Goal: Answer question/provide support: Share knowledge or assist other users

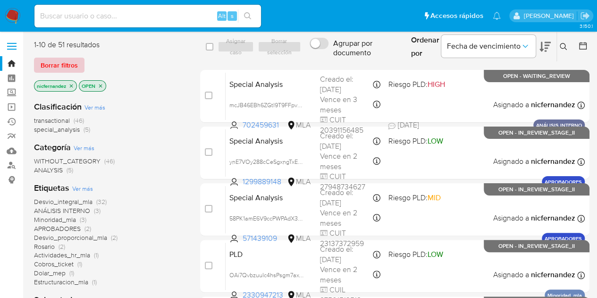
click at [70, 61] on span "Borrar filtros" at bounding box center [59, 65] width 37 height 13
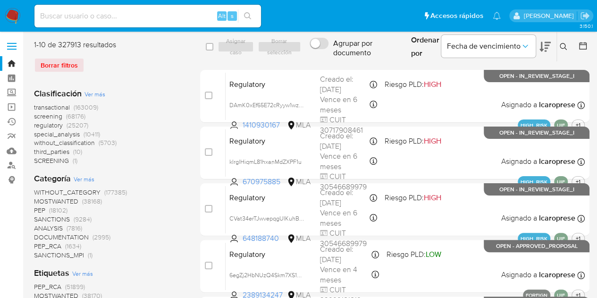
click at [564, 47] on icon at bounding box center [563, 46] width 7 height 7
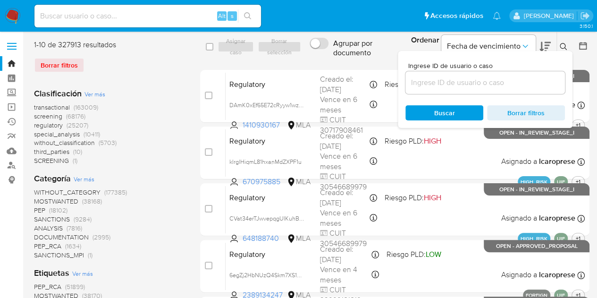
click at [466, 87] on input at bounding box center [484, 82] width 159 height 12
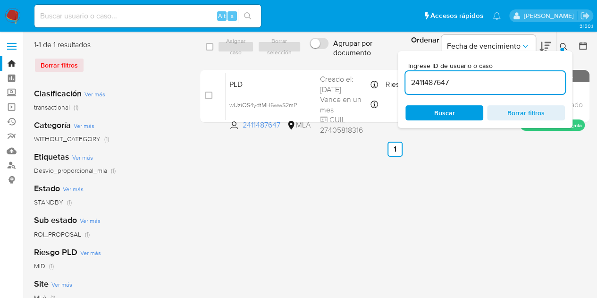
click at [568, 46] on button at bounding box center [565, 46] width 16 height 11
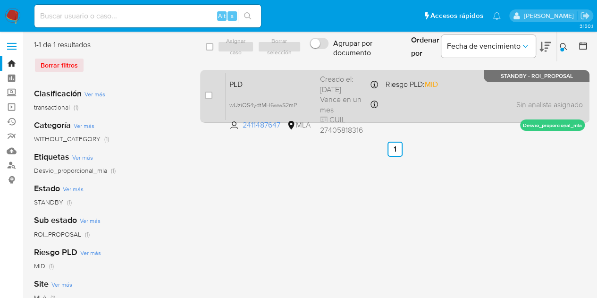
click at [314, 85] on div "PLD wUziQS4ydtMH6wwS2mPYDJBq 2411487647 MLA Riesgo PLD: MID Creado el: [DATE] C…" at bounding box center [405, 96] width 359 height 48
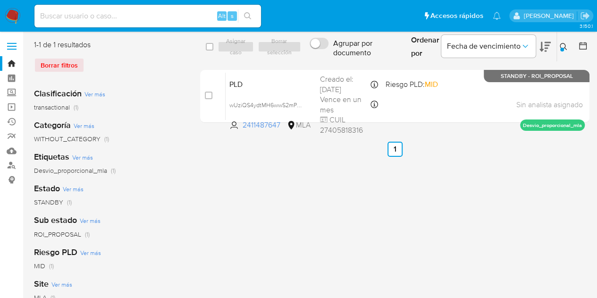
click at [566, 49] on icon at bounding box center [564, 47] width 8 height 8
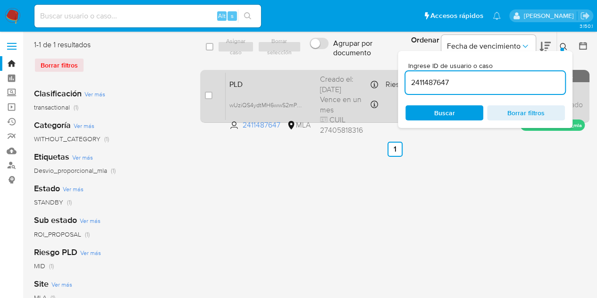
drag, startPoint x: 461, startPoint y: 82, endPoint x: 368, endPoint y: 72, distance: 93.0
click at [368, 72] on div "select-all-cases-checkbox Asignar caso Borrar selección Agrupar por documento O…" at bounding box center [394, 83] width 389 height 87
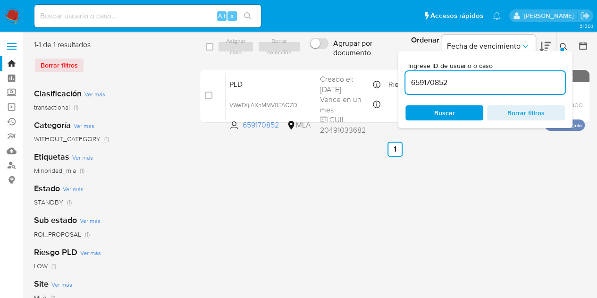
click at [566, 46] on icon at bounding box center [564, 47] width 8 height 8
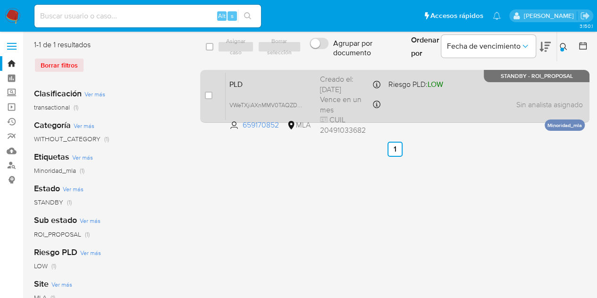
click at [318, 81] on div "PLD VWeTXjiAXnMMV0TAQZDMPygH 659170852 MLA Riesgo PLD: LOW Creado el: [DATE] Cr…" at bounding box center [405, 96] width 359 height 48
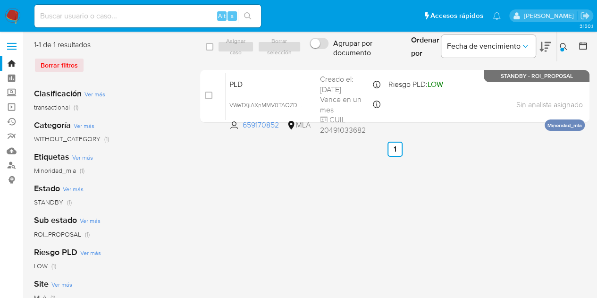
click at [564, 42] on button at bounding box center [565, 46] width 16 height 11
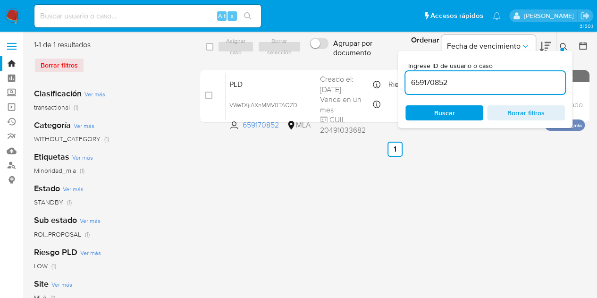
drag, startPoint x: 486, startPoint y: 81, endPoint x: 319, endPoint y: 62, distance: 168.6
click at [319, 60] on div "select-all-cases-checkbox Asignar caso Borrar selección Agrupar por documento O…" at bounding box center [394, 47] width 389 height 31
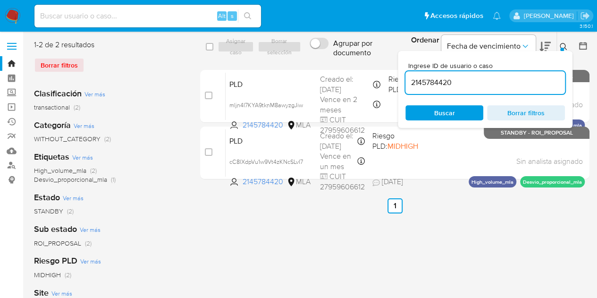
click at [564, 49] on icon at bounding box center [564, 47] width 8 height 8
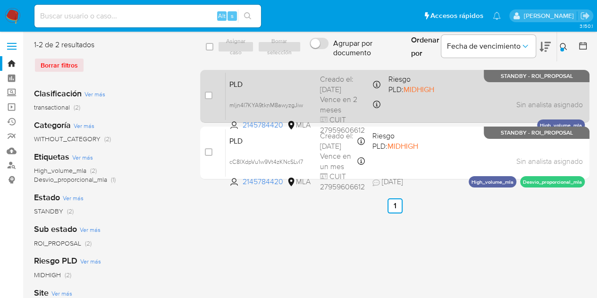
click at [270, 83] on span "PLD" at bounding box center [270, 83] width 83 height 12
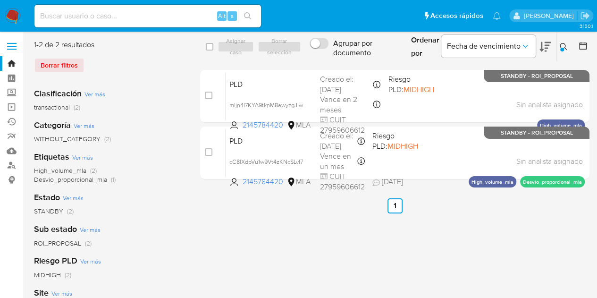
click at [562, 46] on icon at bounding box center [564, 47] width 8 height 8
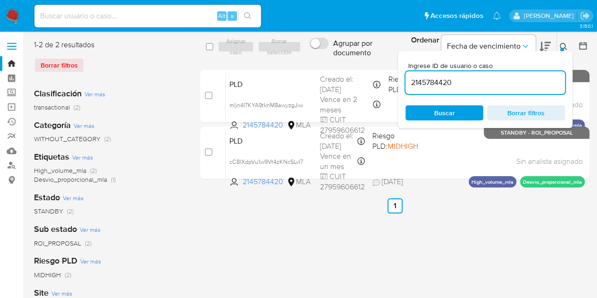
drag, startPoint x: 463, startPoint y: 81, endPoint x: 357, endPoint y: 68, distance: 106.9
click at [358, 68] on div "select-all-cases-checkbox Asignar caso Borrar selección Agrupar por documento O…" at bounding box center [394, 111] width 389 height 143
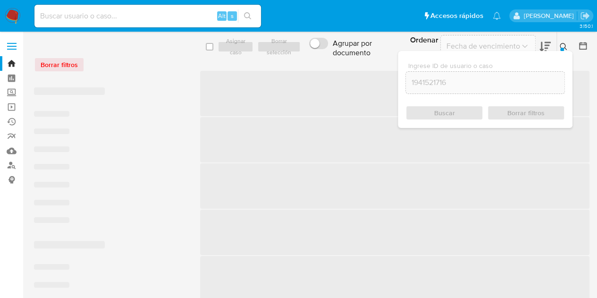
click at [566, 47] on icon at bounding box center [564, 47] width 8 height 8
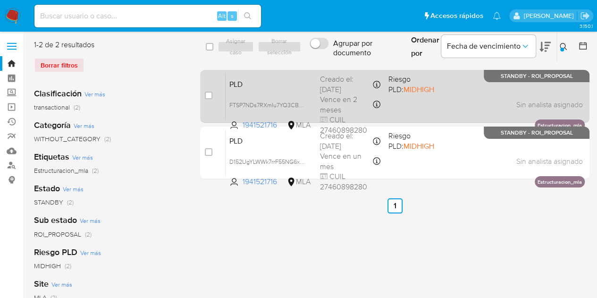
click at [281, 81] on span "PLD" at bounding box center [270, 83] width 83 height 12
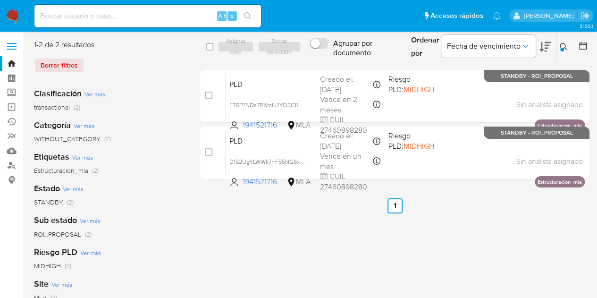
click at [565, 49] on icon at bounding box center [563, 46] width 7 height 7
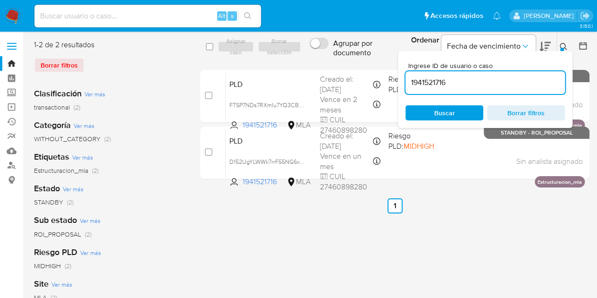
drag, startPoint x: 466, startPoint y: 83, endPoint x: 359, endPoint y: 62, distance: 109.1
click at [359, 62] on div "select-all-cases-checkbox Asignar caso Borrar selección Agrupar por documento O…" at bounding box center [394, 111] width 389 height 143
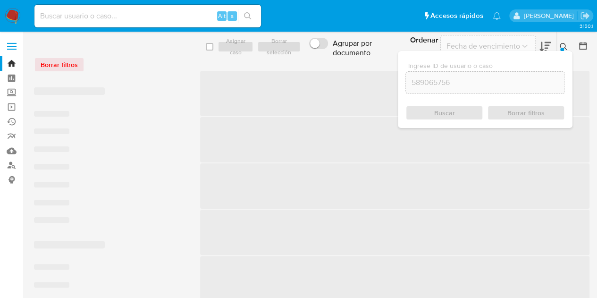
click at [561, 42] on button at bounding box center [565, 46] width 16 height 11
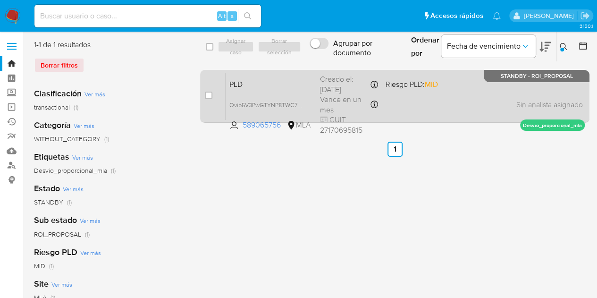
click at [273, 86] on span "PLD" at bounding box center [270, 83] width 83 height 12
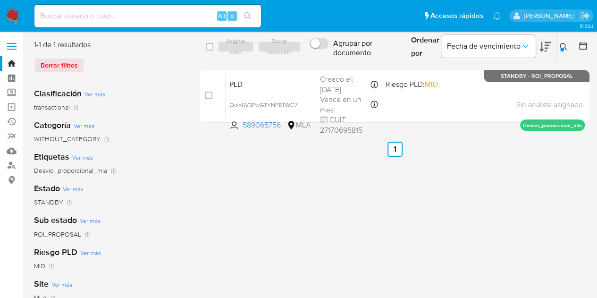
click at [568, 48] on button at bounding box center [565, 46] width 16 height 11
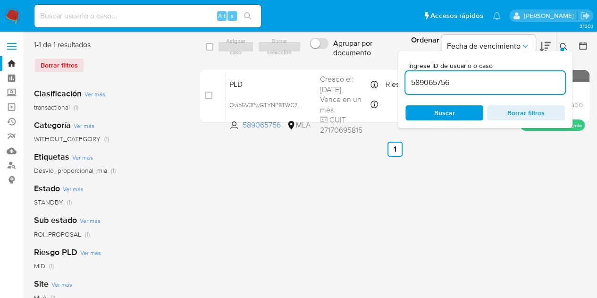
drag, startPoint x: 463, startPoint y: 81, endPoint x: 362, endPoint y: 60, distance: 103.0
click at [362, 60] on div "select-all-cases-checkbox Asignar caso Borrar selección Agrupar por documento O…" at bounding box center [394, 47] width 389 height 31
click at [457, 107] on span "Buscar" at bounding box center [444, 112] width 65 height 13
click at [568, 45] on button at bounding box center [565, 46] width 16 height 11
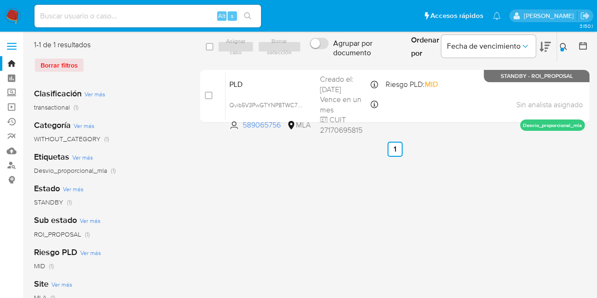
click at [258, 90] on div "PLD Qvib5V3PwGTYNP8TWC773Myd 589065756 MLA Riesgo PLD: MID Creado el: 12/06/202…" at bounding box center [405, 96] width 359 height 48
click at [561, 46] on icon at bounding box center [564, 47] width 8 height 8
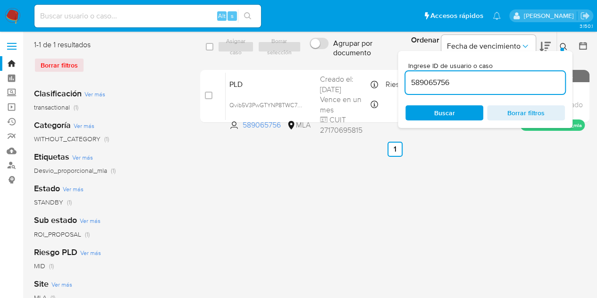
drag, startPoint x: 474, startPoint y: 84, endPoint x: 379, endPoint y: 64, distance: 97.1
click at [364, 66] on div "select-all-cases-checkbox Asignar caso Borrar selección Agrupar por documento O…" at bounding box center [394, 83] width 389 height 87
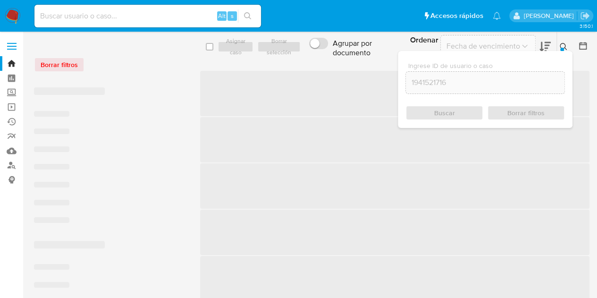
click at [565, 44] on icon at bounding box center [564, 47] width 8 height 8
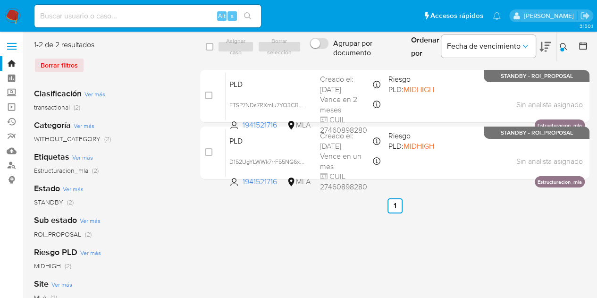
click at [562, 48] on div at bounding box center [562, 50] width 4 height 4
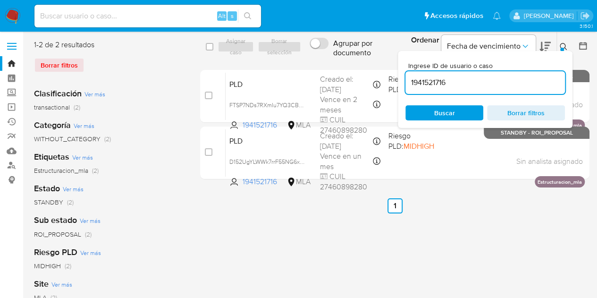
drag, startPoint x: 480, startPoint y: 85, endPoint x: 349, endPoint y: 69, distance: 132.2
click at [350, 68] on div "select-all-cases-checkbox Asignar caso Borrar selección Agrupar por documento O…" at bounding box center [394, 111] width 389 height 143
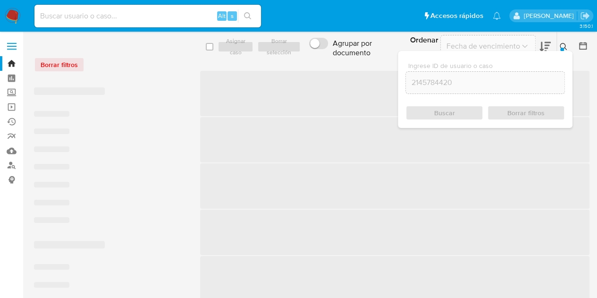
click at [564, 45] on icon at bounding box center [564, 47] width 8 height 8
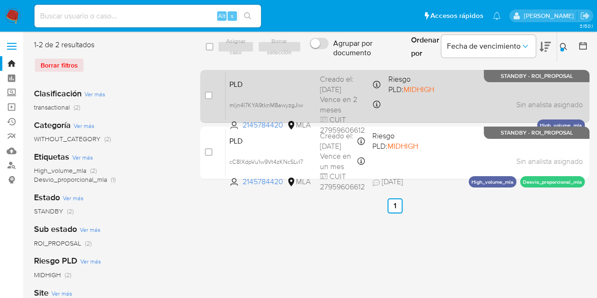
click at [268, 88] on span "PLD" at bounding box center [270, 83] width 83 height 12
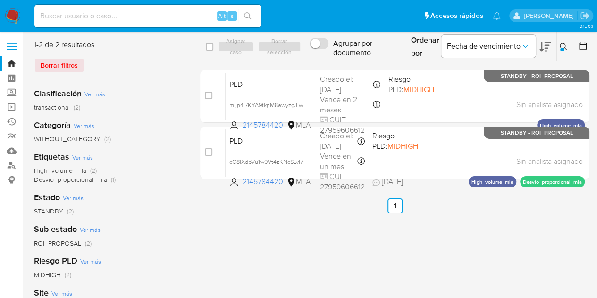
click at [566, 46] on icon at bounding box center [564, 47] width 8 height 8
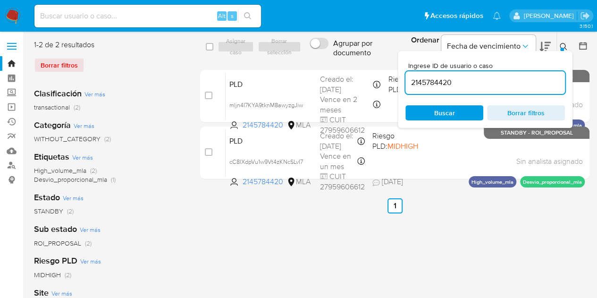
drag, startPoint x: 459, startPoint y: 80, endPoint x: 333, endPoint y: 50, distance: 129.6
click at [334, 51] on div "select-all-cases-checkbox Asignar caso Borrar selección Agrupar por documento O…" at bounding box center [394, 47] width 389 height 31
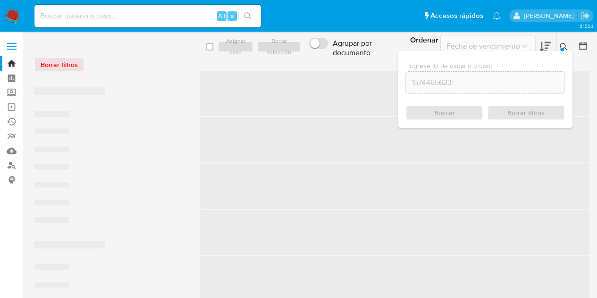
click at [563, 48] on icon at bounding box center [564, 47] width 8 height 8
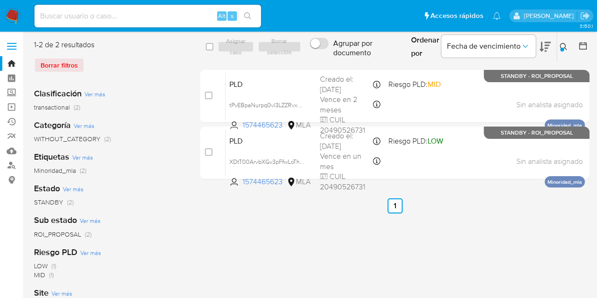
drag, startPoint x: 557, startPoint y: 41, endPoint x: 542, endPoint y: 62, distance: 26.3
click at [557, 42] on button at bounding box center [565, 46] width 16 height 11
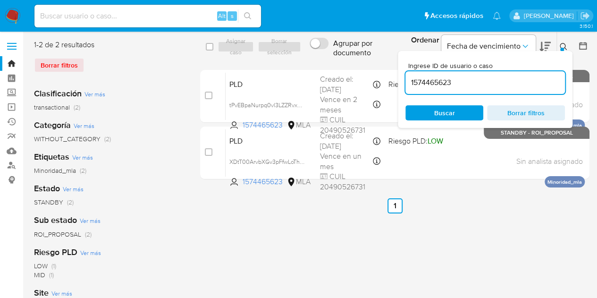
drag, startPoint x: 478, startPoint y: 81, endPoint x: 352, endPoint y: 65, distance: 126.1
click at [353, 65] on div "select-all-cases-checkbox Asignar caso Borrar selección Agrupar por documento O…" at bounding box center [394, 111] width 389 height 143
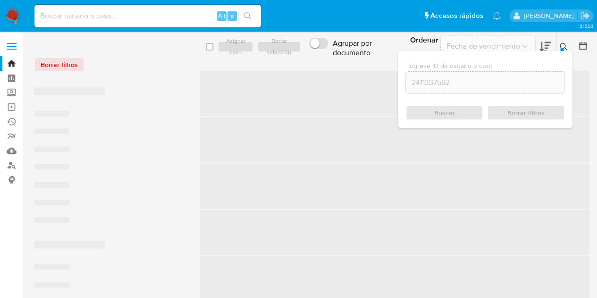
click at [565, 48] on icon at bounding box center [564, 47] width 8 height 8
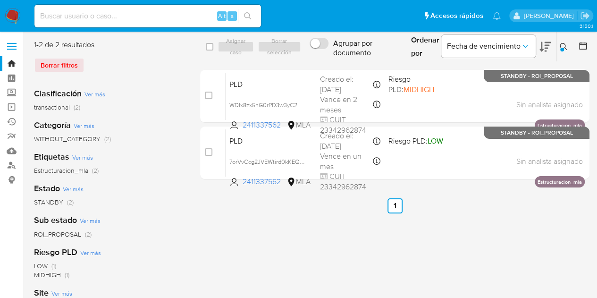
click at [562, 43] on icon at bounding box center [563, 46] width 7 height 7
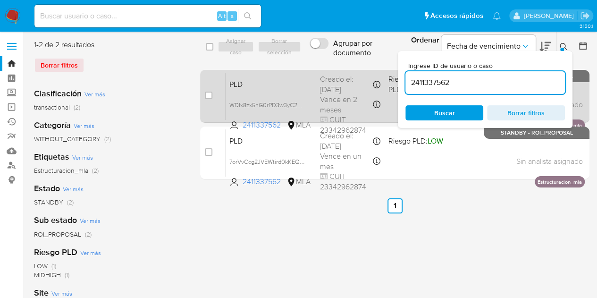
drag, startPoint x: 461, startPoint y: 84, endPoint x: 378, endPoint y: 70, distance: 84.2
click at [352, 66] on div "select-all-cases-checkbox Asignar caso Borrar selección Agrupar por documento O…" at bounding box center [394, 111] width 389 height 143
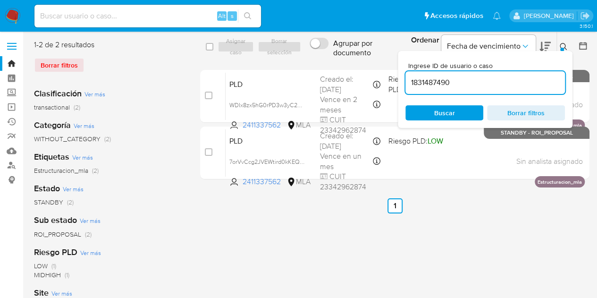
type input "1831487490"
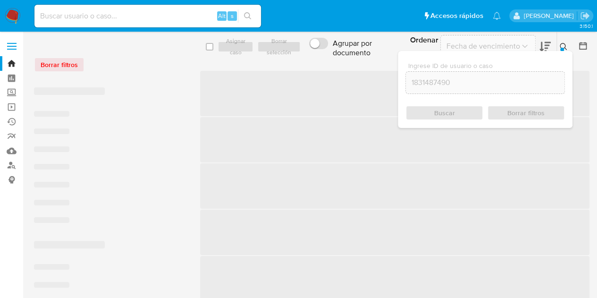
click at [568, 42] on button at bounding box center [565, 46] width 16 height 11
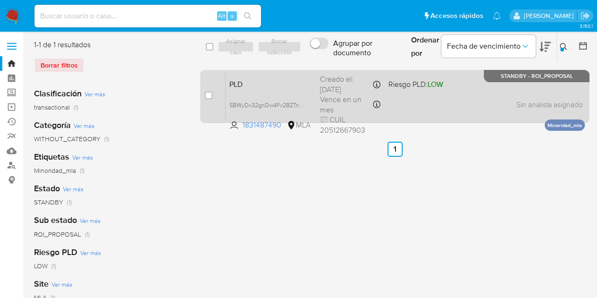
click at [285, 79] on span "PLD" at bounding box center [270, 83] width 83 height 12
click at [208, 96] on input "checkbox" at bounding box center [209, 96] width 8 height 8
checkbox input "true"
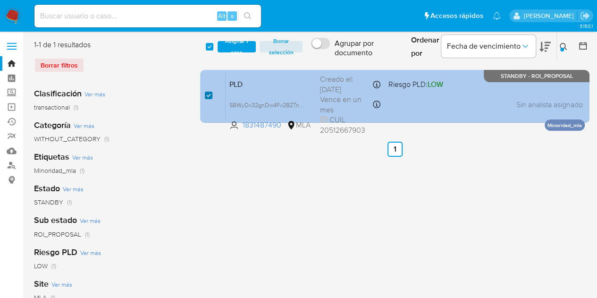
checkbox input "true"
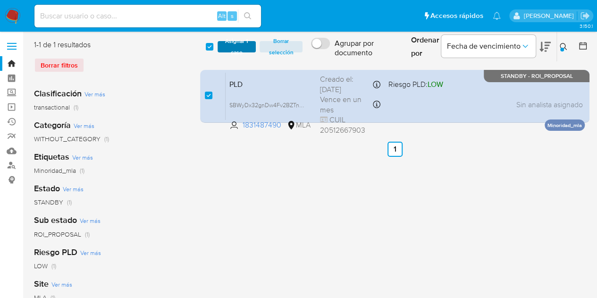
click at [235, 42] on span "Asignar 1 caso" at bounding box center [236, 46] width 29 height 9
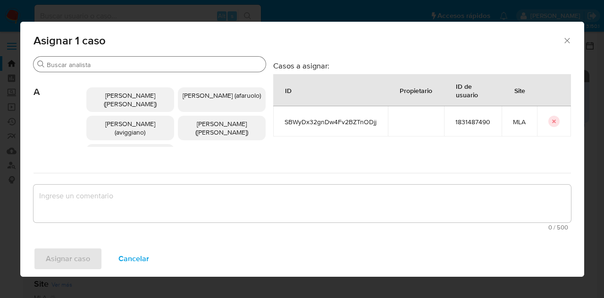
click at [117, 67] on input "Buscar" at bounding box center [154, 64] width 215 height 8
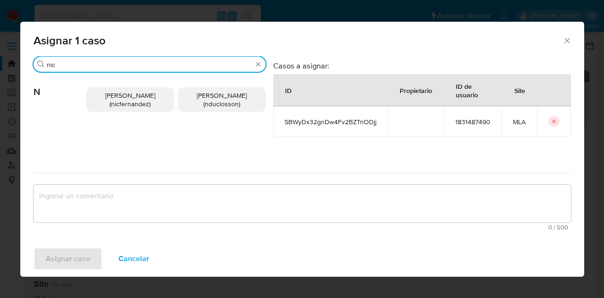
type input "nic"
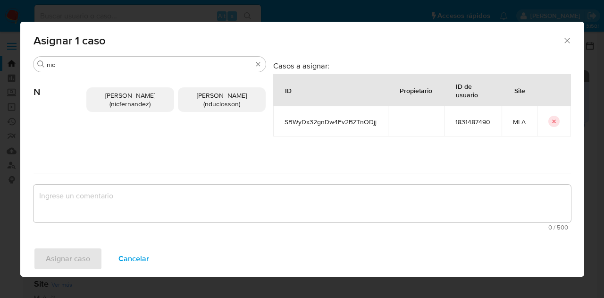
click at [117, 98] on span "Nicolas Fernandez Allen (nicfernandez)" at bounding box center [130, 100] width 50 height 18
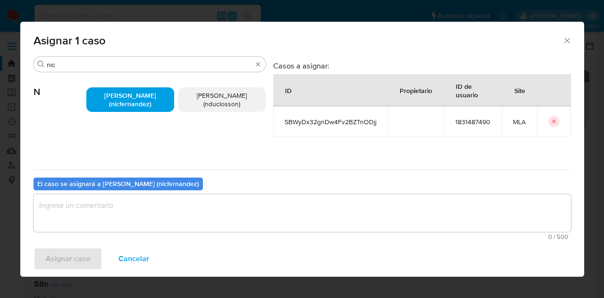
click at [145, 218] on textarea "assign-modal" at bounding box center [302, 213] width 537 height 38
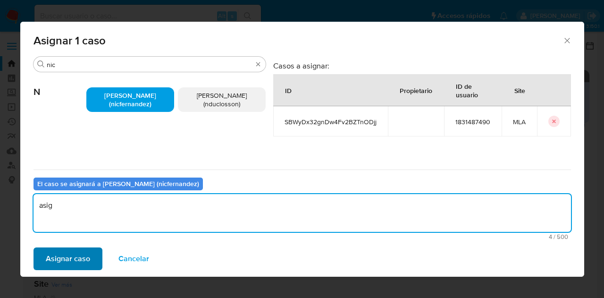
type textarea "asig"
click at [53, 256] on span "Asignar caso" at bounding box center [68, 258] width 44 height 21
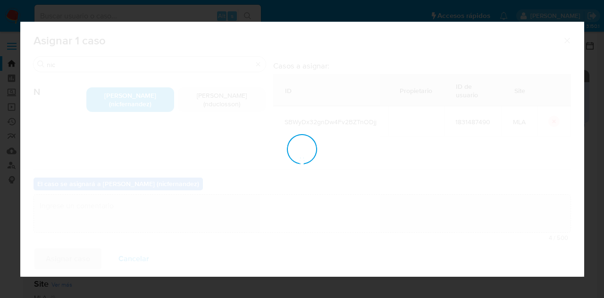
checkbox input "false"
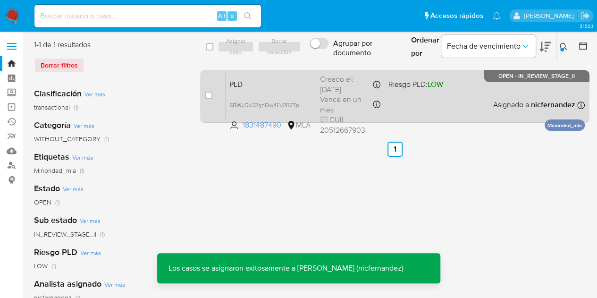
click at [274, 88] on span "PLD" at bounding box center [270, 83] width 83 height 12
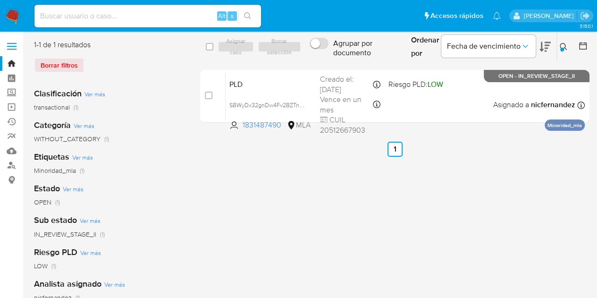
click at [566, 44] on icon at bounding box center [564, 47] width 8 height 8
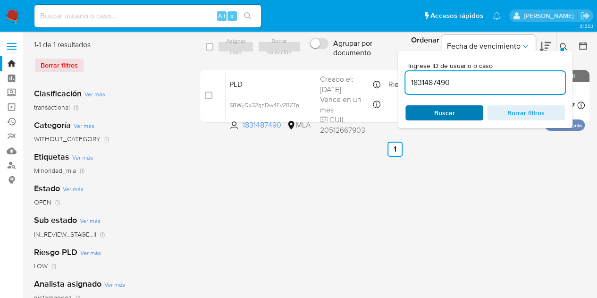
click at [455, 113] on span "Buscar" at bounding box center [444, 112] width 65 height 13
click at [561, 47] on icon at bounding box center [564, 47] width 8 height 8
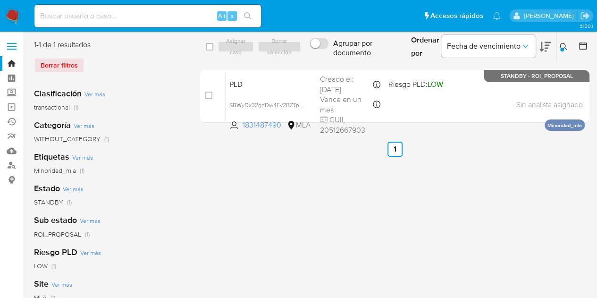
click at [565, 44] on icon at bounding box center [564, 47] width 8 height 8
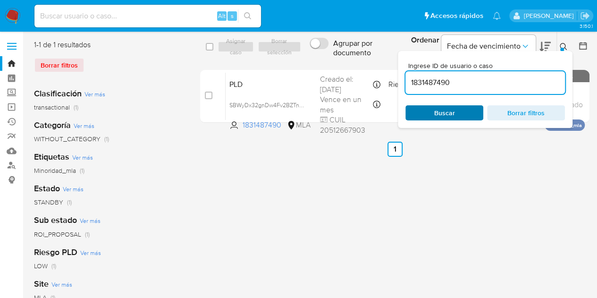
click at [459, 111] on span "Buscar" at bounding box center [444, 112] width 65 height 13
click at [562, 47] on icon at bounding box center [564, 47] width 8 height 8
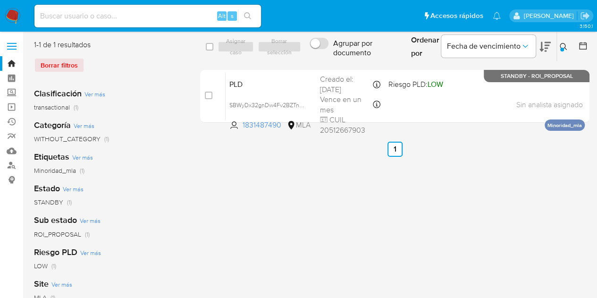
click at [562, 47] on icon at bounding box center [564, 47] width 8 height 8
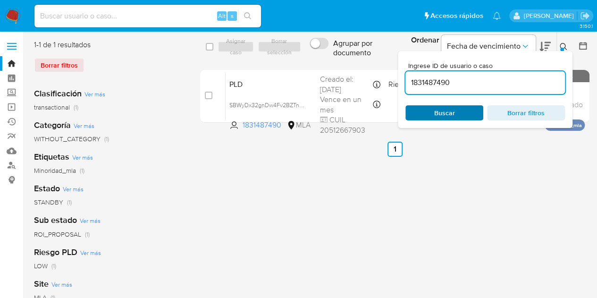
click at [452, 111] on span "Buscar" at bounding box center [444, 112] width 21 height 15
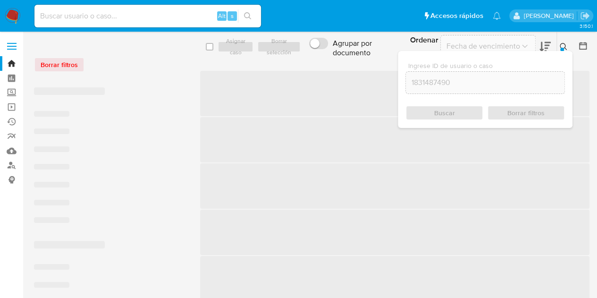
drag, startPoint x: 564, startPoint y: 46, endPoint x: 412, endPoint y: 67, distance: 153.5
click at [563, 47] on icon at bounding box center [564, 47] width 8 height 8
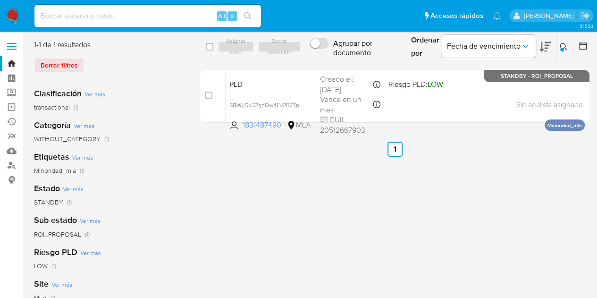
click at [281, 81] on span "PLD" at bounding box center [270, 83] width 83 height 12
click at [563, 47] on icon at bounding box center [564, 47] width 8 height 8
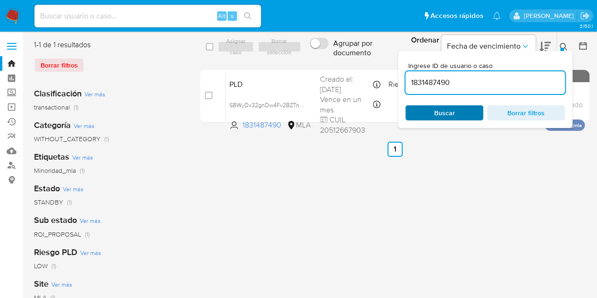
click at [461, 113] on span "Buscar" at bounding box center [444, 112] width 65 height 13
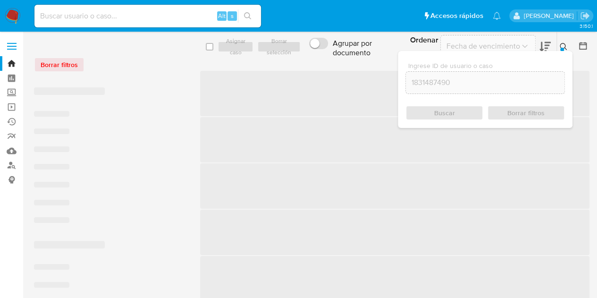
click at [562, 47] on icon at bounding box center [564, 47] width 8 height 8
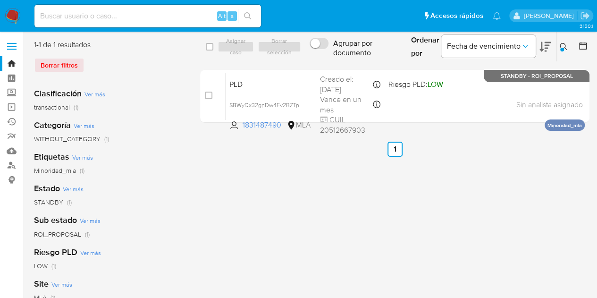
click at [563, 49] on div at bounding box center [562, 50] width 4 height 4
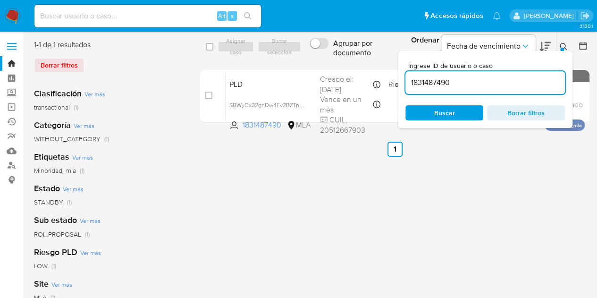
drag, startPoint x: 483, startPoint y: 87, endPoint x: 355, endPoint y: 66, distance: 129.6
click at [355, 66] on div "select-all-cases-checkbox Asignar caso Borrar selección Agrupar por documento O…" at bounding box center [394, 83] width 389 height 87
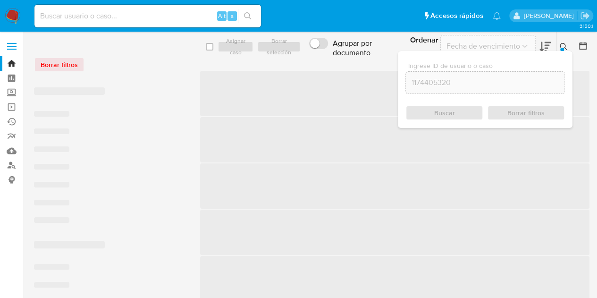
click at [567, 43] on button at bounding box center [565, 46] width 16 height 11
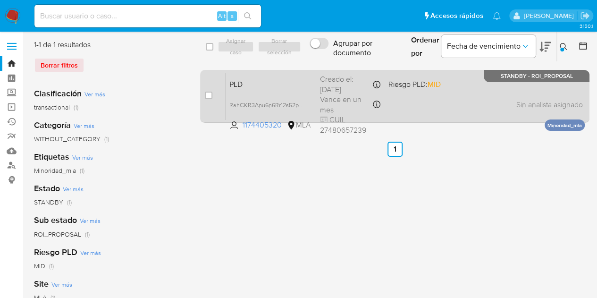
click at [259, 83] on span "PLD" at bounding box center [270, 83] width 83 height 12
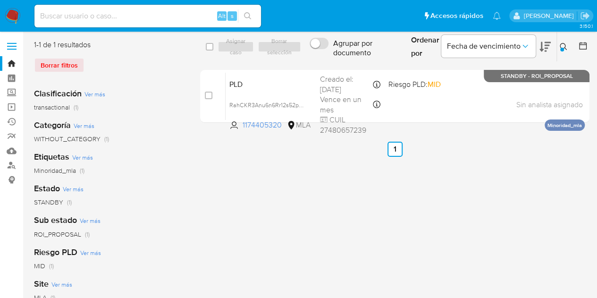
click at [561, 45] on icon at bounding box center [564, 47] width 8 height 8
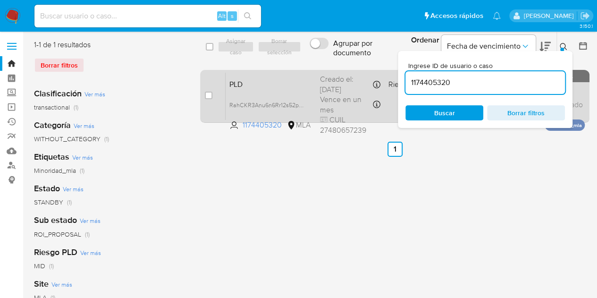
drag, startPoint x: 464, startPoint y: 83, endPoint x: 377, endPoint y: 75, distance: 88.2
click at [377, 75] on div "select-all-cases-checkbox Asignar caso Borrar selección Agrupar por documento O…" at bounding box center [394, 83] width 389 height 87
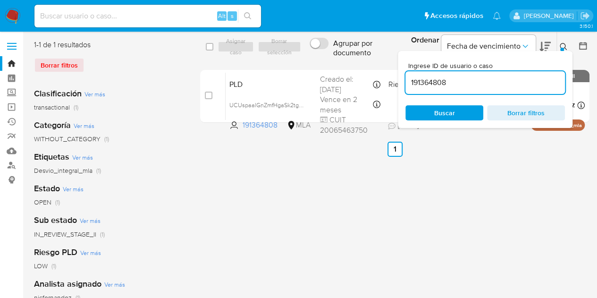
click at [562, 47] on icon at bounding box center [564, 47] width 8 height 8
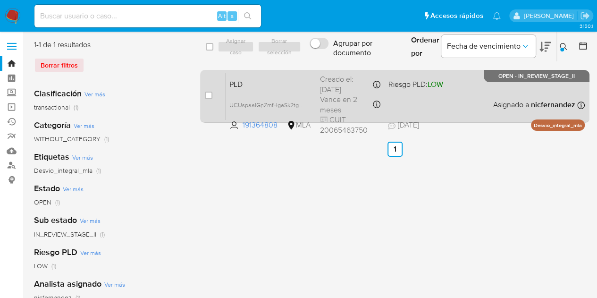
click at [284, 85] on span "PLD" at bounding box center [270, 83] width 83 height 12
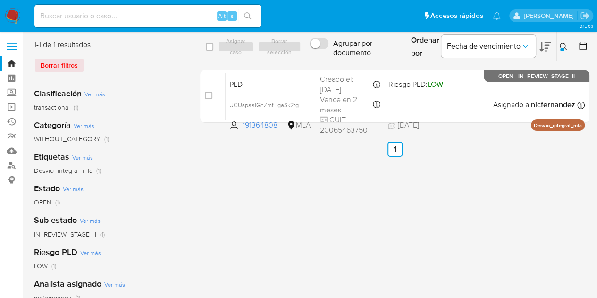
click at [562, 46] on icon at bounding box center [564, 47] width 8 height 8
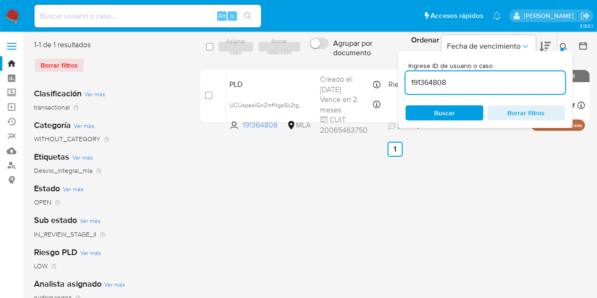
drag, startPoint x: 477, startPoint y: 78, endPoint x: 352, endPoint y: 65, distance: 124.8
click at [352, 65] on div "select-all-cases-checkbox Asignar caso Borrar selección Agrupar por documento O…" at bounding box center [394, 83] width 389 height 87
type input "265375007"
click at [563, 47] on icon at bounding box center [564, 47] width 8 height 8
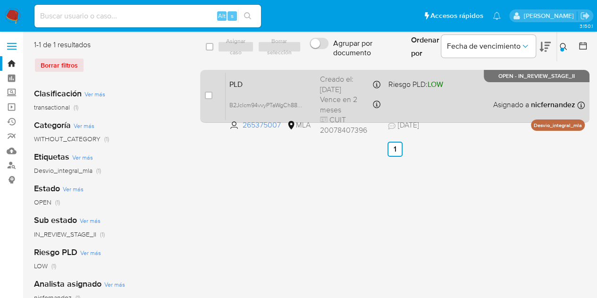
click at [299, 84] on span "PLD" at bounding box center [270, 83] width 83 height 12
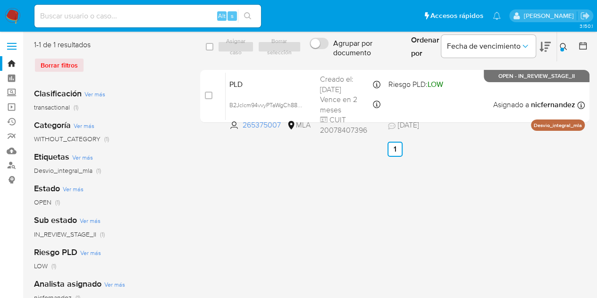
click at [561, 44] on icon at bounding box center [564, 47] width 8 height 8
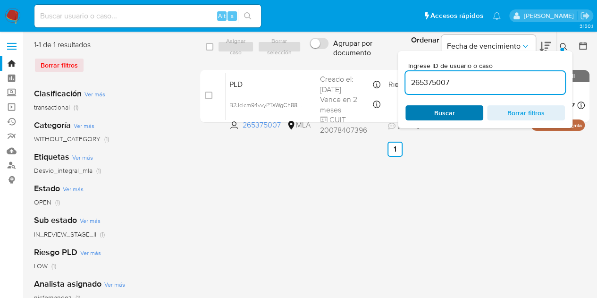
click at [450, 118] on span "Buscar" at bounding box center [444, 112] width 21 height 15
click at [564, 45] on icon at bounding box center [564, 47] width 8 height 8
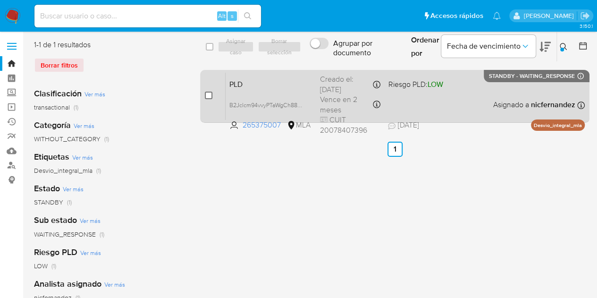
click at [211, 94] on input "checkbox" at bounding box center [209, 96] width 8 height 8
checkbox input "true"
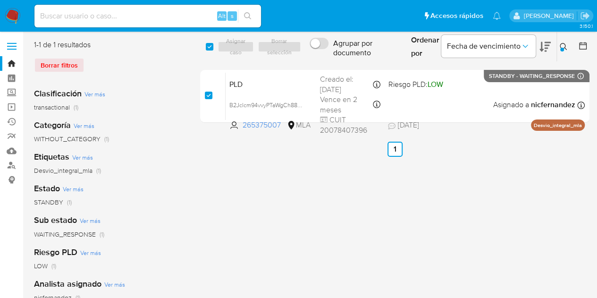
checkbox input "true"
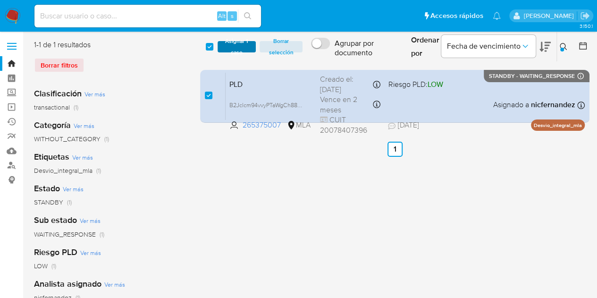
click at [250, 44] on span "Asignar 1 caso" at bounding box center [236, 46] width 29 height 9
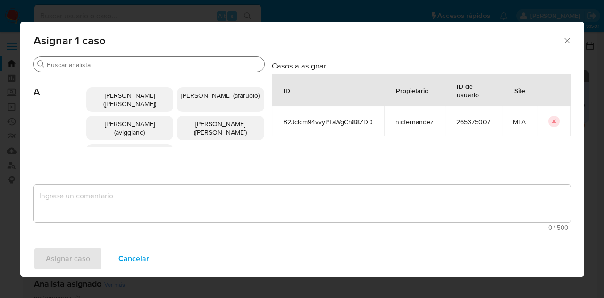
click at [77, 67] on input "Buscar" at bounding box center [154, 64] width 214 height 8
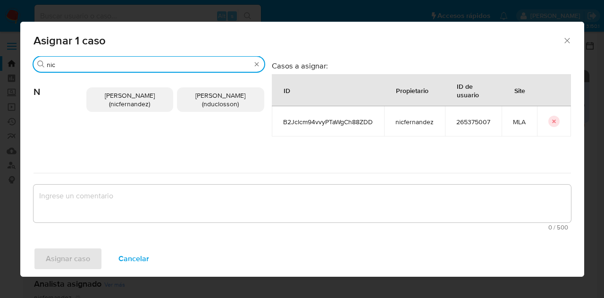
type input "nic"
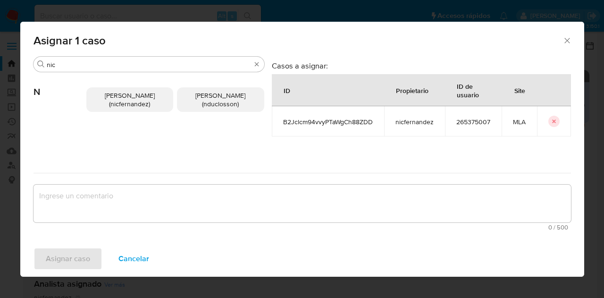
click at [109, 99] on span "Nicolas Fernandez Allen (nicfernandez)" at bounding box center [130, 100] width 50 height 18
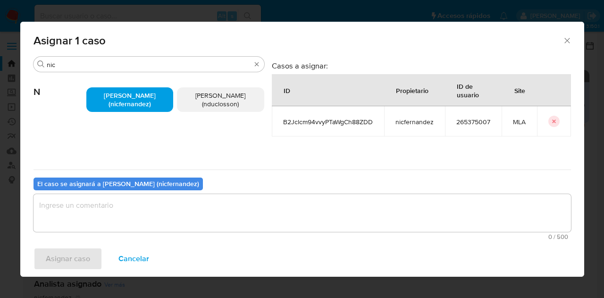
click at [126, 234] on span "0 / 500" at bounding box center [302, 237] width 532 height 6
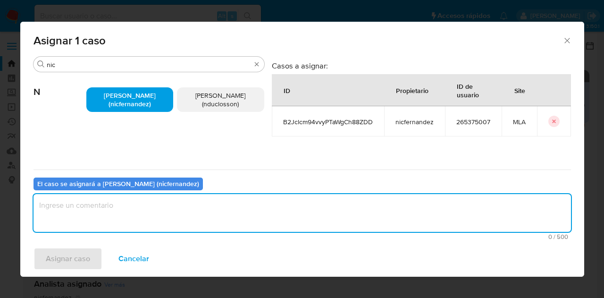
click at [120, 215] on textarea "assign-modal" at bounding box center [302, 213] width 537 height 38
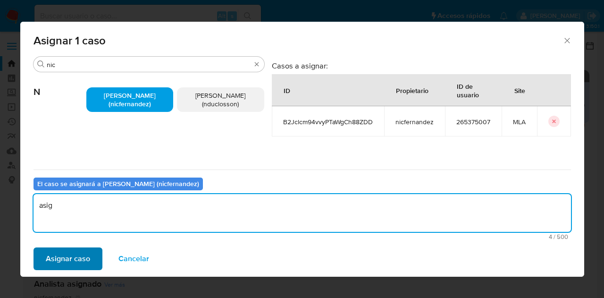
type textarea "asig"
click at [78, 257] on span "Asignar caso" at bounding box center [68, 258] width 44 height 21
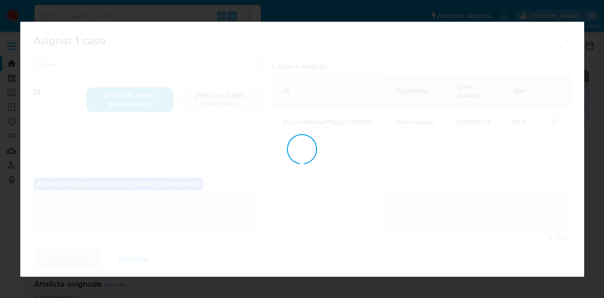
checkbox input "false"
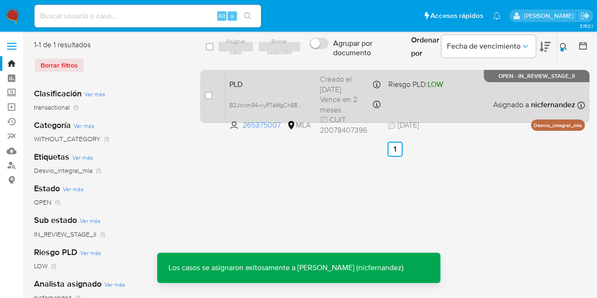
click at [248, 91] on div "PLD B2Jclcm94vvyPTaWgCh88ZDD 265375007 MLA Riesgo PLD: LOW Creado el: 12/07/202…" at bounding box center [405, 96] width 359 height 48
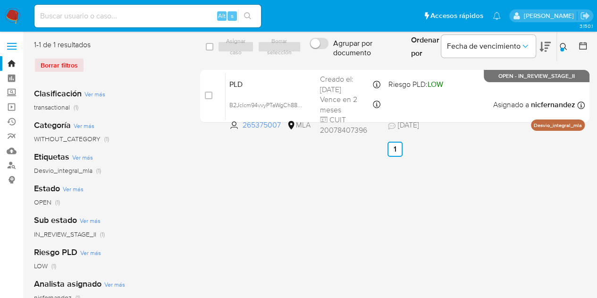
click at [565, 43] on icon at bounding box center [564, 47] width 8 height 8
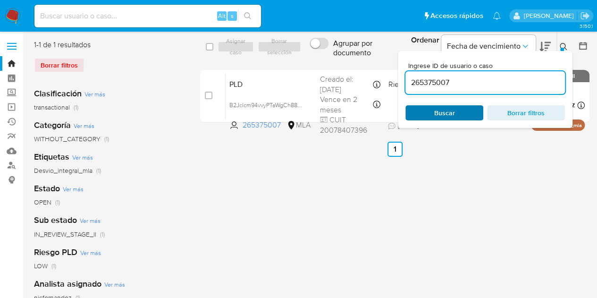
click at [442, 112] on span "Buscar" at bounding box center [444, 112] width 21 height 15
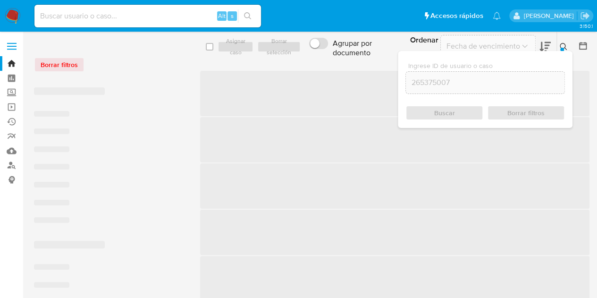
click at [566, 46] on icon at bounding box center [564, 47] width 8 height 8
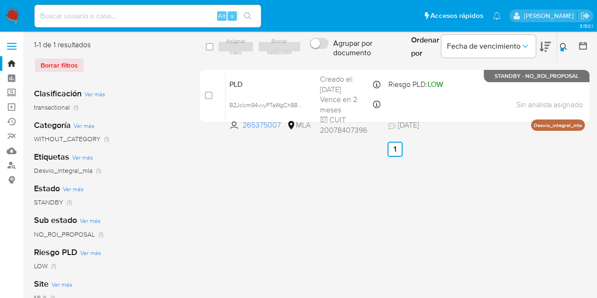
click at [565, 44] on icon at bounding box center [564, 47] width 8 height 8
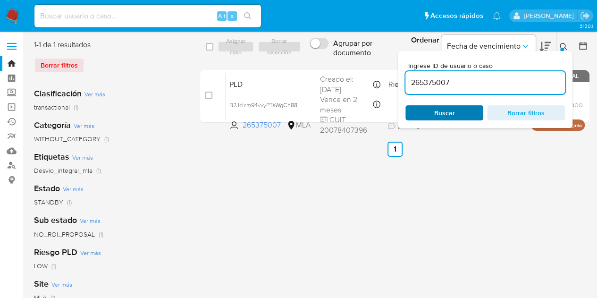
click at [459, 119] on button "Buscar" at bounding box center [444, 112] width 78 height 15
drag, startPoint x: 565, startPoint y: 48, endPoint x: 560, endPoint y: 48, distance: 5.7
click at [565, 48] on icon at bounding box center [564, 47] width 8 height 8
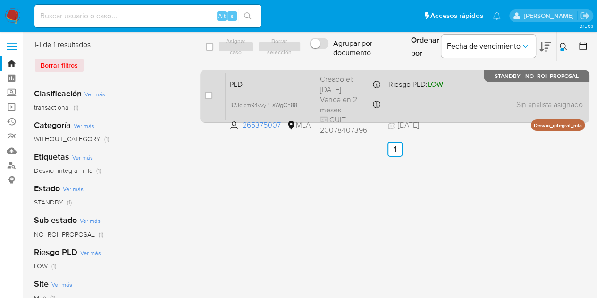
click at [271, 88] on span "PLD" at bounding box center [270, 83] width 83 height 12
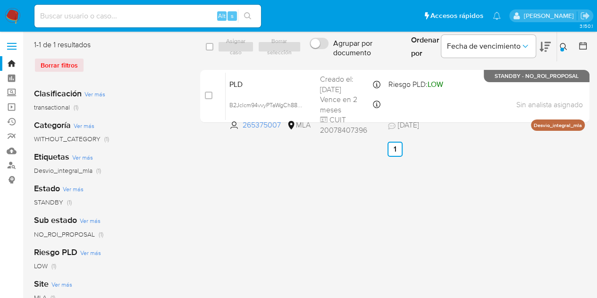
click at [560, 47] on icon at bounding box center [563, 46] width 7 height 7
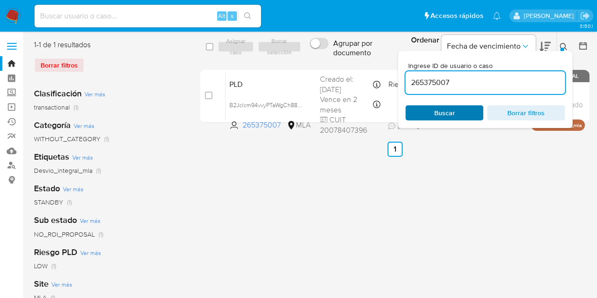
click at [457, 115] on span "Buscar" at bounding box center [444, 112] width 65 height 13
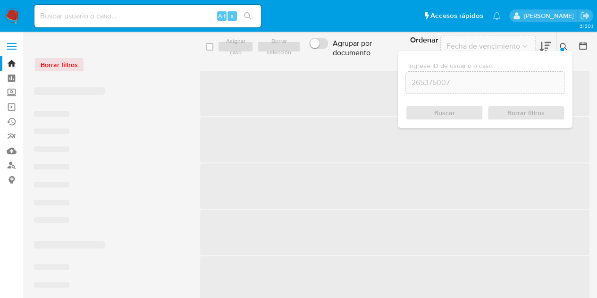
click at [564, 45] on icon at bounding box center [563, 46] width 7 height 7
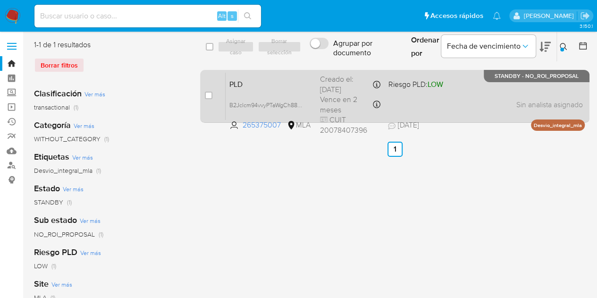
click at [266, 80] on span "PLD" at bounding box center [270, 83] width 83 height 12
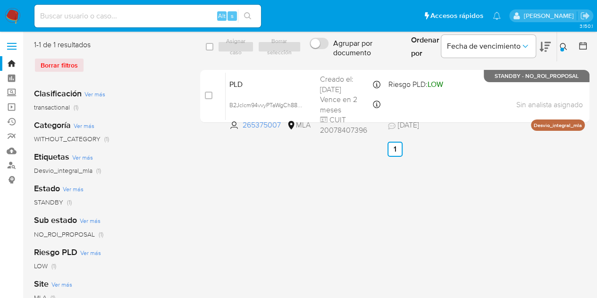
click at [561, 49] on div at bounding box center [562, 50] width 4 height 4
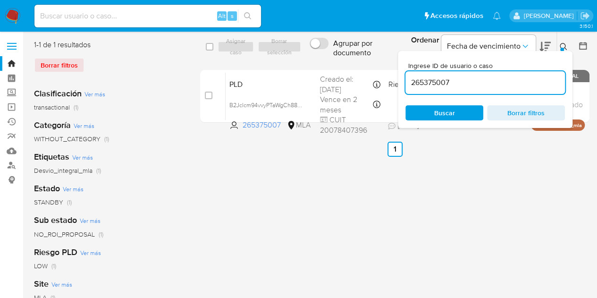
drag, startPoint x: 484, startPoint y: 82, endPoint x: 331, endPoint y: 64, distance: 154.0
click at [331, 64] on div "select-all-cases-checkbox Asignar caso Borrar selección Agrupar por documento O…" at bounding box center [394, 83] width 389 height 87
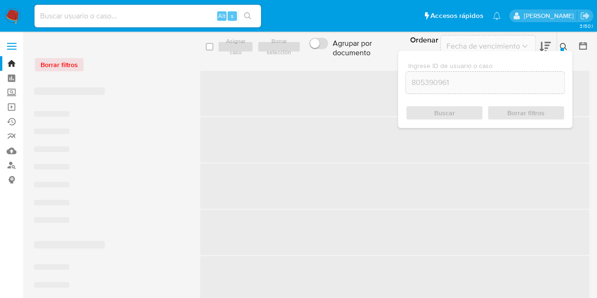
click at [565, 49] on icon at bounding box center [563, 46] width 7 height 7
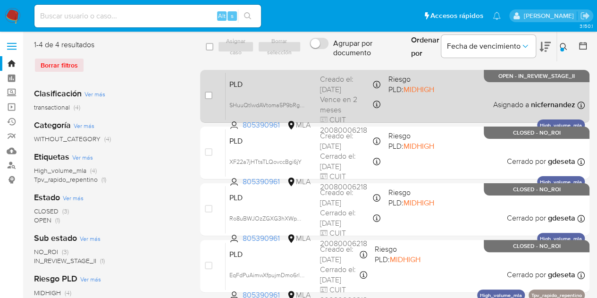
click at [281, 85] on span "PLD" at bounding box center [270, 83] width 83 height 12
click at [301, 103] on span "SHuuQtIwdAVtoma5P9bRgMmQ" at bounding box center [271, 104] width 84 height 10
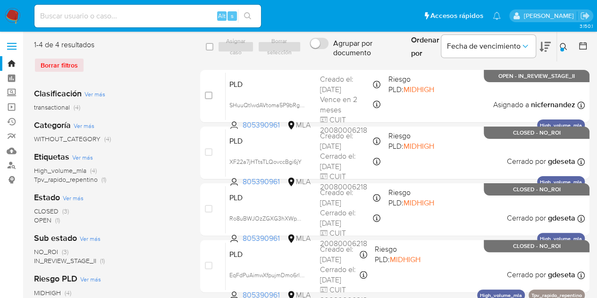
click at [563, 44] on icon at bounding box center [564, 47] width 8 height 8
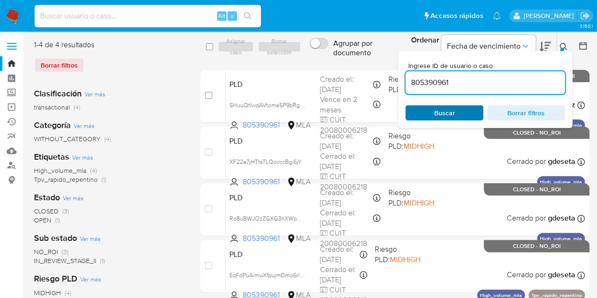
click at [465, 116] on span "Buscar" at bounding box center [444, 112] width 65 height 13
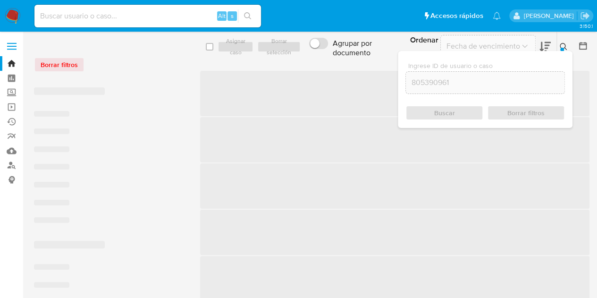
click at [564, 46] on icon at bounding box center [563, 46] width 7 height 7
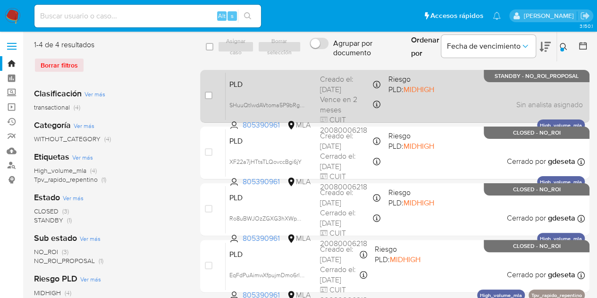
click at [244, 83] on span "PLD" at bounding box center [270, 83] width 83 height 12
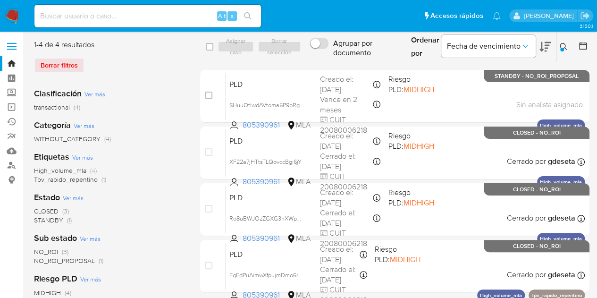
click at [564, 42] on button at bounding box center [565, 46] width 16 height 11
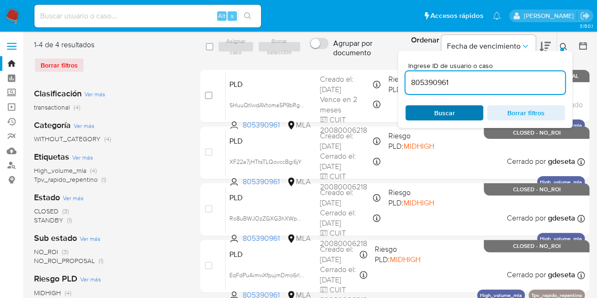
click at [468, 112] on span "Buscar" at bounding box center [444, 112] width 65 height 13
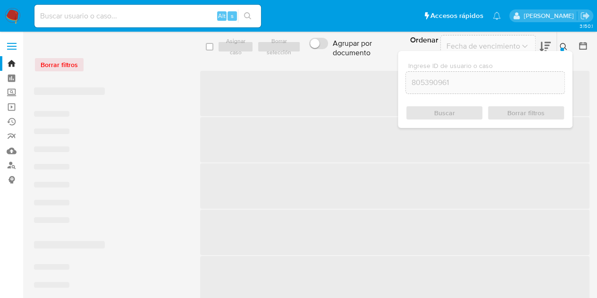
click at [566, 44] on icon at bounding box center [564, 47] width 8 height 8
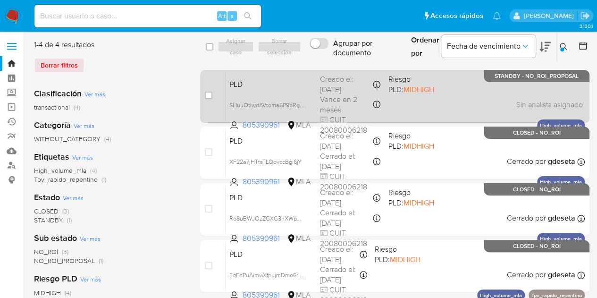
click at [252, 83] on span "PLD" at bounding box center [270, 83] width 83 height 12
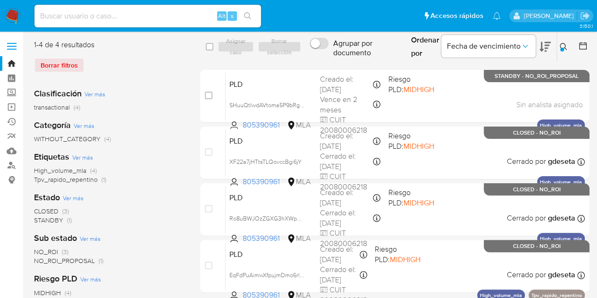
click at [561, 47] on icon at bounding box center [564, 47] width 8 height 8
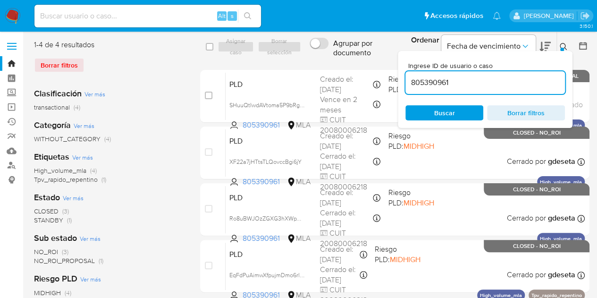
drag, startPoint x: 429, startPoint y: 114, endPoint x: 425, endPoint y: 121, distance: 8.3
click at [429, 114] on span "Buscar" at bounding box center [444, 112] width 65 height 13
drag, startPoint x: 474, startPoint y: 86, endPoint x: 383, endPoint y: 67, distance: 92.4
click at [383, 67] on div "select-all-cases-checkbox Asignar caso Borrar selección Agrupar por documento O…" at bounding box center [394, 168] width 389 height 257
paste input "125364233"
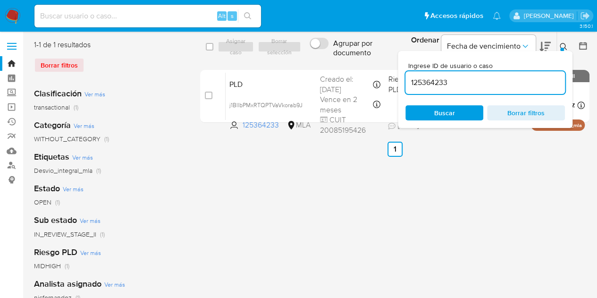
drag, startPoint x: 566, startPoint y: 42, endPoint x: 429, endPoint y: 66, distance: 138.8
click at [566, 43] on button at bounding box center [565, 46] width 16 height 11
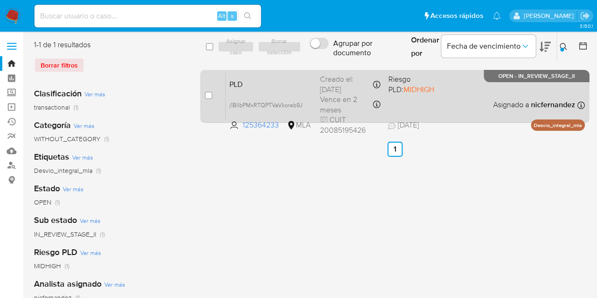
click at [245, 84] on span "PLD" at bounding box center [270, 83] width 83 height 12
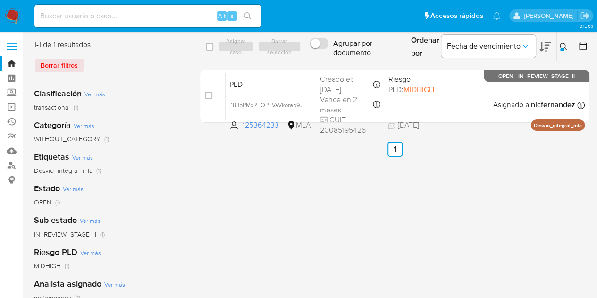
click at [564, 44] on icon at bounding box center [563, 46] width 7 height 7
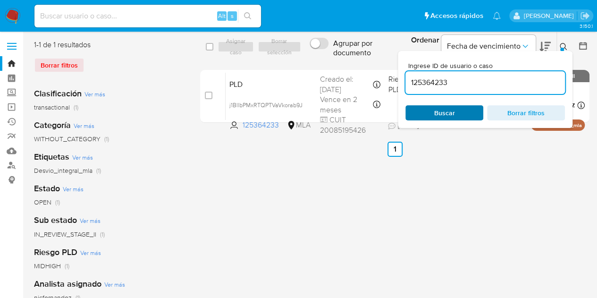
click at [461, 116] on span "Buscar" at bounding box center [444, 112] width 65 height 13
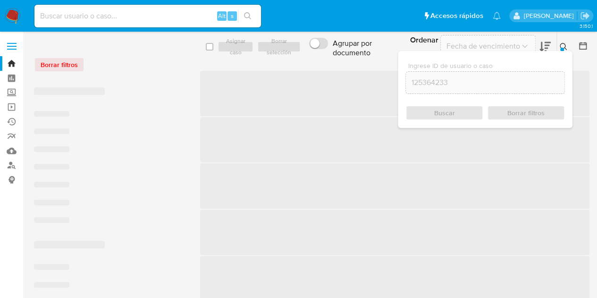
drag, startPoint x: 564, startPoint y: 45, endPoint x: 547, endPoint y: 59, distance: 22.1
click at [564, 44] on icon at bounding box center [564, 47] width 8 height 8
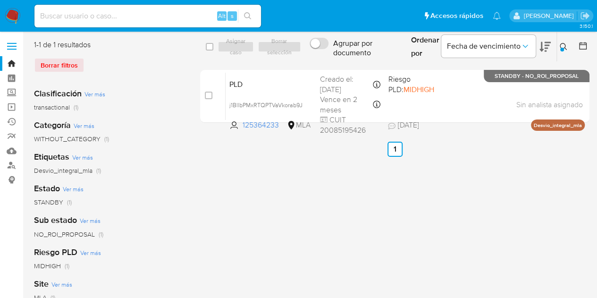
click at [228, 193] on div "select-all-cases-checkbox Asignar caso Borrar selección Agrupar por documento O…" at bounding box center [394, 243] width 389 height 407
drag, startPoint x: 565, startPoint y: 48, endPoint x: 554, endPoint y: 56, distance: 13.2
click at [565, 48] on icon at bounding box center [564, 47] width 8 height 8
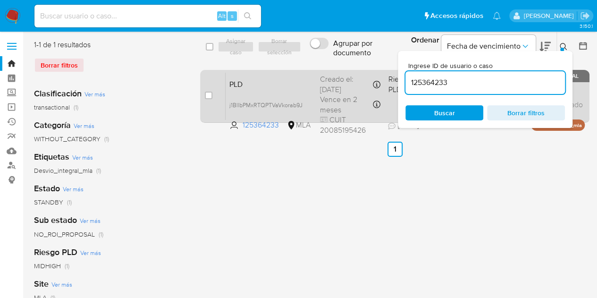
drag, startPoint x: 454, startPoint y: 82, endPoint x: 361, endPoint y: 70, distance: 93.6
click at [361, 70] on div "select-all-cases-checkbox Asignar caso Borrar selección Agrupar por documento O…" at bounding box center [394, 83] width 389 height 87
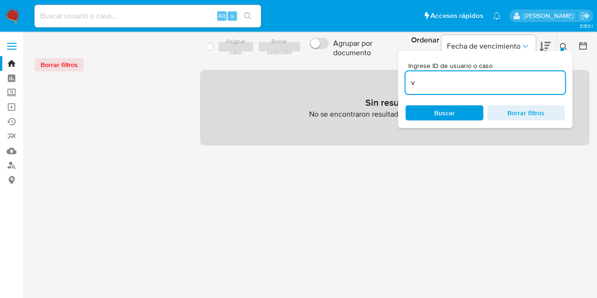
click at [427, 80] on input "v" at bounding box center [484, 82] width 159 height 12
drag, startPoint x: 430, startPoint y: 83, endPoint x: 376, endPoint y: 76, distance: 54.7
click at [376, 76] on div "select-all-cases-checkbox Asignar caso Borrar selección Agrupar por documento O…" at bounding box center [394, 93] width 389 height 106
paste input "82917699"
type input "82917699"
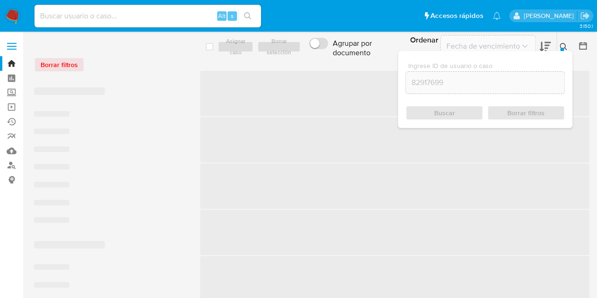
click at [565, 45] on icon at bounding box center [564, 47] width 8 height 8
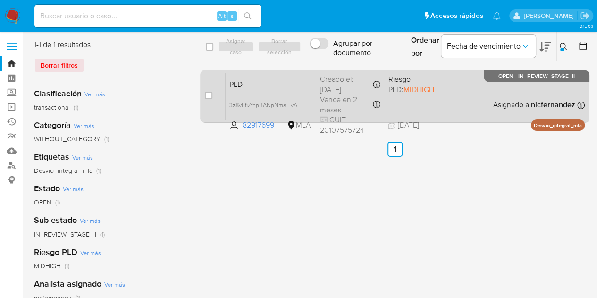
click at [306, 75] on div "PLD 3z8vFfiZfhnBANnNmaHvA28C 82917699 MLA Riesgo PLD: MIDHIGH Creado el: 12/07/…" at bounding box center [405, 96] width 359 height 48
click at [237, 84] on span "PLD" at bounding box center [270, 83] width 83 height 12
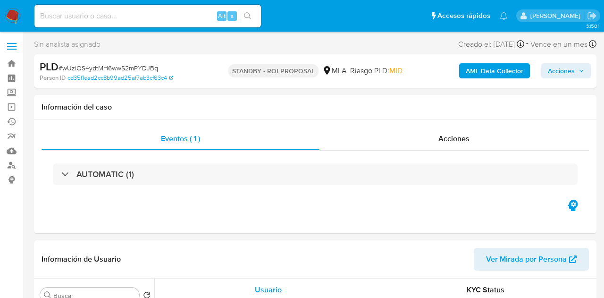
select select "10"
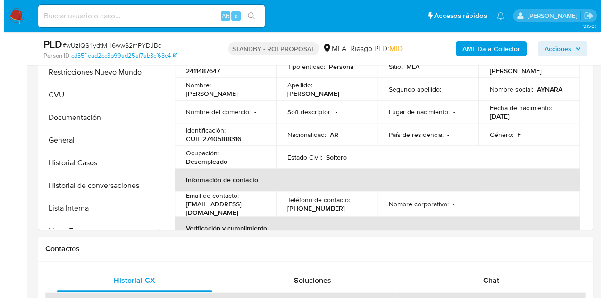
scroll to position [180, 0]
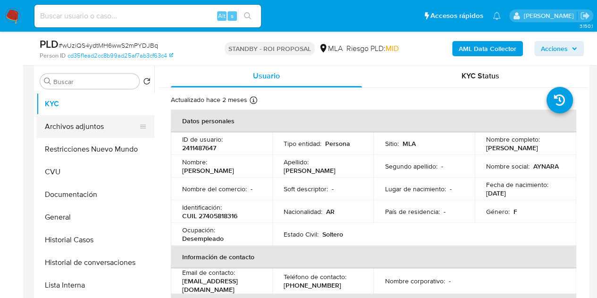
click at [82, 132] on button "Archivos adjuntos" at bounding box center [91, 126] width 110 height 23
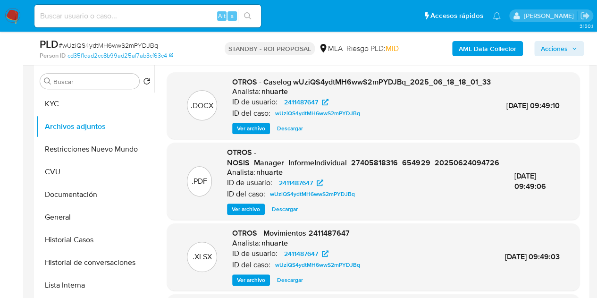
click at [249, 133] on span "Ver archivo" at bounding box center [251, 128] width 28 height 9
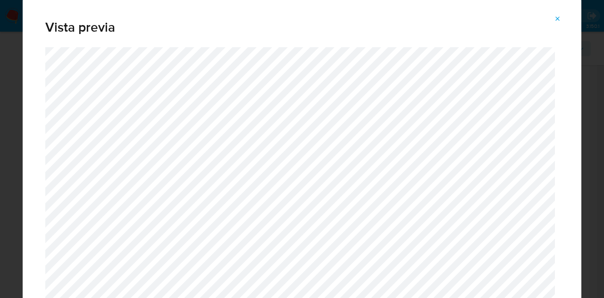
drag, startPoint x: 581, startPoint y: 31, endPoint x: 578, endPoint y: 69, distance: 38.4
click at [578, 69] on div "Vista previa" at bounding box center [302, 149] width 604 height 298
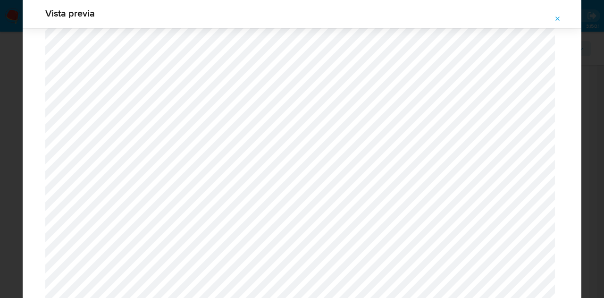
scroll to position [894, 0]
click at [561, 20] on button "Attachment preview" at bounding box center [557, 18] width 21 height 15
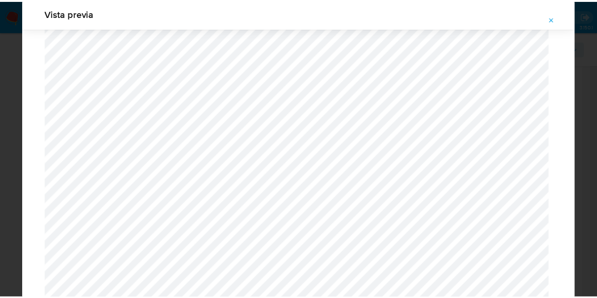
scroll to position [30, 0]
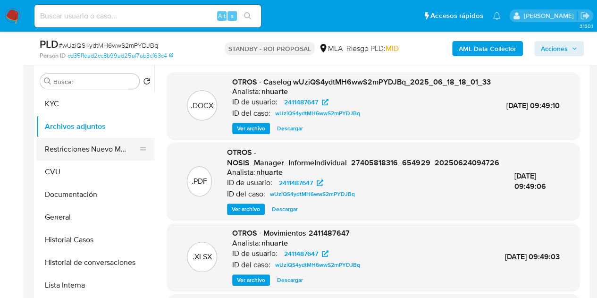
click at [53, 146] on button "Restricciones Nuevo Mundo" at bounding box center [91, 149] width 110 height 23
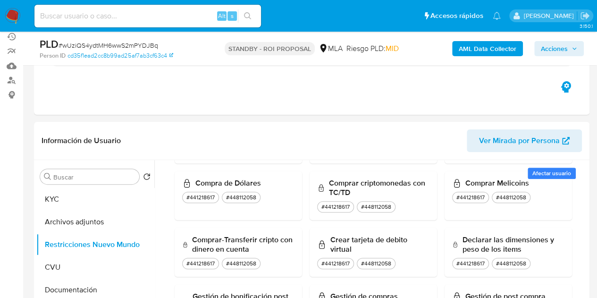
scroll to position [76, 0]
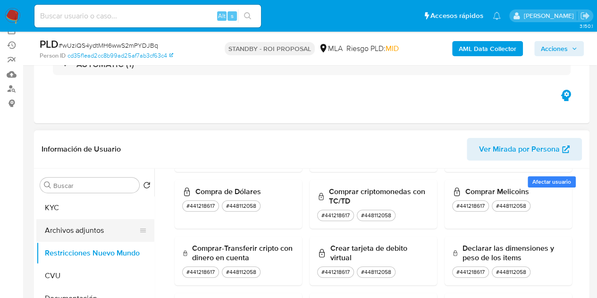
click at [80, 224] on button "Archivos adjuntos" at bounding box center [91, 230] width 110 height 23
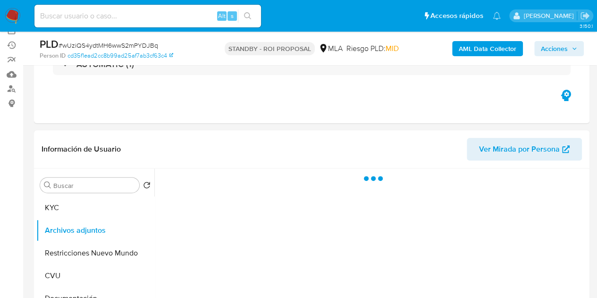
scroll to position [0, 0]
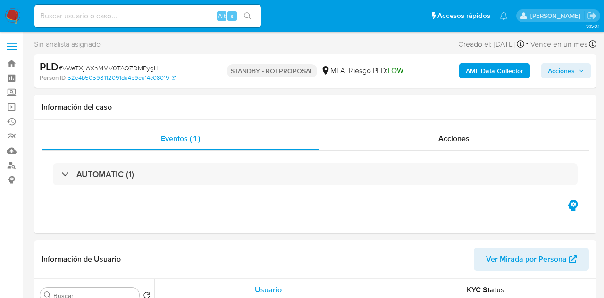
select select "10"
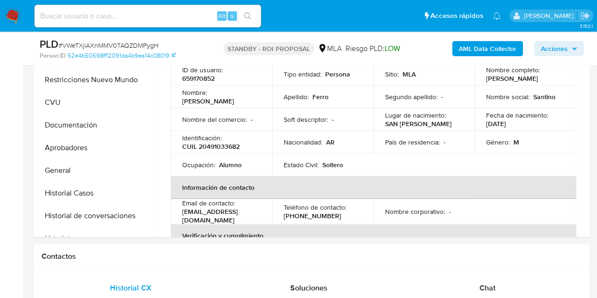
scroll to position [162, 0]
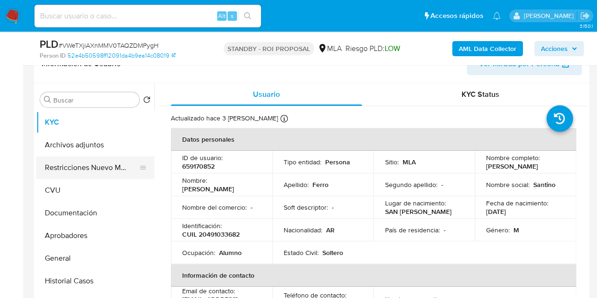
click at [62, 171] on button "Restricciones Nuevo Mundo" at bounding box center [91, 167] width 110 height 23
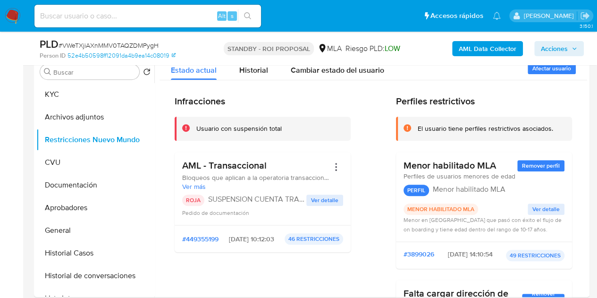
scroll to position [188, 0]
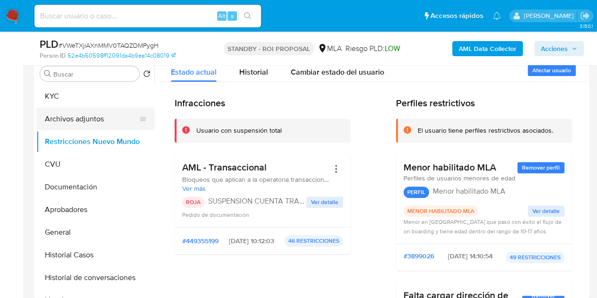
click at [41, 112] on button "Archivos adjuntos" at bounding box center [91, 119] width 110 height 23
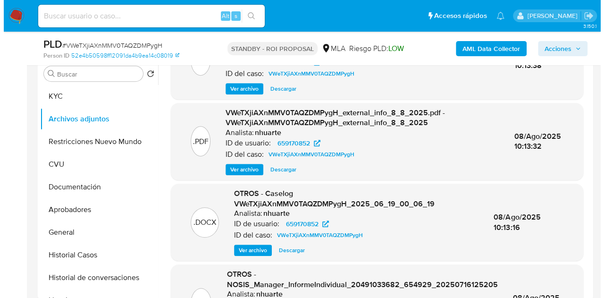
scroll to position [47, 0]
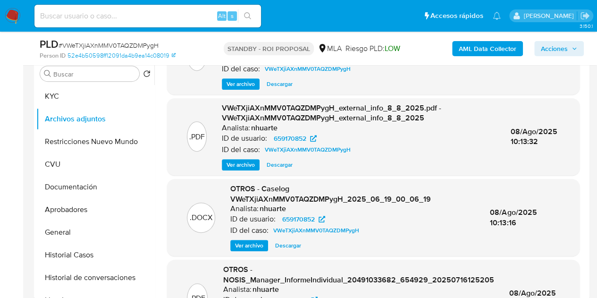
click at [244, 238] on div "OTROS - Caselog VWeTXjiAXnMMV0TAQZDMPygH_2025_06_19_00_06_19 Analista: nhuarte …" at bounding box center [352, 217] width 244 height 67
click at [246, 245] on span "Ver archivo" at bounding box center [249, 245] width 28 height 9
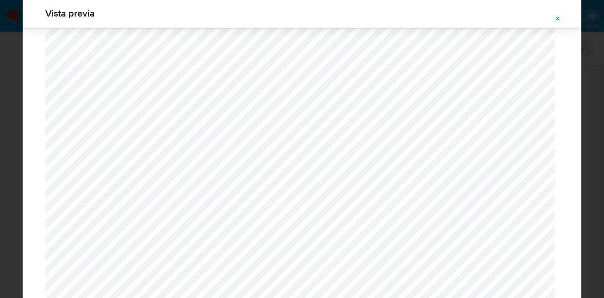
scroll to position [0, 0]
click at [558, 22] on span "Attachment preview" at bounding box center [558, 18] width 8 height 13
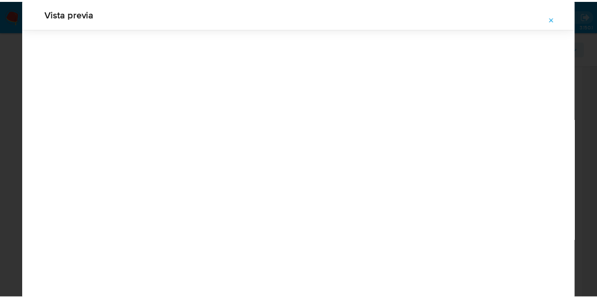
scroll to position [30, 0]
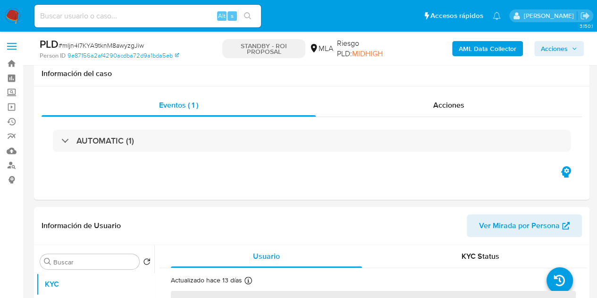
scroll to position [216, 0]
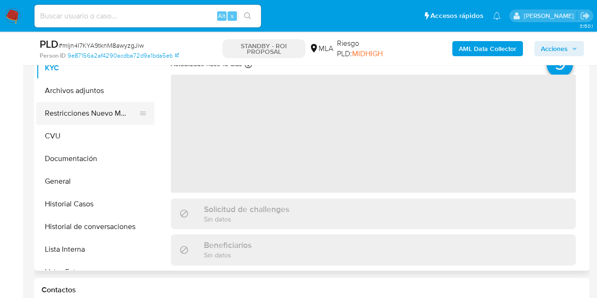
click at [77, 114] on button "Restricciones Nuevo Mundo" at bounding box center [91, 113] width 110 height 23
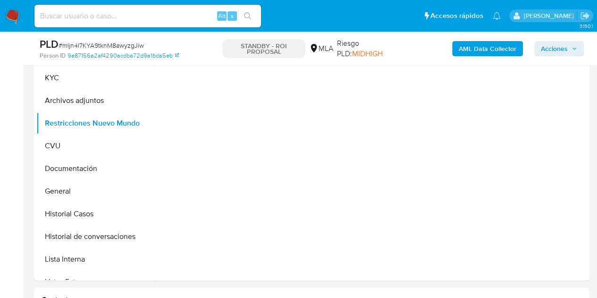
select select "10"
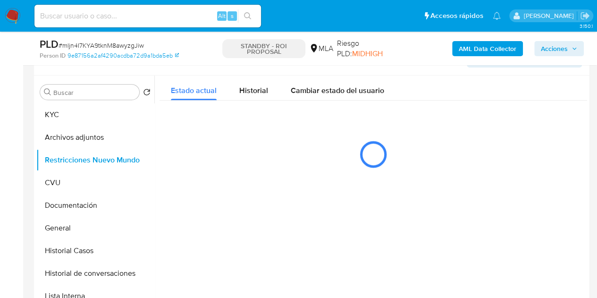
scroll to position [171, 0]
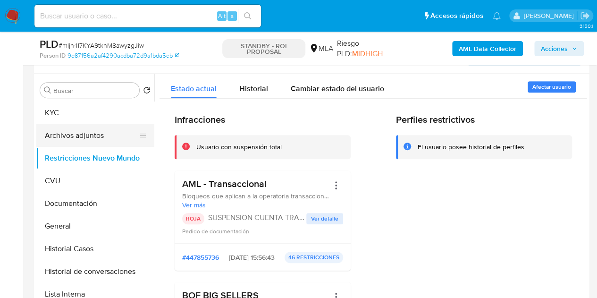
click at [75, 131] on button "Archivos adjuntos" at bounding box center [91, 135] width 110 height 23
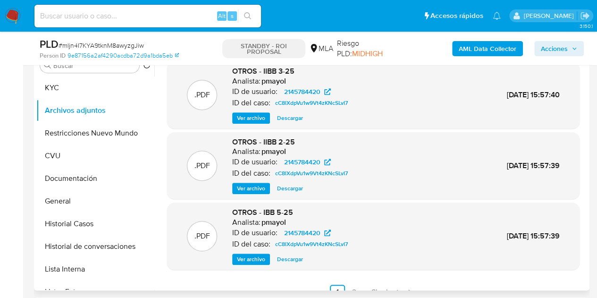
scroll to position [79, 0]
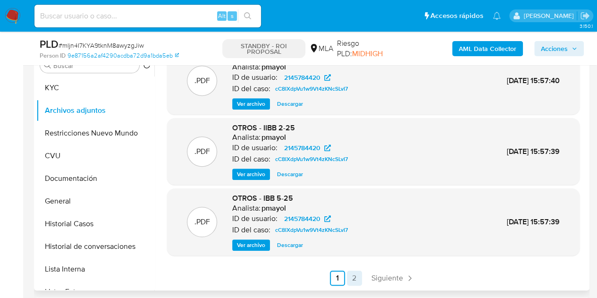
click at [354, 279] on link "2" at bounding box center [354, 277] width 15 height 15
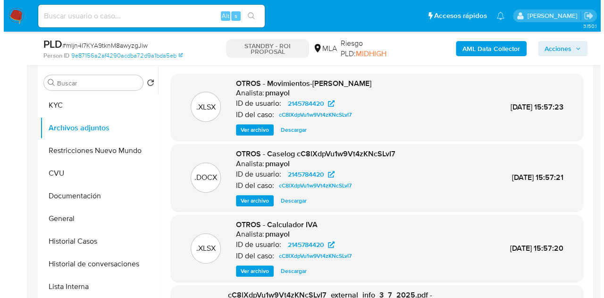
scroll to position [214, 0]
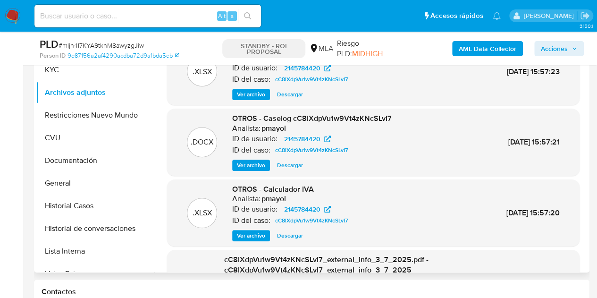
click at [255, 165] on span "Ver archivo" at bounding box center [251, 164] width 28 height 9
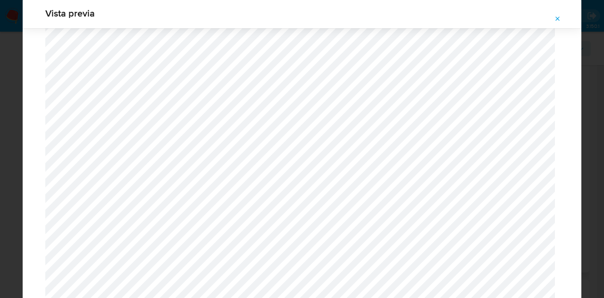
scroll to position [874, 0]
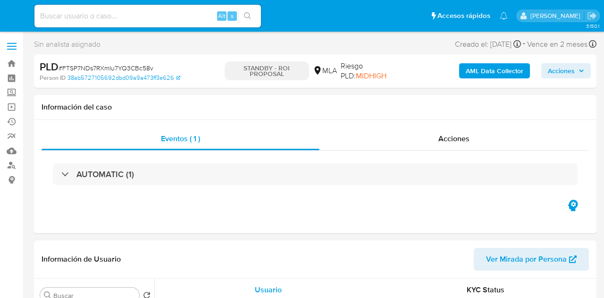
select select "10"
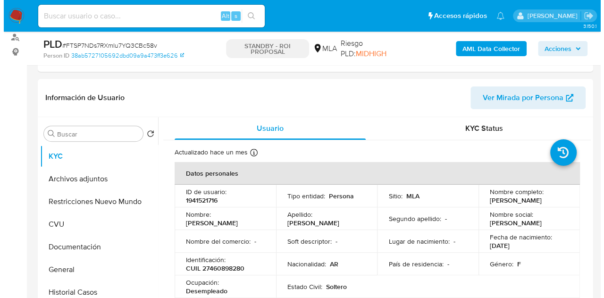
scroll to position [176, 0]
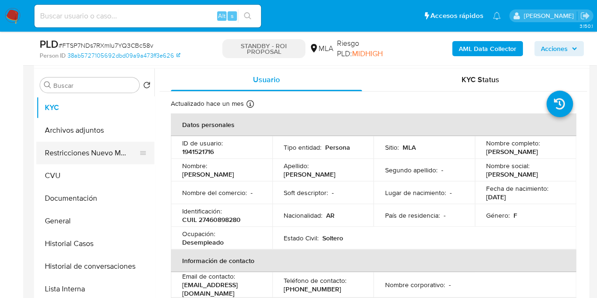
click at [80, 149] on button "Restricciones Nuevo Mundo" at bounding box center [91, 153] width 110 height 23
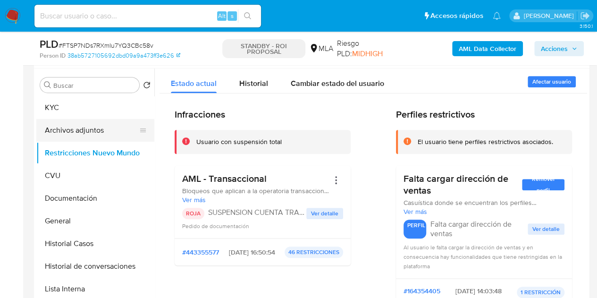
click at [67, 133] on button "Archivos adjuntos" at bounding box center [91, 130] width 110 height 23
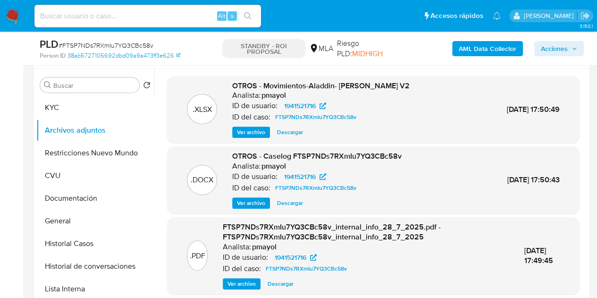
click at [252, 198] on span "Ver archivo" at bounding box center [251, 202] width 28 height 9
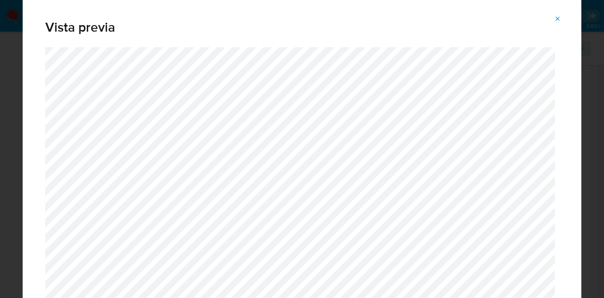
drag, startPoint x: 581, startPoint y: 50, endPoint x: 571, endPoint y: 97, distance: 47.4
click at [571, 97] on div "Vista previa" at bounding box center [302, 149] width 604 height 298
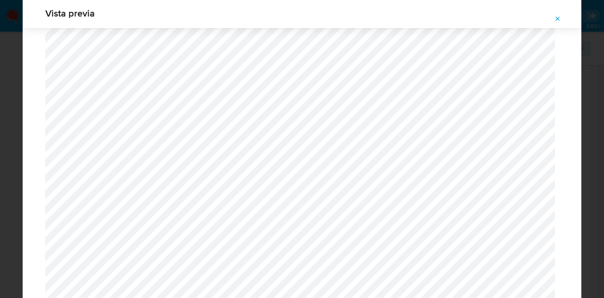
scroll to position [391, 0]
click at [558, 23] on span "Attachment preview" at bounding box center [558, 18] width 8 height 13
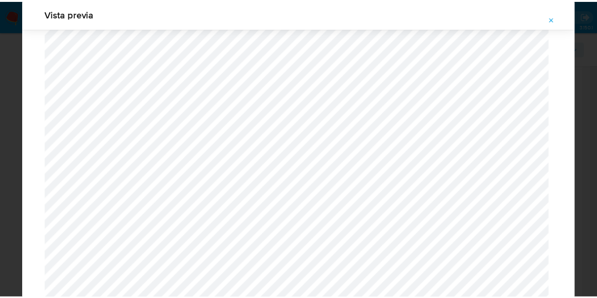
scroll to position [30, 0]
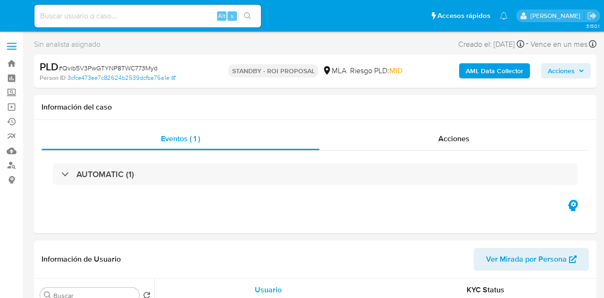
select select "10"
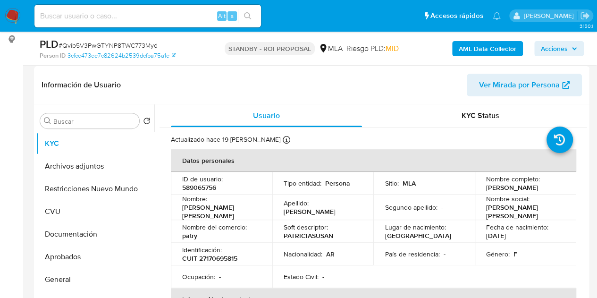
scroll to position [185, 0]
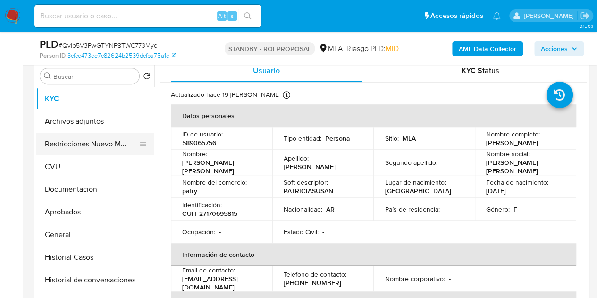
click at [66, 144] on button "Restricciones Nuevo Mundo" at bounding box center [91, 144] width 110 height 23
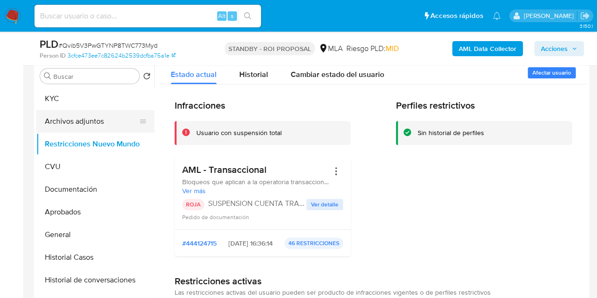
click at [56, 116] on button "Archivos adjuntos" at bounding box center [91, 121] width 110 height 23
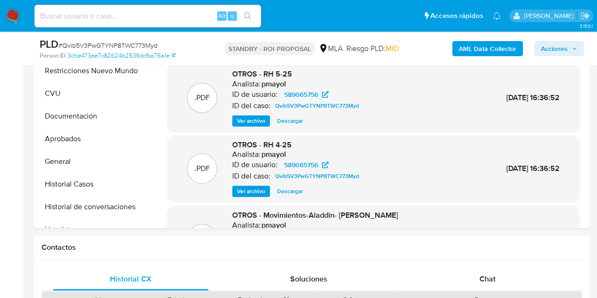
scroll to position [264, 0]
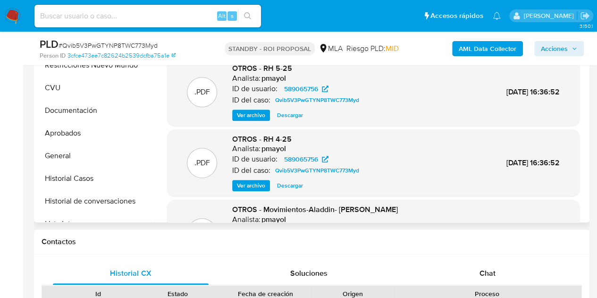
click at [582, 95] on div ".PDF OTROS - RH 6-25 Analista: pmayol ID de usuario: 589065756 ID del caso: Qvi…" at bounding box center [372, 142] width 427 height 309
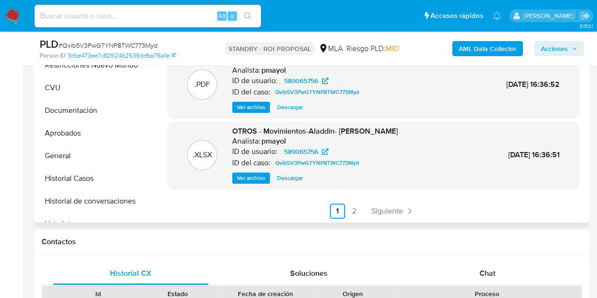
scroll to position [79, 0]
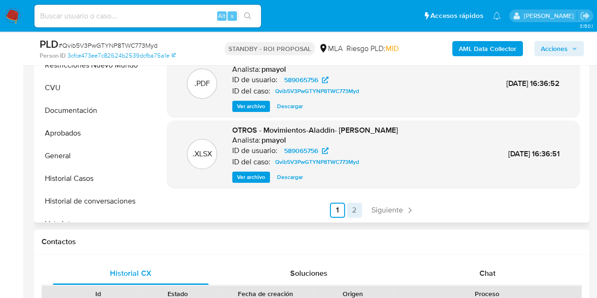
click at [354, 208] on link "2" at bounding box center [354, 209] width 15 height 15
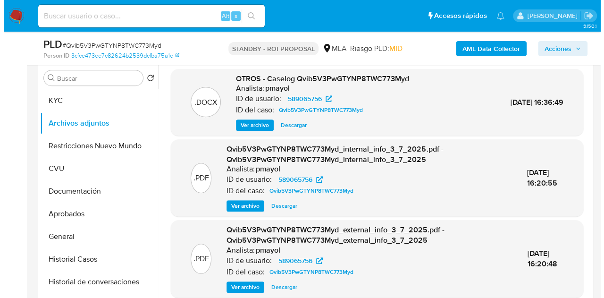
scroll to position [185, 0]
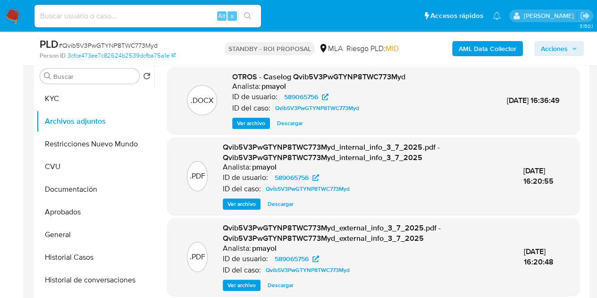
click at [246, 117] on div "OTROS - Caselog Qvib5V3PwGTYNP8TWC773Myd Analista: pmayol ID de usuario: 589065…" at bounding box center [318, 101] width 173 height 58
click at [250, 124] on span "Ver archivo" at bounding box center [251, 122] width 28 height 9
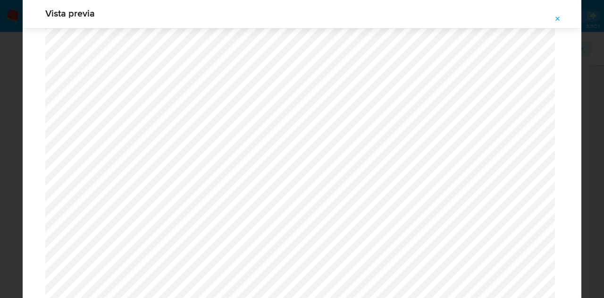
scroll to position [349, 0]
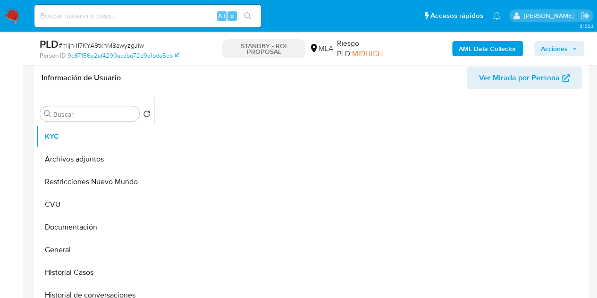
scroll to position [190, 0]
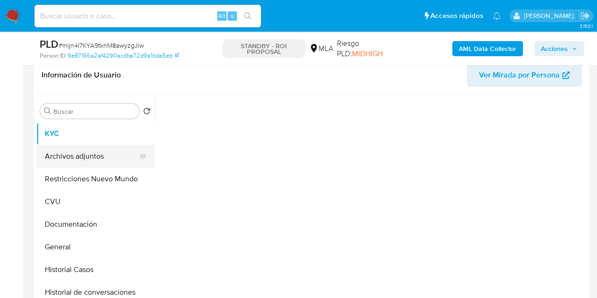
click at [78, 162] on button "Archivos adjuntos" at bounding box center [91, 156] width 110 height 23
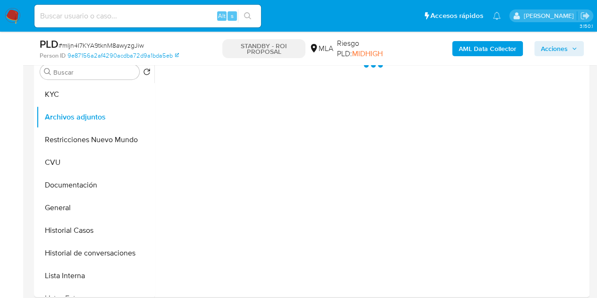
scroll to position [170, 0]
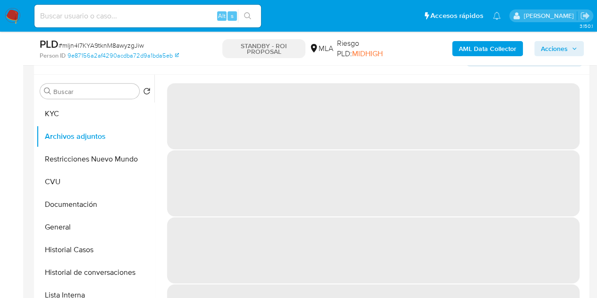
select select "10"
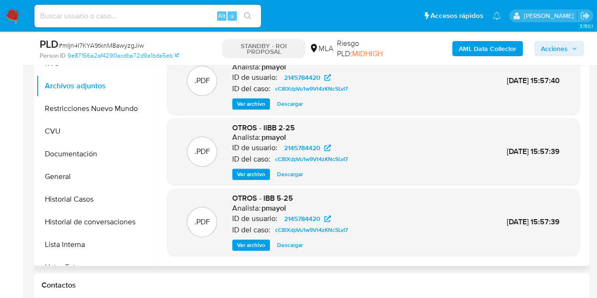
scroll to position [79, 0]
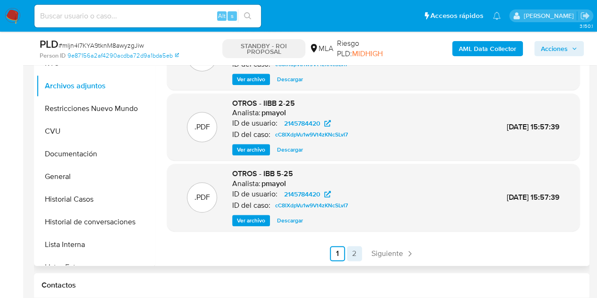
click at [353, 248] on link "2" at bounding box center [354, 253] width 15 height 15
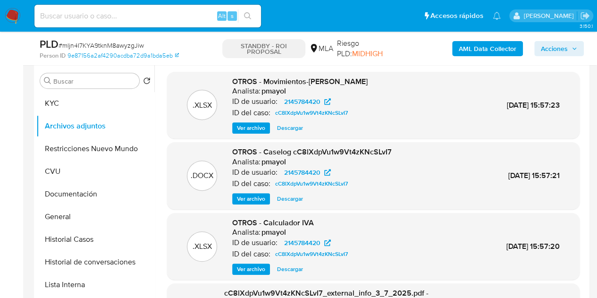
scroll to position [177, 0]
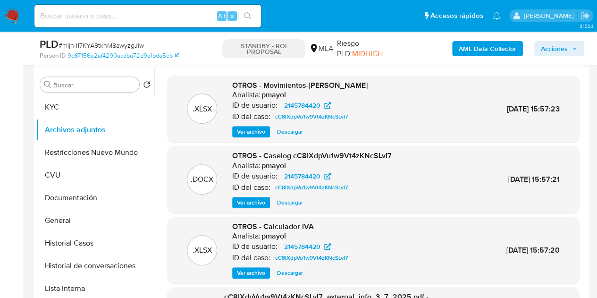
click at [236, 201] on button "Ver archivo" at bounding box center [251, 202] width 38 height 11
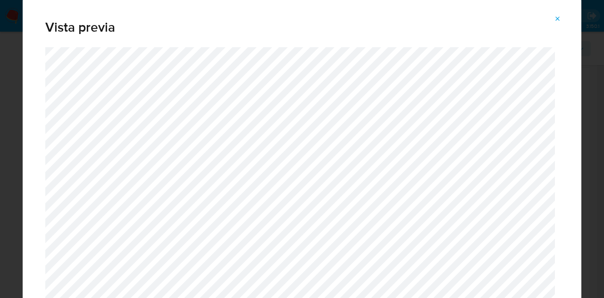
click at [582, 28] on div "Vista previa" at bounding box center [302, 149] width 604 height 298
click at [556, 20] on icon "Attachment preview" at bounding box center [558, 19] width 4 height 4
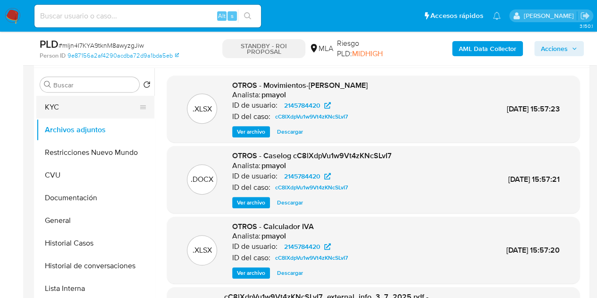
click at [90, 114] on button "KYC" at bounding box center [91, 107] width 110 height 23
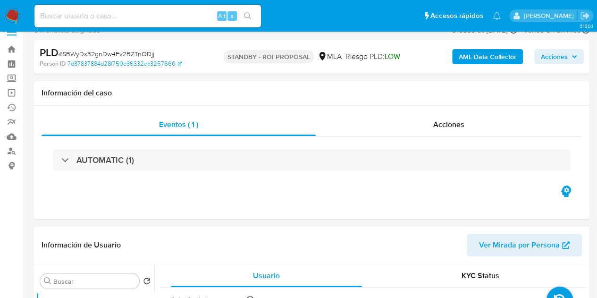
select select "10"
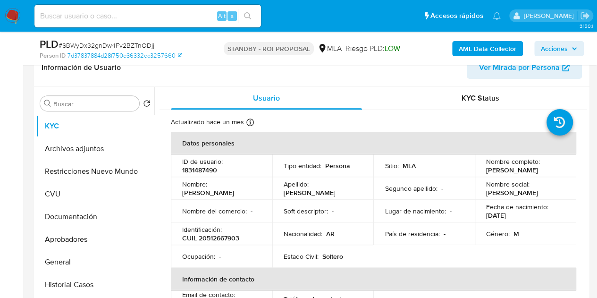
scroll to position [159, 0]
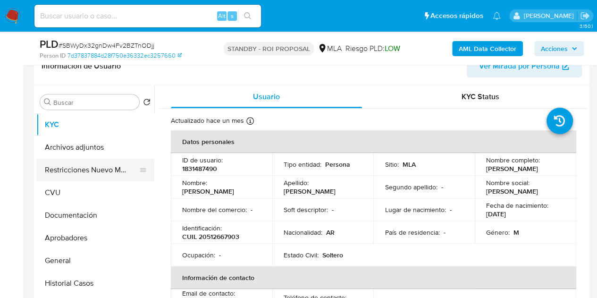
click at [82, 162] on button "Restricciones Nuevo Mundo" at bounding box center [91, 170] width 110 height 23
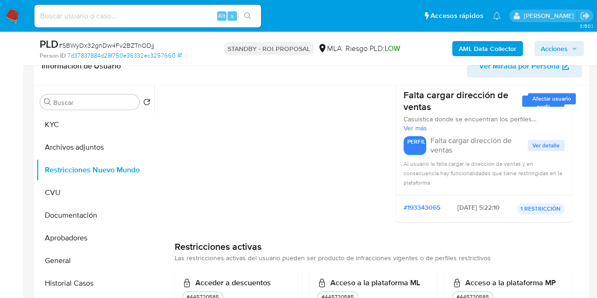
scroll to position [0, 0]
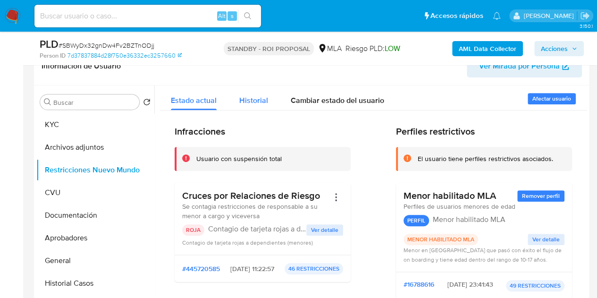
click at [257, 101] on span "Historial" at bounding box center [253, 100] width 29 height 11
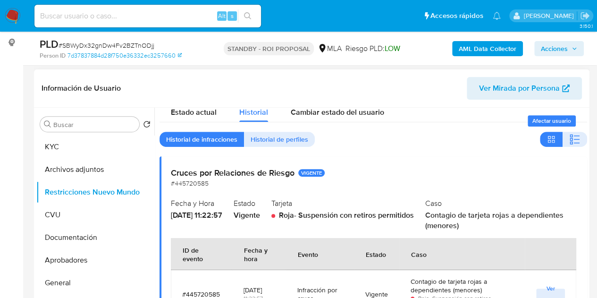
scroll to position [135, 0]
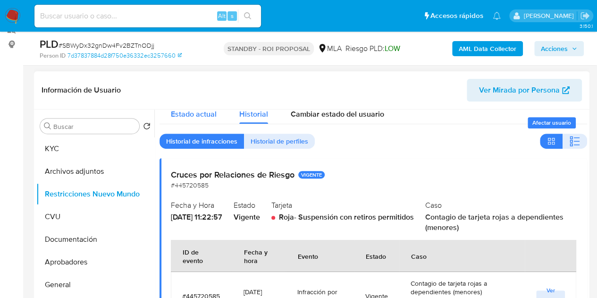
click at [185, 115] on span "Estado actual" at bounding box center [194, 114] width 46 height 11
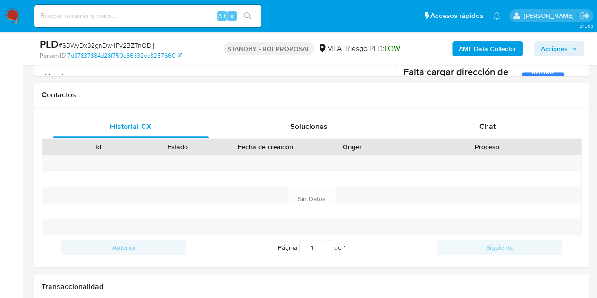
scroll to position [402, 0]
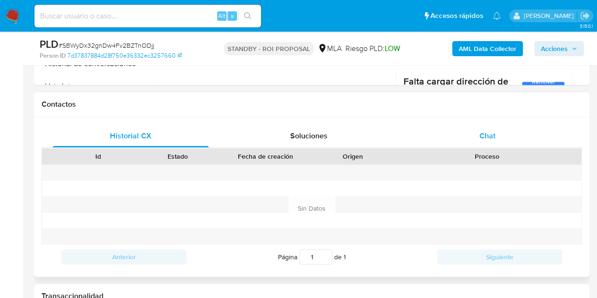
click at [487, 134] on span "Chat" at bounding box center [487, 135] width 16 height 11
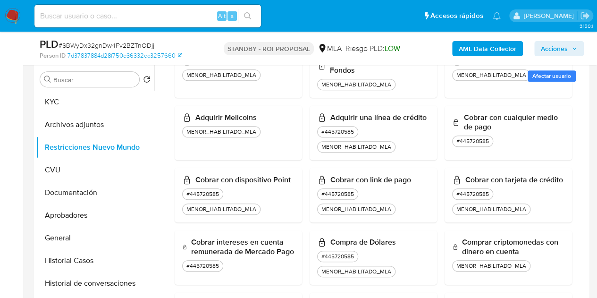
scroll to position [0, 0]
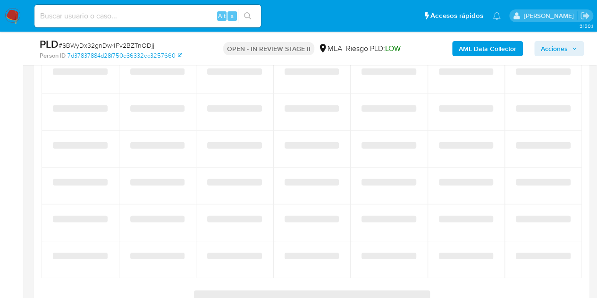
scroll to position [1317, 0]
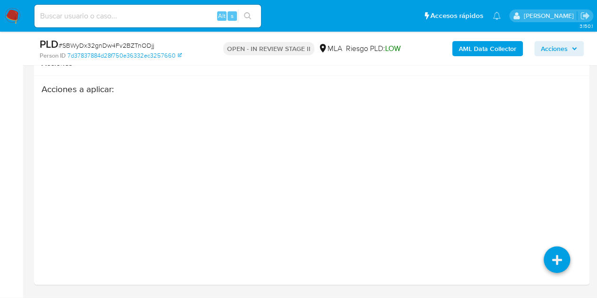
select select "10"
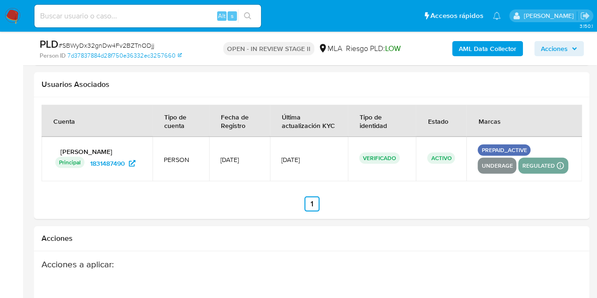
click at [552, 181] on td "prepaid_active underage regulated Detalle MLA UIF COMPLIES Mark Id MLA_UIF Comp…" at bounding box center [524, 159] width 116 height 44
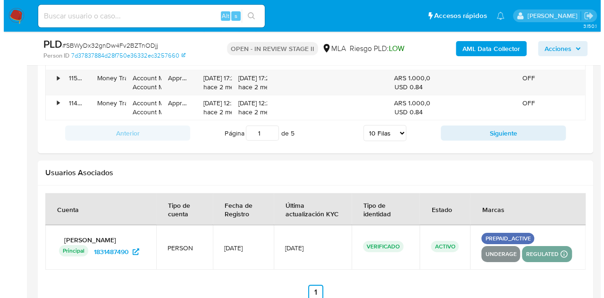
scroll to position [1620, 0]
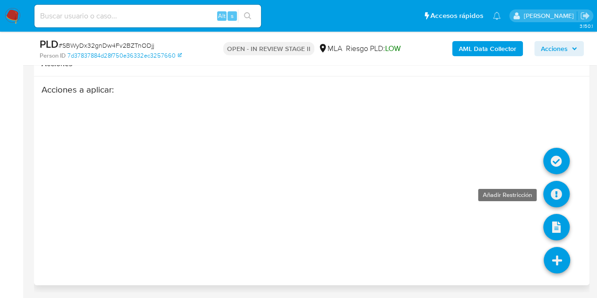
click at [560, 197] on icon at bounding box center [556, 194] width 26 height 26
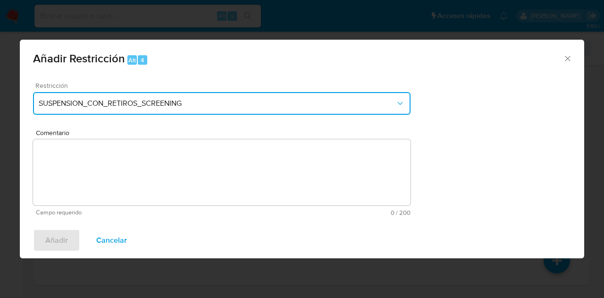
click at [346, 114] on button "SUSPENSION_CON_RETIROS_SCREENING" at bounding box center [221, 103] width 377 height 23
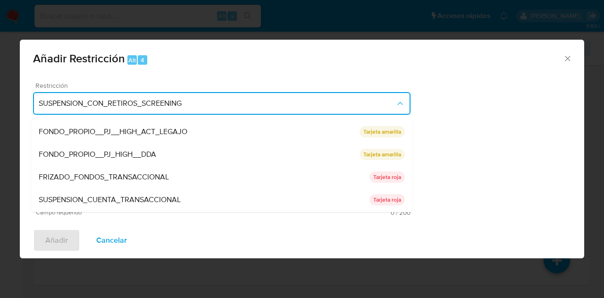
scroll to position [155, 0]
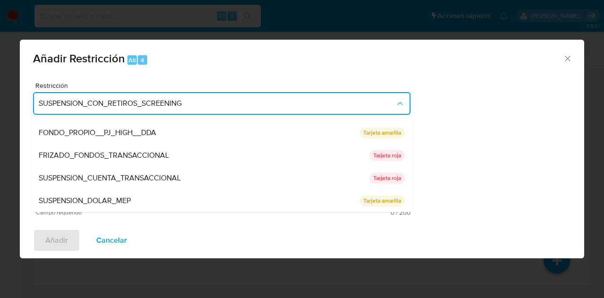
click at [269, 185] on div "SUSPENSION_CUENTA_TRANSACCIONAL" at bounding box center [204, 178] width 331 height 23
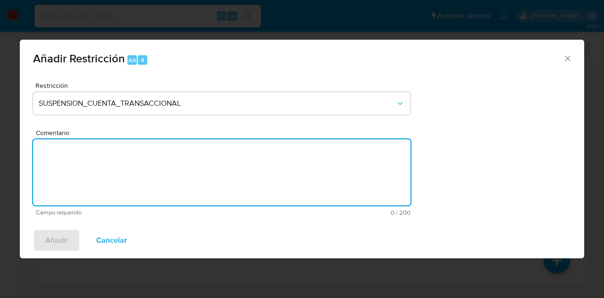
click at [259, 183] on textarea "Comentario" at bounding box center [221, 172] width 377 height 66
type textarea "AML"
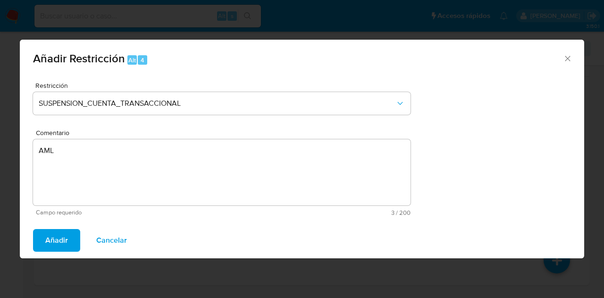
click at [56, 235] on span "Añadir" at bounding box center [56, 240] width 23 height 21
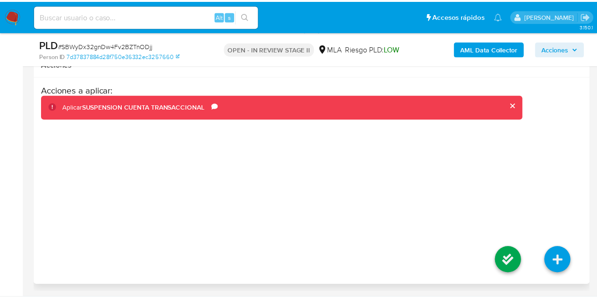
scroll to position [1599, 0]
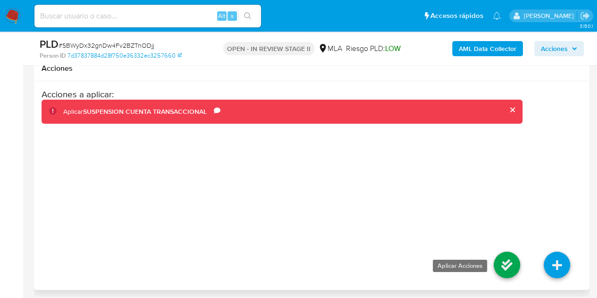
click at [499, 277] on icon at bounding box center [507, 264] width 26 height 26
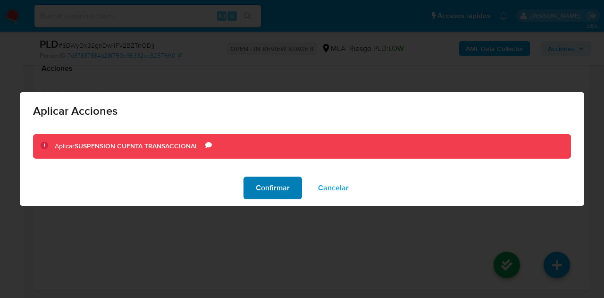
click at [270, 190] on span "Confirmar" at bounding box center [273, 187] width 34 height 21
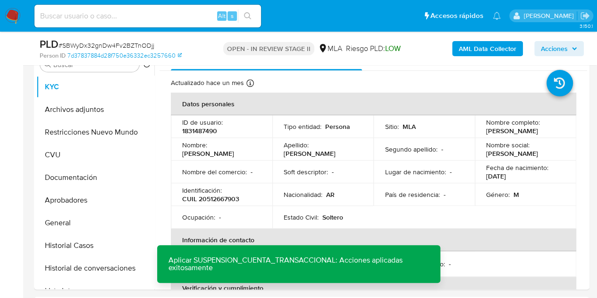
scroll to position [174, 0]
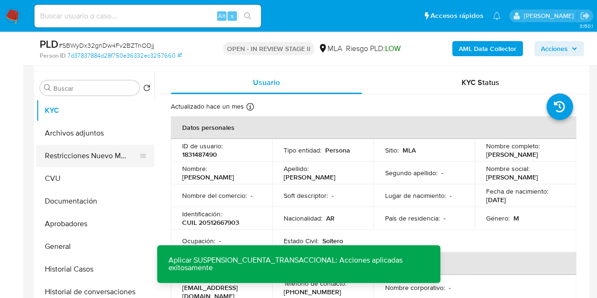
click at [61, 157] on button "Restricciones Nuevo Mundo" at bounding box center [91, 155] width 110 height 23
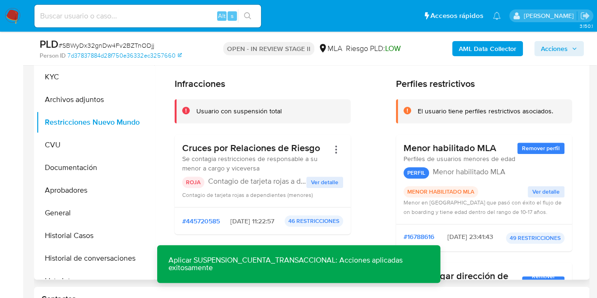
scroll to position [199, 0]
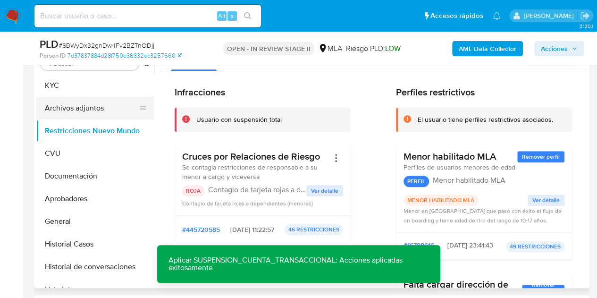
click at [82, 101] on button "Archivos adjuntos" at bounding box center [91, 108] width 110 height 23
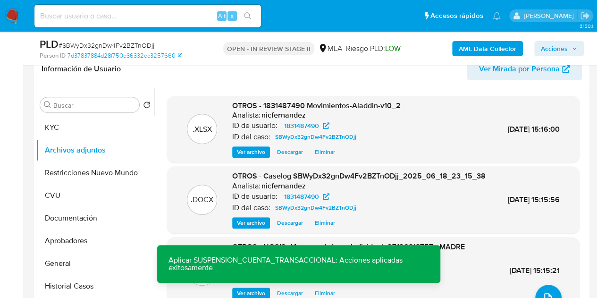
scroll to position [161, 0]
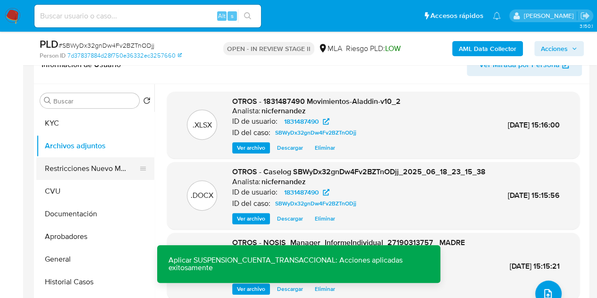
click at [95, 168] on button "Restricciones Nuevo Mundo" at bounding box center [91, 168] width 110 height 23
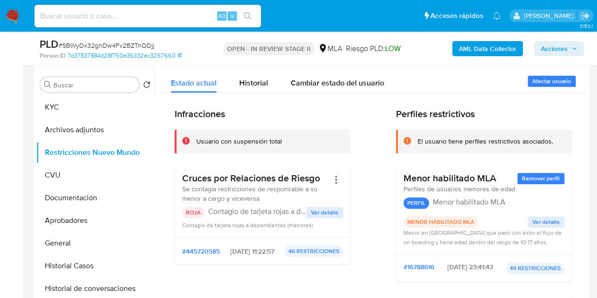
scroll to position [175, 0]
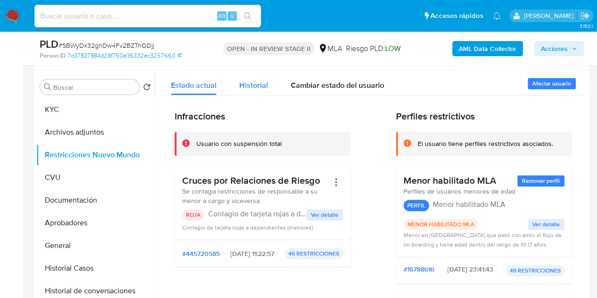
click at [256, 84] on span "Historial" at bounding box center [253, 85] width 29 height 11
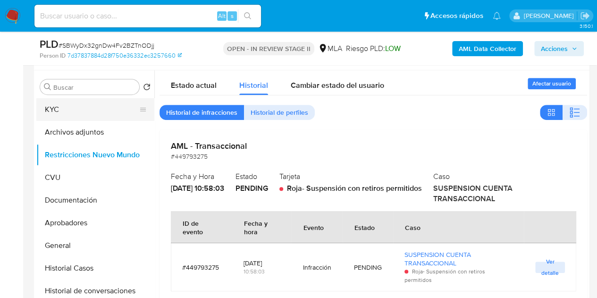
click at [53, 109] on button "KYC" at bounding box center [91, 109] width 110 height 23
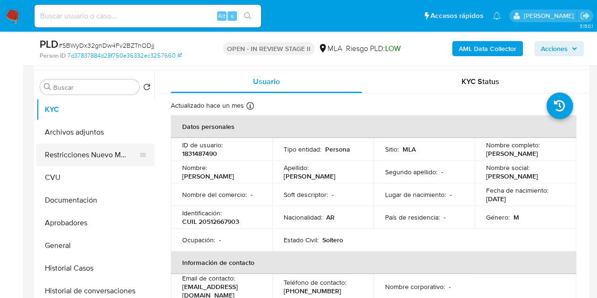
click at [70, 154] on button "Restricciones Nuevo Mundo" at bounding box center [91, 154] width 110 height 23
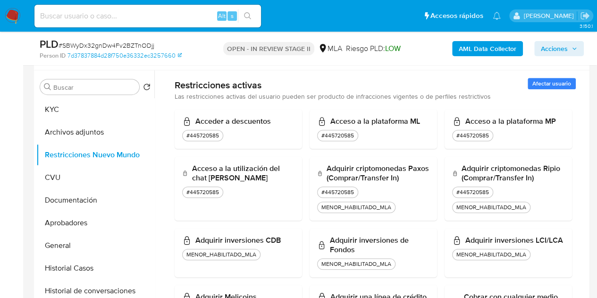
scroll to position [0, 0]
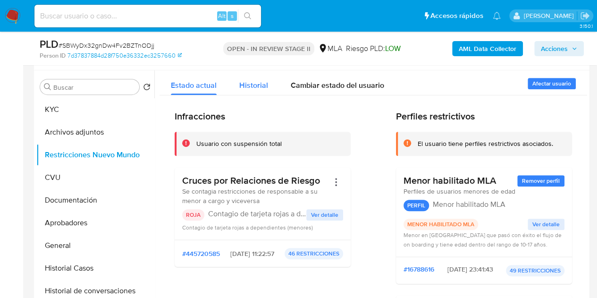
click at [239, 89] on span "Historial" at bounding box center [253, 85] width 29 height 11
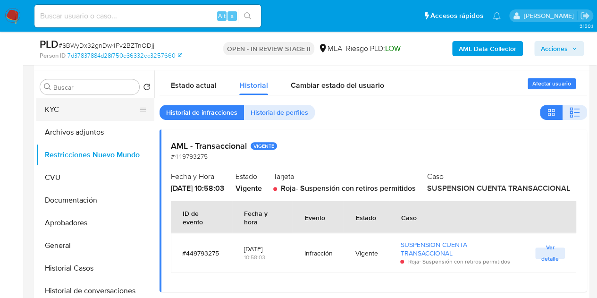
click at [70, 116] on button "KYC" at bounding box center [91, 109] width 110 height 23
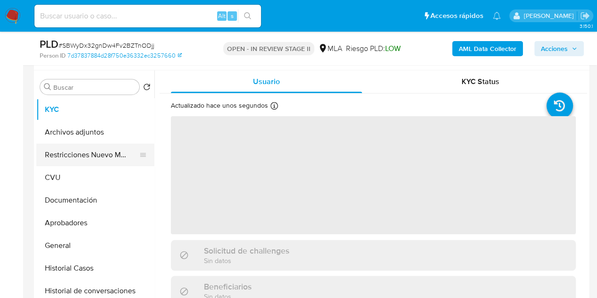
click at [73, 156] on button "Restricciones Nuevo Mundo" at bounding box center [91, 154] width 110 height 23
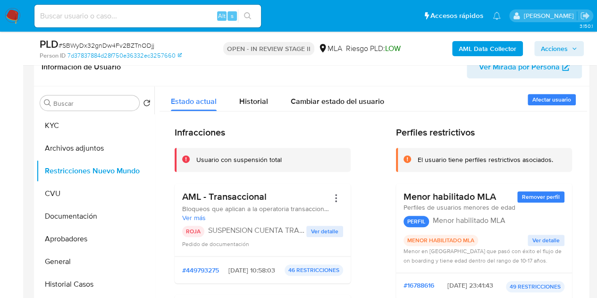
scroll to position [152, 0]
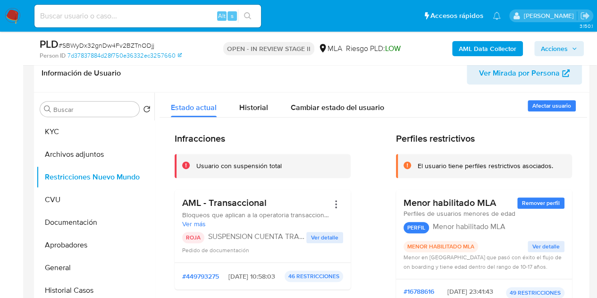
click at [568, 51] on span "Acciones" at bounding box center [559, 48] width 36 height 13
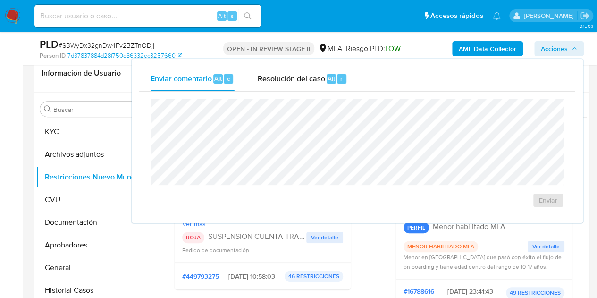
drag, startPoint x: 287, startPoint y: 76, endPoint x: 295, endPoint y: 97, distance: 22.7
click at [288, 76] on span "Resolución del caso" at bounding box center [290, 78] width 67 height 11
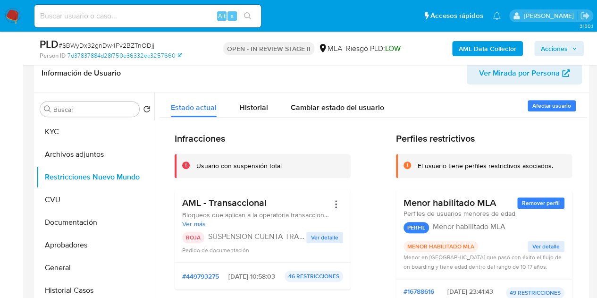
click at [555, 54] on span "Acciones" at bounding box center [554, 48] width 27 height 15
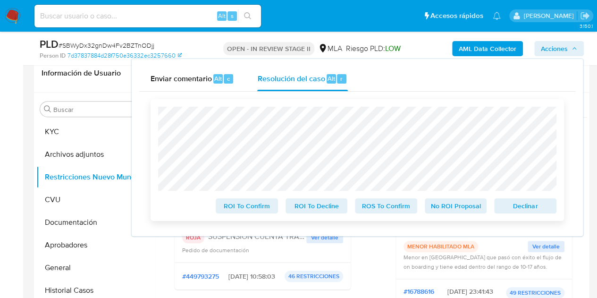
drag, startPoint x: 511, startPoint y: 211, endPoint x: 500, endPoint y: 197, distance: 17.8
click at [511, 211] on span "Declinar" at bounding box center [525, 205] width 49 height 13
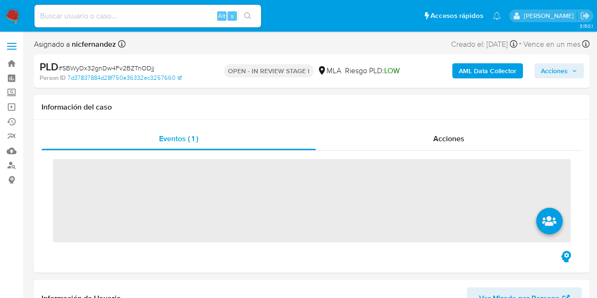
click at [550, 74] on span "Acciones" at bounding box center [554, 70] width 27 height 15
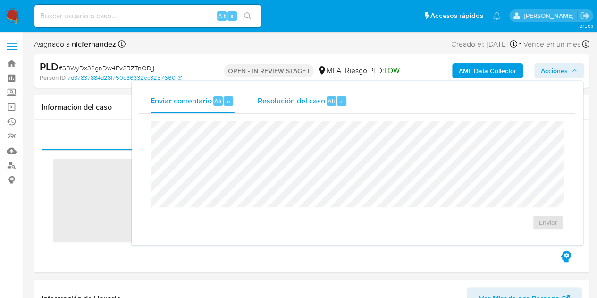
click at [334, 105] on div "Alt" at bounding box center [331, 100] width 9 height 9
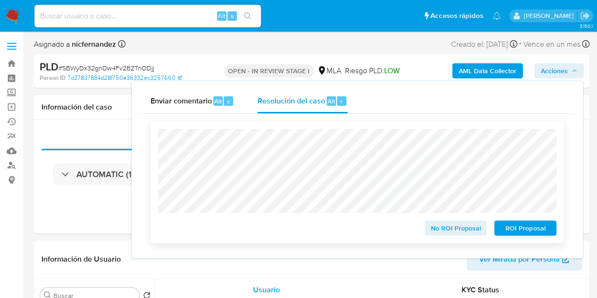
click at [523, 234] on span "ROI Proposal" at bounding box center [525, 227] width 49 height 13
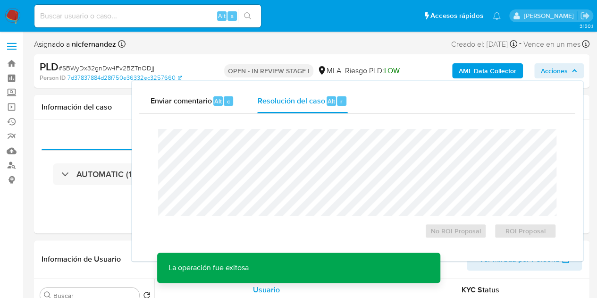
select select "10"
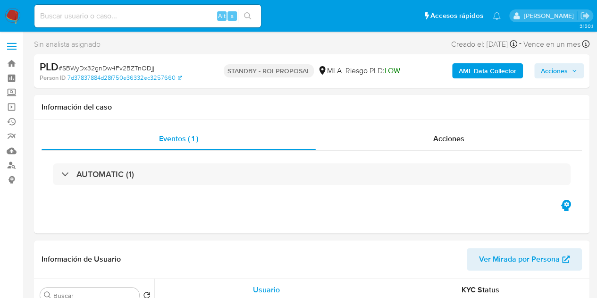
select select "10"
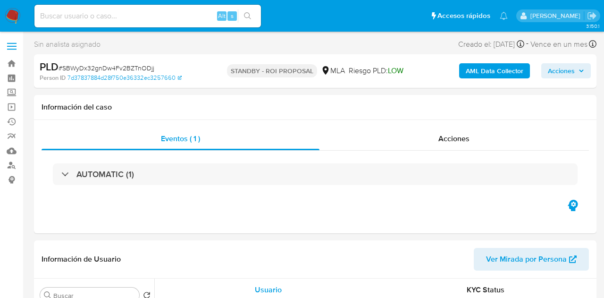
select select "10"
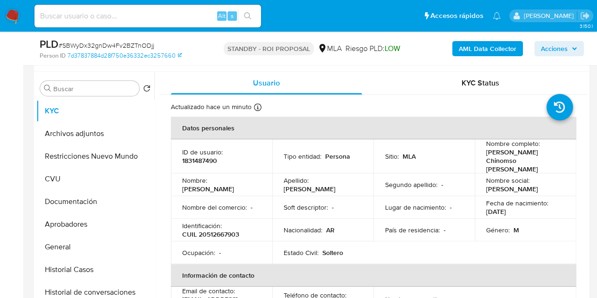
scroll to position [181, 0]
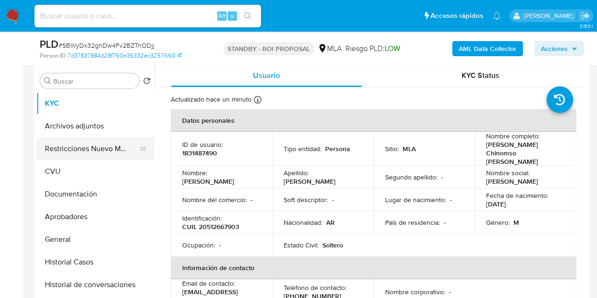
click at [71, 149] on button "Restricciones Nuevo Mundo" at bounding box center [91, 148] width 110 height 23
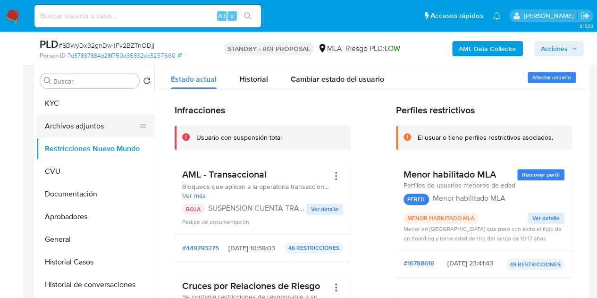
click at [68, 120] on button "Archivos adjuntos" at bounding box center [91, 126] width 110 height 23
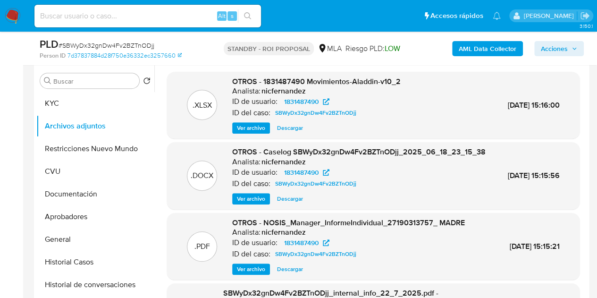
click at [573, 94] on div ".XLSX OTROS - 1831487490 Movimientos-Aladdin-v10_2 Analista: nicfernandez ID de…" at bounding box center [373, 105] width 412 height 67
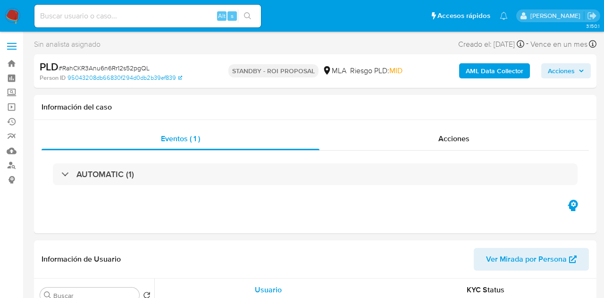
select select "10"
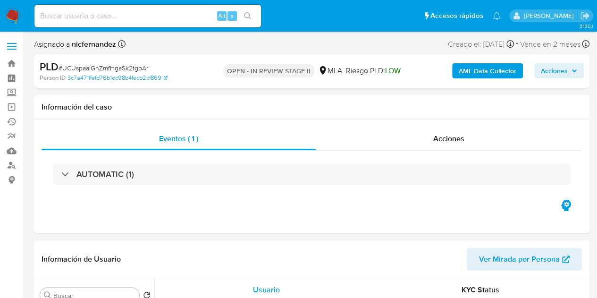
select select "10"
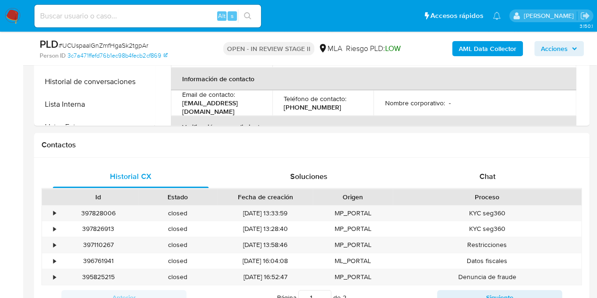
scroll to position [391, 0]
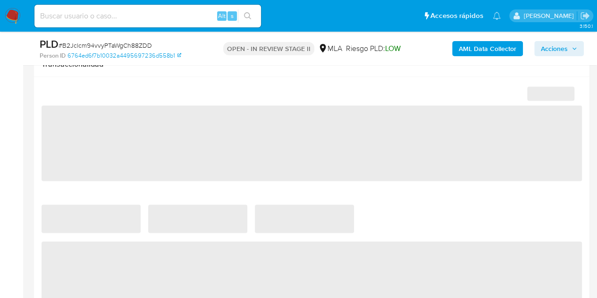
scroll to position [425, 0]
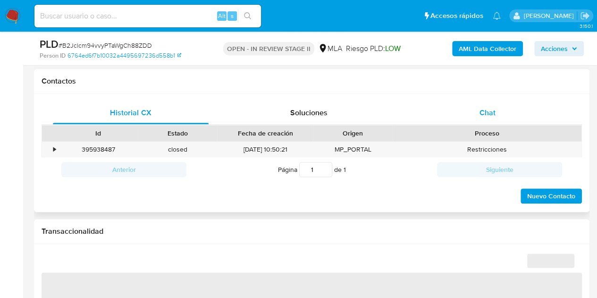
click at [481, 116] on span "Chat" at bounding box center [487, 112] width 16 height 11
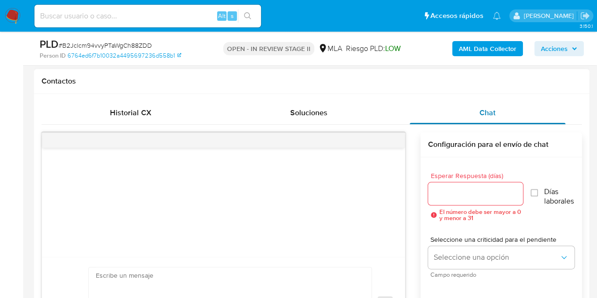
select select "10"
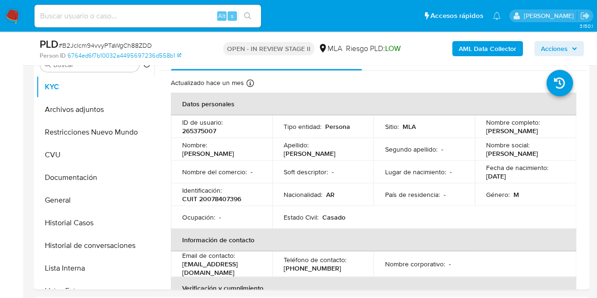
scroll to position [182, 0]
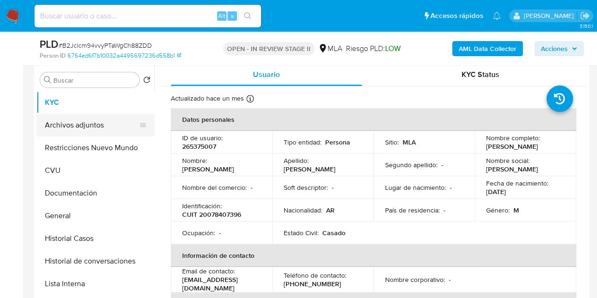
click at [97, 119] on button "Archivos adjuntos" at bounding box center [91, 125] width 110 height 23
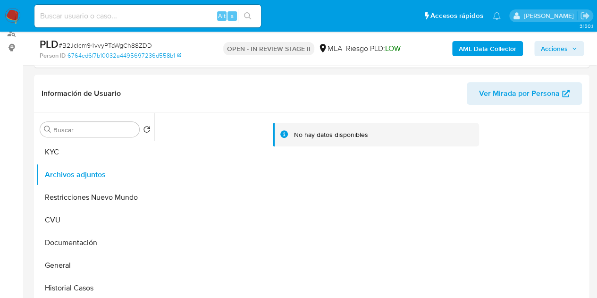
scroll to position [130, 0]
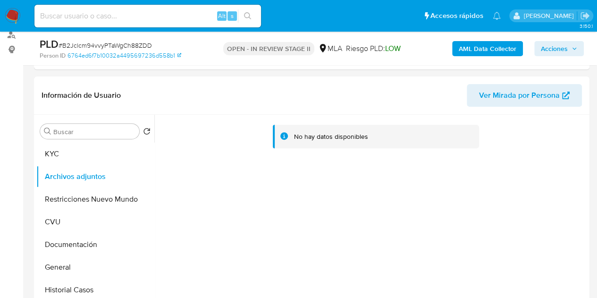
click at [479, 47] on b "AML Data Collector" at bounding box center [488, 48] width 58 height 15
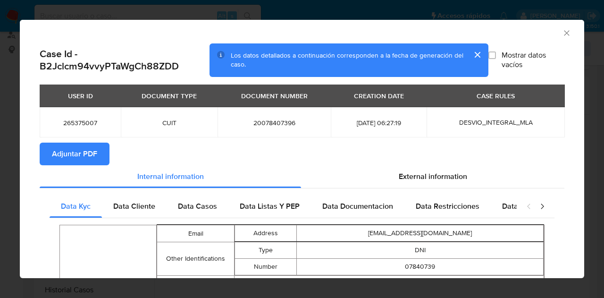
click at [97, 148] on button "Adjuntar PDF" at bounding box center [75, 153] width 70 height 23
click at [226, 152] on section "Adjuntar PDF" at bounding box center [302, 153] width 525 height 23
click at [562, 32] on icon "Cerrar ventana" at bounding box center [566, 32] width 9 height 9
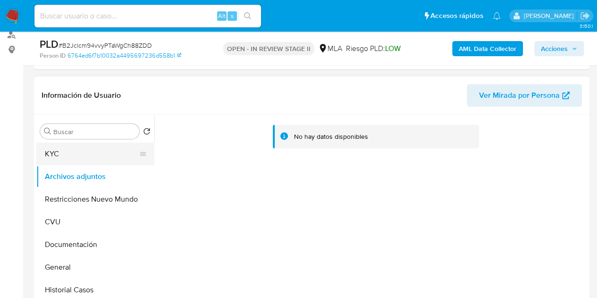
click at [96, 144] on button "KYC" at bounding box center [91, 153] width 110 height 23
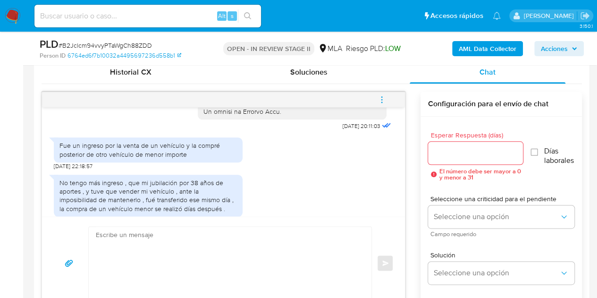
scroll to position [538, 0]
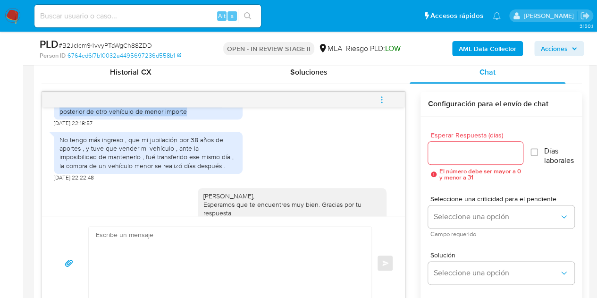
drag, startPoint x: 60, startPoint y: 120, endPoint x: 197, endPoint y: 129, distance: 137.1
click at [197, 115] on div "Fue un ingreso por la venta de un vehículo y la compré posterior de otro vehícu…" at bounding box center [147, 106] width 177 height 17
copy div "Fue un ingreso por la venta de un vehículo y la compré posterior de otro vehícu…"
click at [287, 159] on div "No tengo más ingreso , que mi jubilación por 38 años de aportes , y tuve que ve…" at bounding box center [223, 154] width 339 height 54
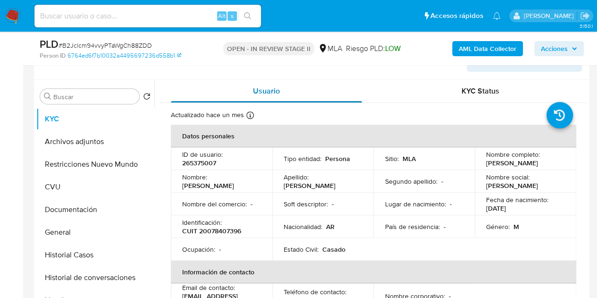
scroll to position [145, 0]
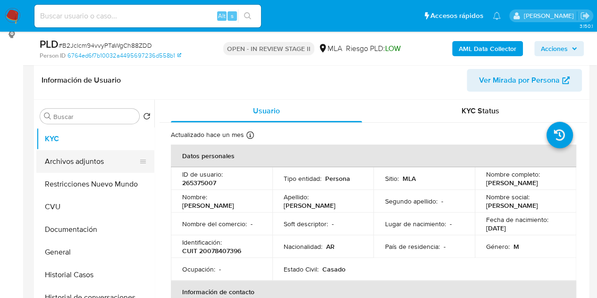
click at [87, 163] on button "Archivos adjuntos" at bounding box center [91, 161] width 110 height 23
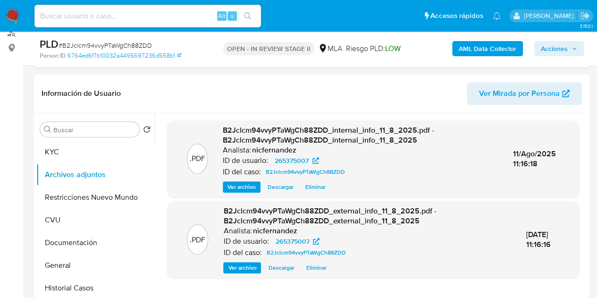
scroll to position [176, 0]
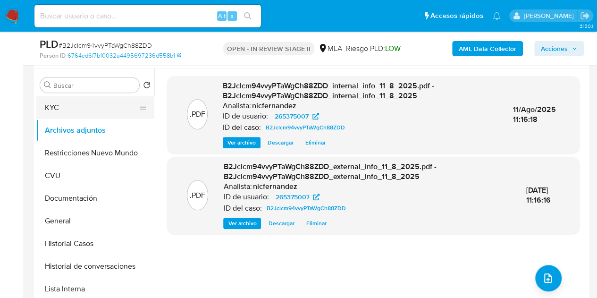
click at [83, 110] on button "KYC" at bounding box center [91, 107] width 110 height 23
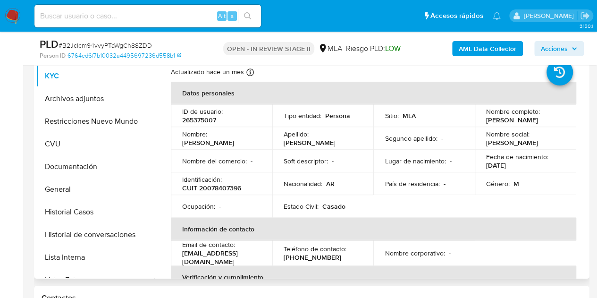
scroll to position [206, 0]
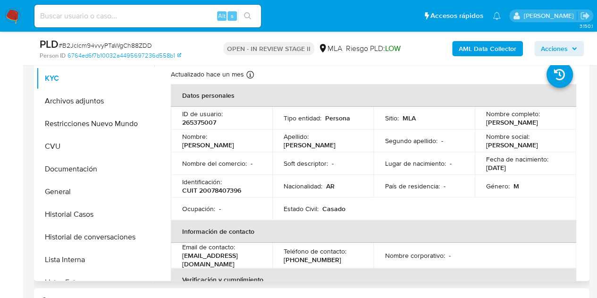
drag, startPoint x: 212, startPoint y: 139, endPoint x: 255, endPoint y: 137, distance: 43.0
click at [255, 137] on div "Nombre : Guillermo Luis" at bounding box center [221, 140] width 79 height 17
copy p "Guillermo Luis"
click at [86, 129] on button "Restricciones Nuevo Mundo" at bounding box center [91, 123] width 110 height 23
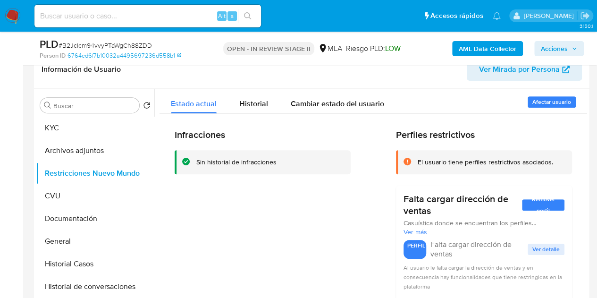
scroll to position [152, 0]
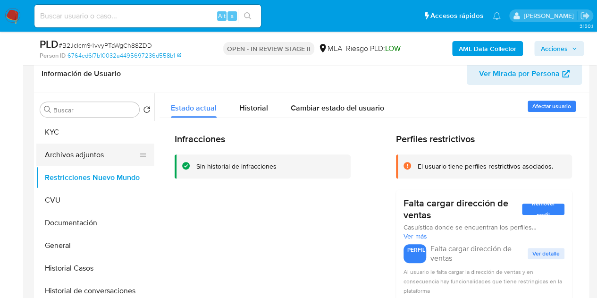
click at [100, 153] on button "Archivos adjuntos" at bounding box center [91, 154] width 110 height 23
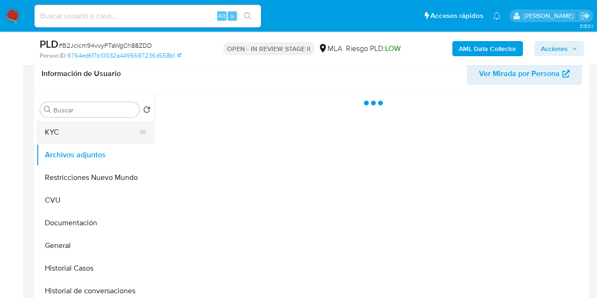
click at [71, 141] on button "KYC" at bounding box center [91, 132] width 110 height 23
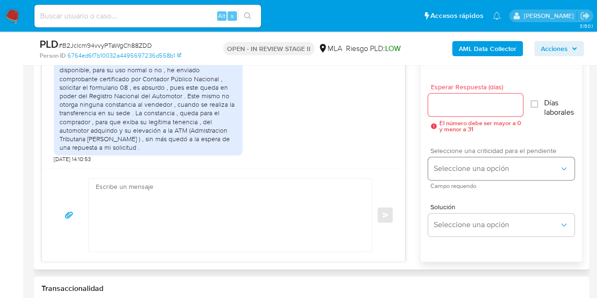
scroll to position [525, 0]
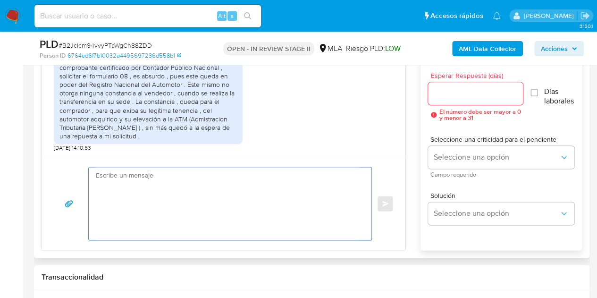
click at [178, 211] on textarea at bounding box center [228, 203] width 264 height 73
paste textarea "Hola Guillermo Luis, ¡Muchas gracias por tu respuesta! Confirmamos la recepción…"
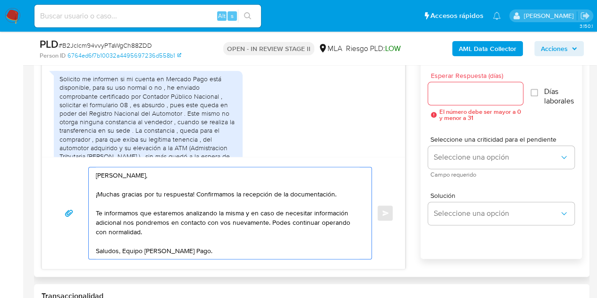
scroll to position [934, 0]
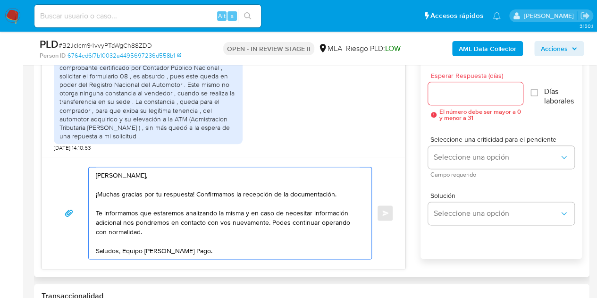
type textarea "Hola Guillermo Luis, ¡Muchas gracias por tu respuesta! Confirmamos la recepción…"
click at [452, 94] on input "Esperar Respuesta (días)" at bounding box center [475, 93] width 95 height 12
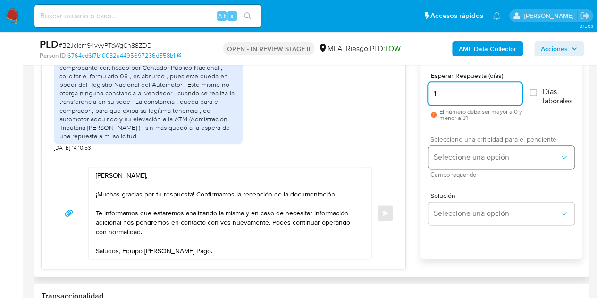
type input "1"
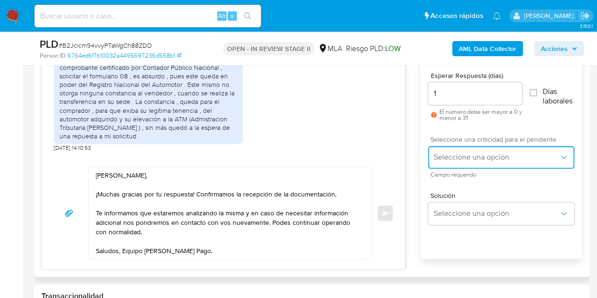
click at [458, 153] on span "Seleccione una opción" at bounding box center [497, 156] width 126 height 9
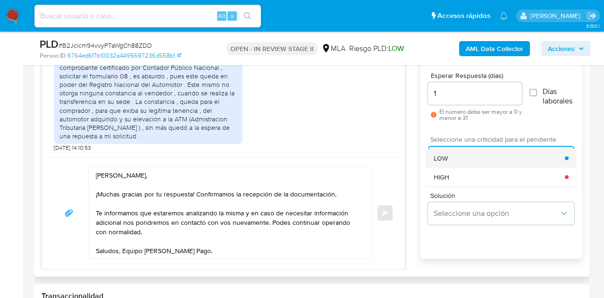
click at [449, 158] on div "LOW" at bounding box center [499, 158] width 131 height 19
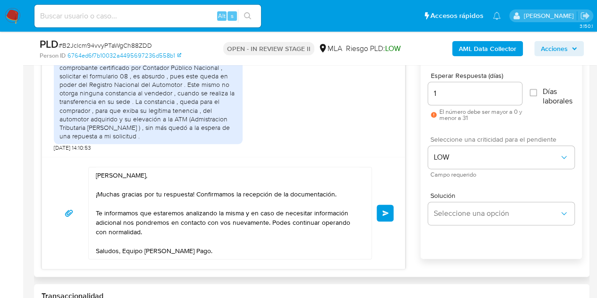
click at [332, 150] on div "Solicito me informen si mi cuenta en Mercado Pago está disponible, para su uso …" at bounding box center [223, 94] width 339 height 114
click at [280, 248] on textarea "Hola Guillermo Luis, ¡Muchas gracias por tu respuesta! Confirmamos la recepción…" at bounding box center [228, 213] width 264 height 92
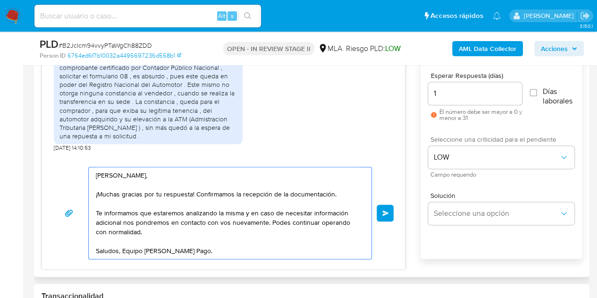
click at [388, 215] on button "Enviar" at bounding box center [385, 212] width 17 height 17
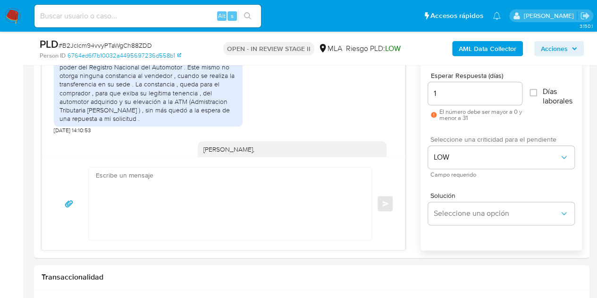
scroll to position [1056, 0]
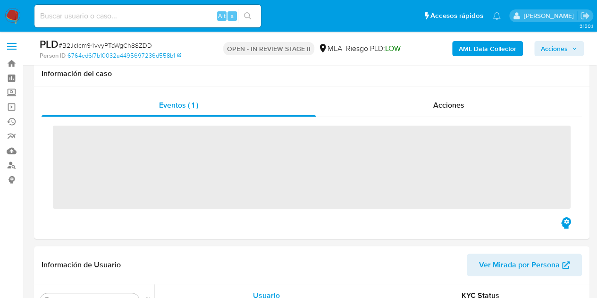
scroll to position [217, 0]
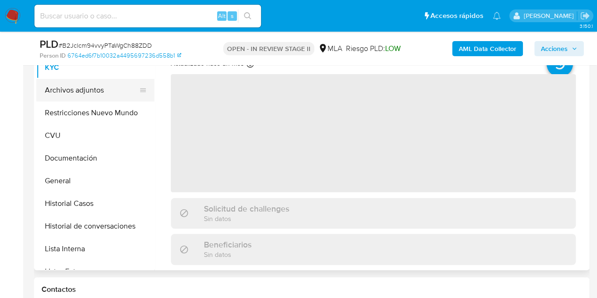
click at [77, 86] on button "Archivos adjuntos" at bounding box center [91, 90] width 110 height 23
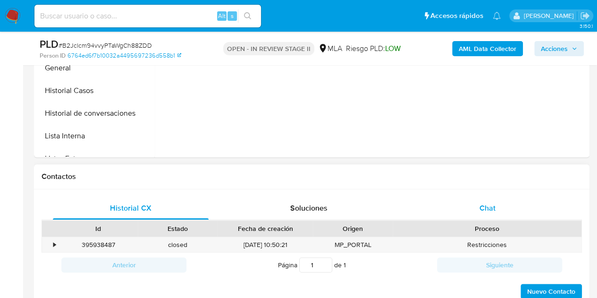
click at [475, 214] on div "Chat" at bounding box center [488, 208] width 156 height 23
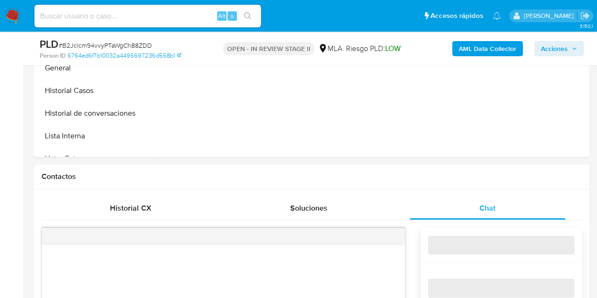
select select "10"
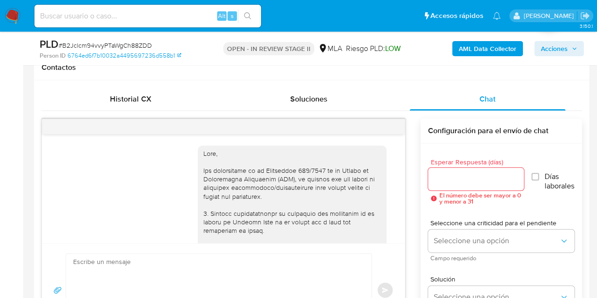
scroll to position [1056, 0]
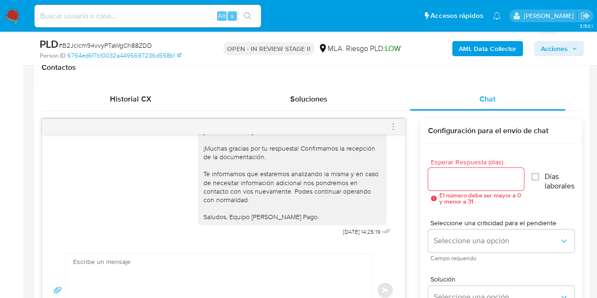
click at [393, 126] on icon "menu-action" at bounding box center [393, 126] width 8 height 8
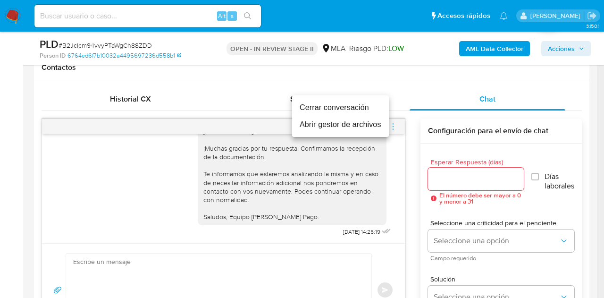
click at [348, 112] on li "Cerrar conversación" at bounding box center [340, 107] width 97 height 17
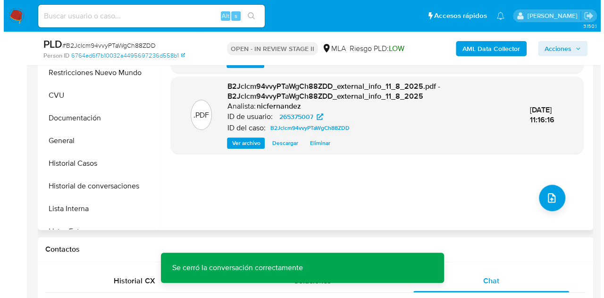
scroll to position [252, 0]
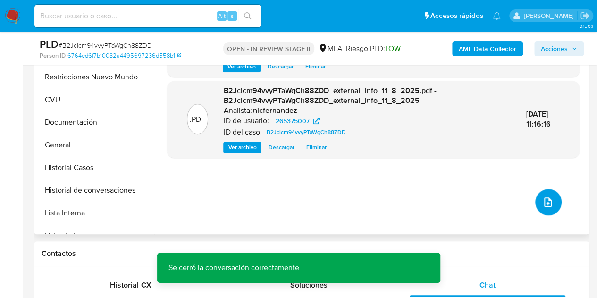
click at [549, 196] on button "upload-file" at bounding box center [548, 202] width 26 height 26
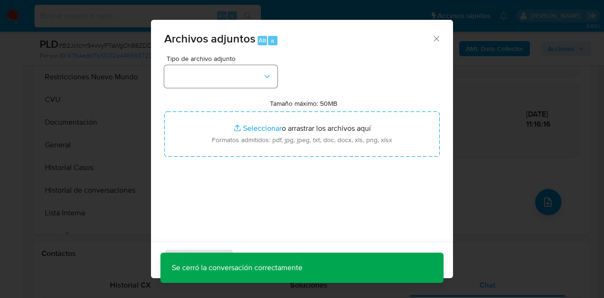
click at [232, 71] on button "button" at bounding box center [220, 76] width 113 height 23
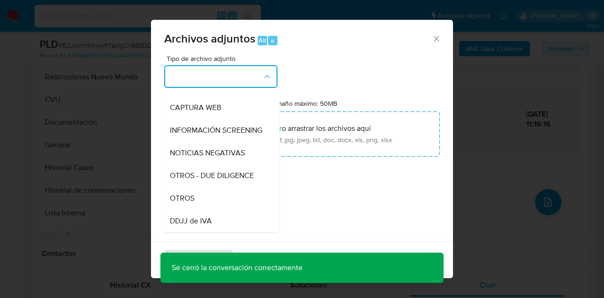
scroll to position [123, 0]
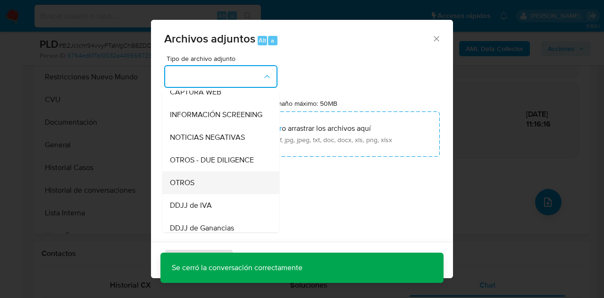
drag, startPoint x: 210, startPoint y: 191, endPoint x: 248, endPoint y: 159, distance: 48.9
click at [210, 190] on div "OTROS" at bounding box center [218, 182] width 96 height 23
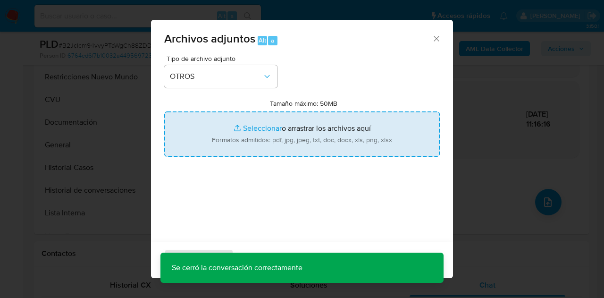
click at [253, 126] on input "Tamaño máximo: 50MB Seleccionar archivos" at bounding box center [302, 133] width 276 height 45
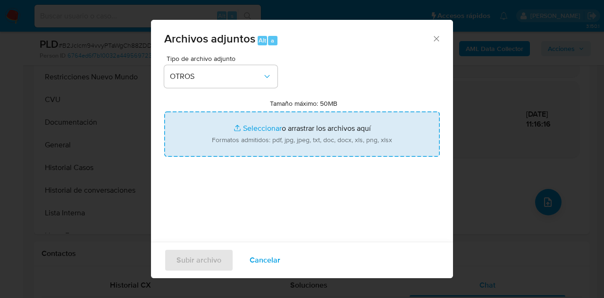
type input "C:\fakepath\Certificacion de ingresos.pdf"
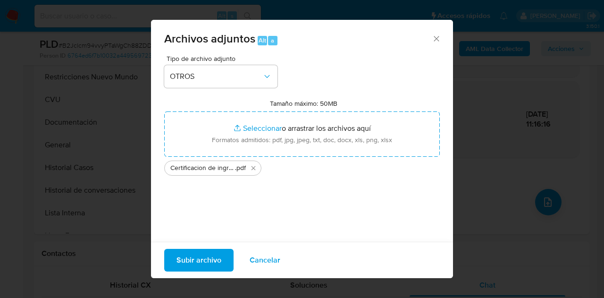
click at [190, 258] on span "Subir archivo" at bounding box center [198, 260] width 45 height 21
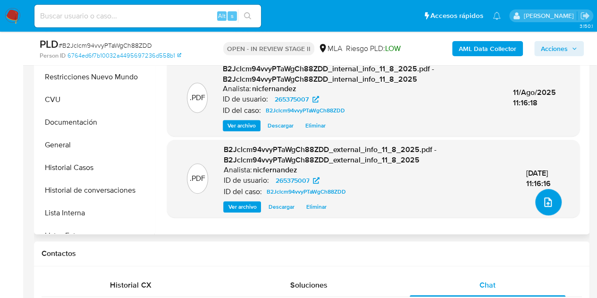
click at [542, 200] on icon "upload-file" at bounding box center [547, 201] width 11 height 11
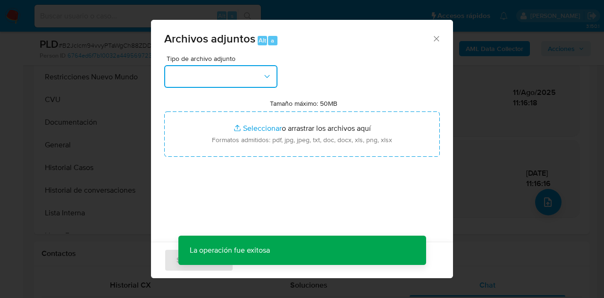
click at [258, 78] on button "button" at bounding box center [220, 76] width 113 height 23
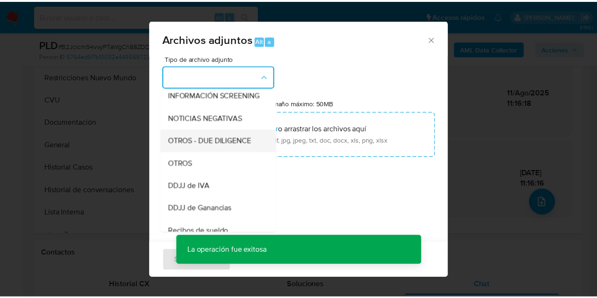
scroll to position [147, 0]
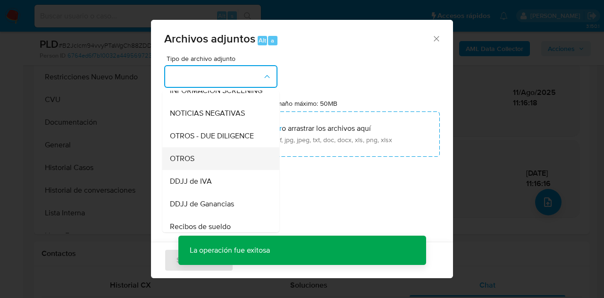
click at [214, 164] on div "OTROS" at bounding box center [218, 158] width 96 height 23
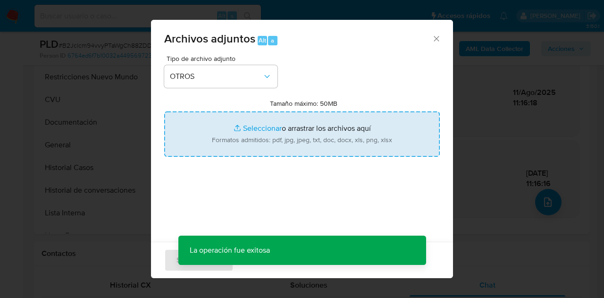
click at [255, 130] on input "Tamaño máximo: 50MB Seleccionar archivos" at bounding box center [302, 133] width 276 height 45
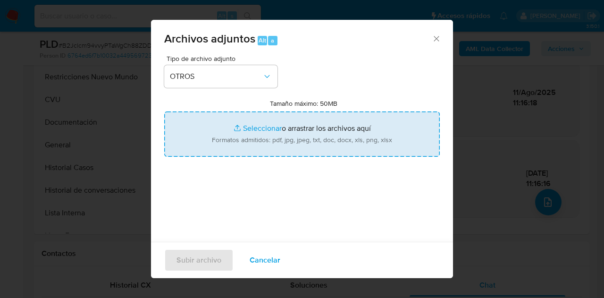
type input "C:\fakepath\Caselog NO ROI B2Jclcm94vvyPTaWgCh88ZDD.docx"
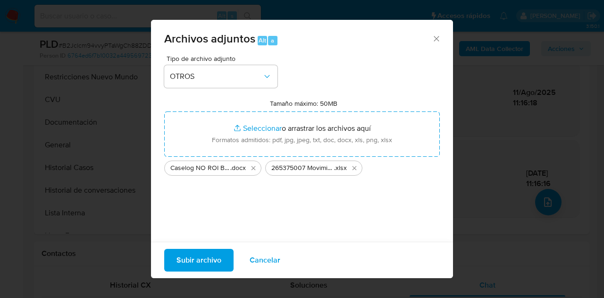
click at [198, 260] on span "Subir archivo" at bounding box center [198, 260] width 45 height 21
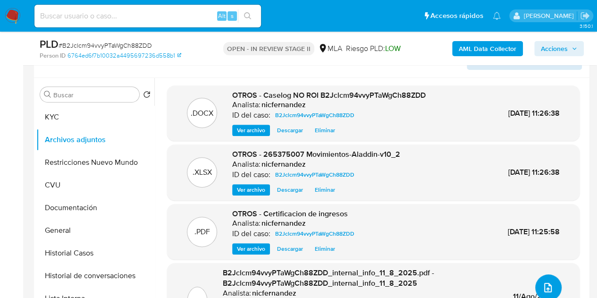
scroll to position [154, 0]
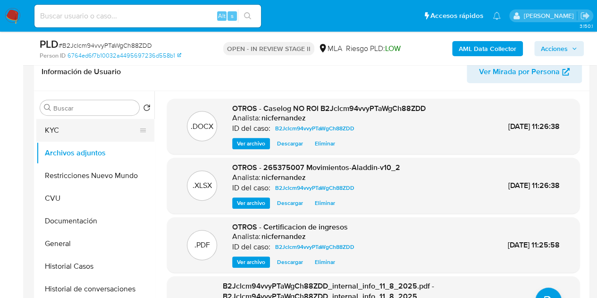
click at [53, 129] on button "KYC" at bounding box center [91, 130] width 110 height 23
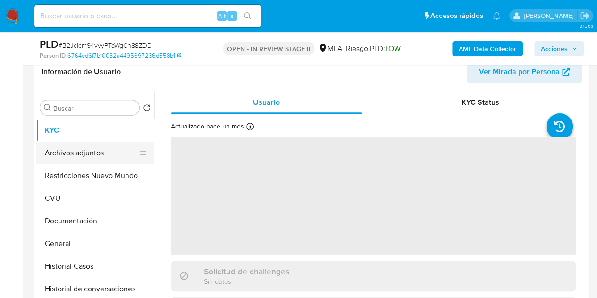
click at [70, 151] on button "Archivos adjuntos" at bounding box center [91, 153] width 110 height 23
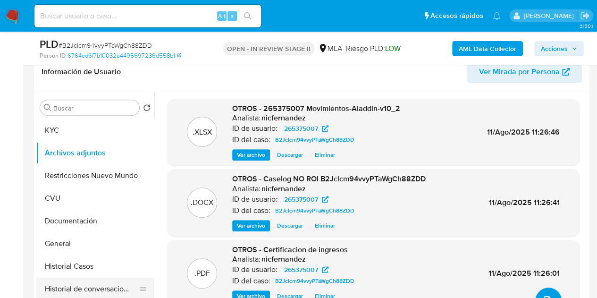
click at [89, 282] on button "Historial de conversaciones" at bounding box center [91, 288] width 110 height 23
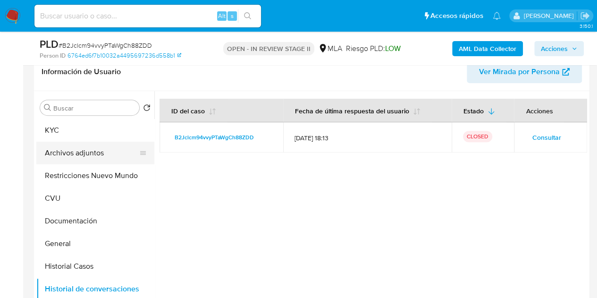
click at [74, 158] on button "Archivos adjuntos" at bounding box center [91, 153] width 110 height 23
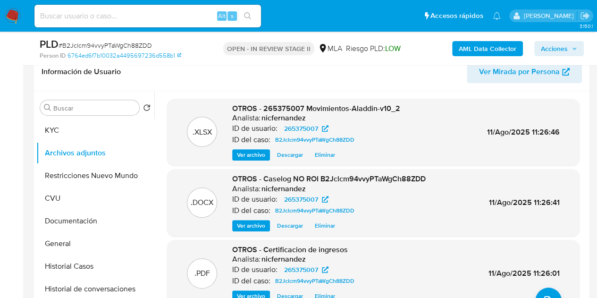
click at [546, 48] on span "Acciones" at bounding box center [554, 48] width 27 height 15
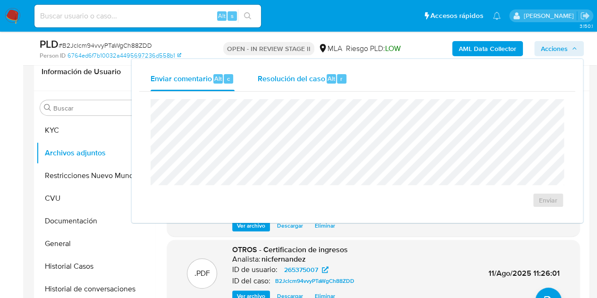
drag, startPoint x: 281, startPoint y: 83, endPoint x: 284, endPoint y: 89, distance: 6.8
click at [281, 83] on span "Resolución del caso" at bounding box center [290, 78] width 67 height 11
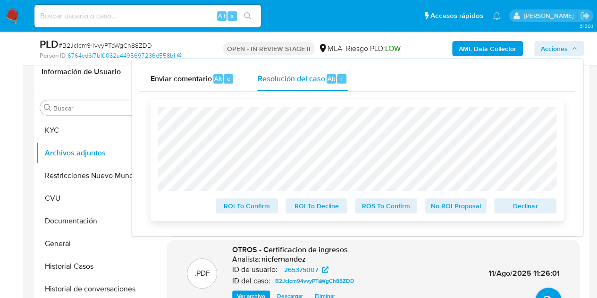
click at [447, 203] on span "No ROI Proposal" at bounding box center [455, 205] width 49 height 13
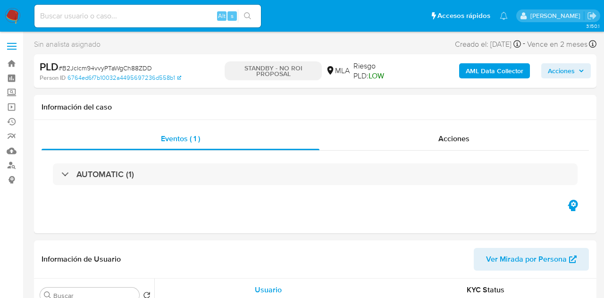
select select "10"
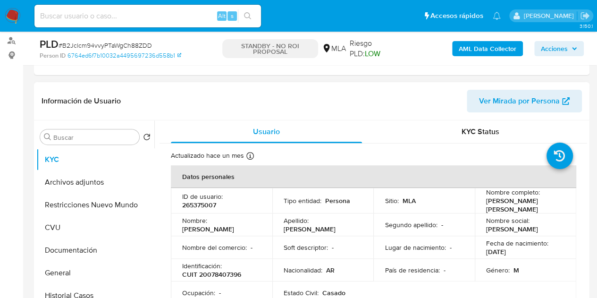
scroll to position [129, 0]
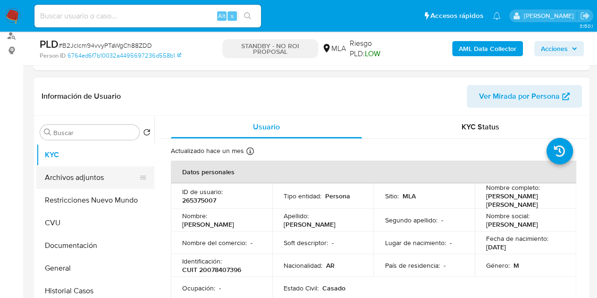
click at [63, 183] on button "Archivos adjuntos" at bounding box center [91, 177] width 110 height 23
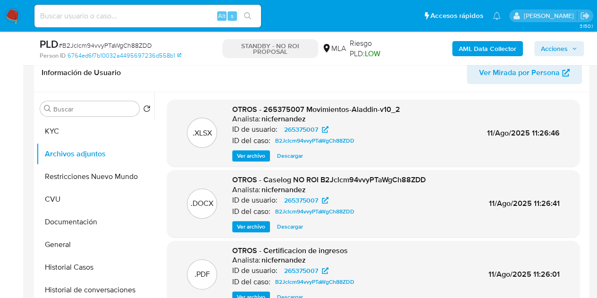
scroll to position [151, 0]
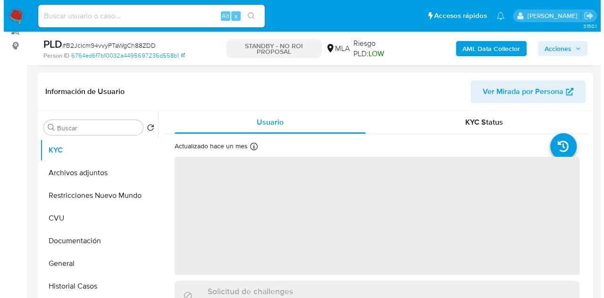
scroll to position [154, 0]
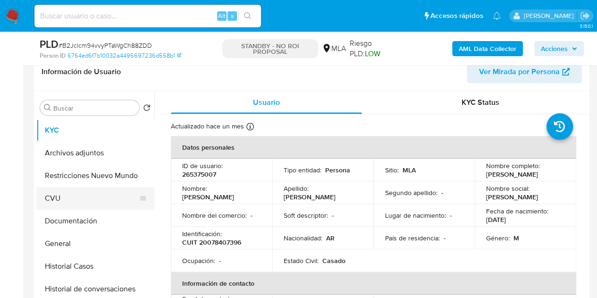
select select "10"
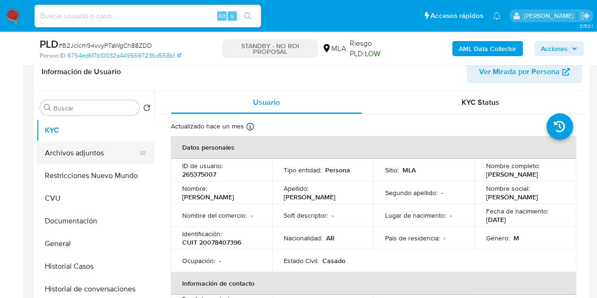
click at [86, 159] on button "Archivos adjuntos" at bounding box center [91, 153] width 110 height 23
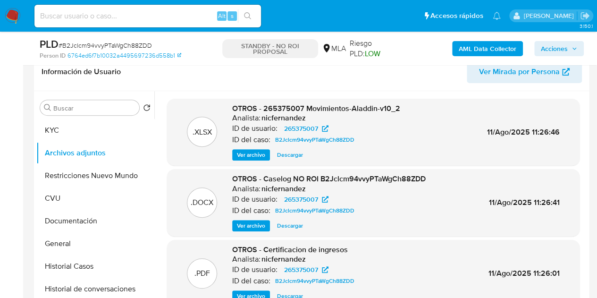
click at [249, 221] on span "Ver archivo" at bounding box center [251, 225] width 28 height 9
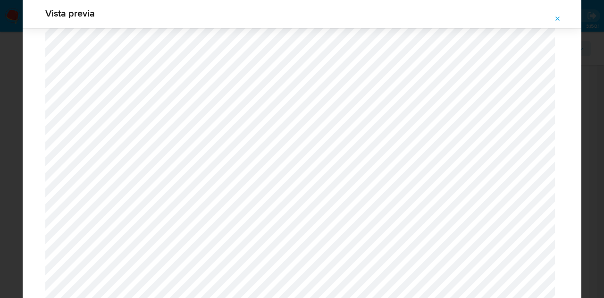
scroll to position [952, 0]
click at [565, 18] on button "Attachment preview" at bounding box center [557, 18] width 21 height 15
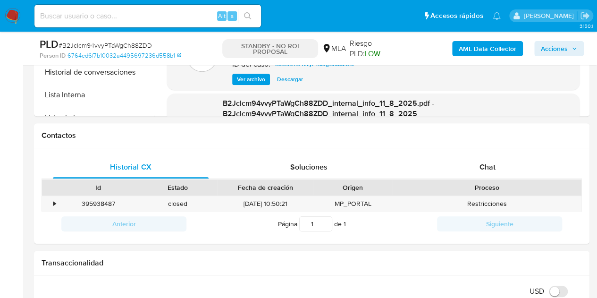
scroll to position [367, 0]
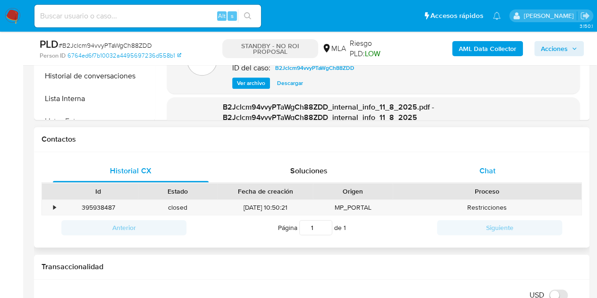
click at [472, 168] on div "Chat" at bounding box center [488, 170] width 156 height 23
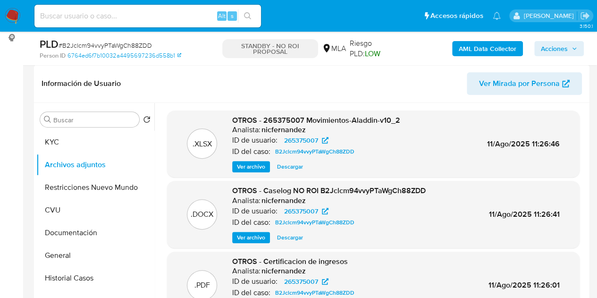
scroll to position [144, 0]
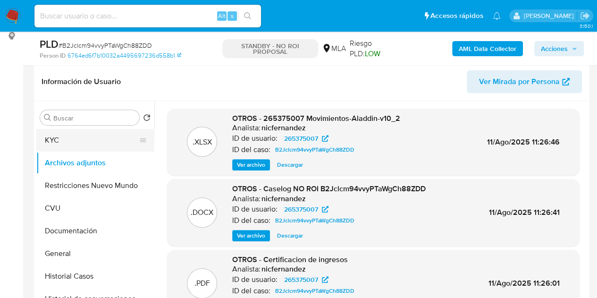
click at [74, 144] on button "KYC" at bounding box center [91, 140] width 110 height 23
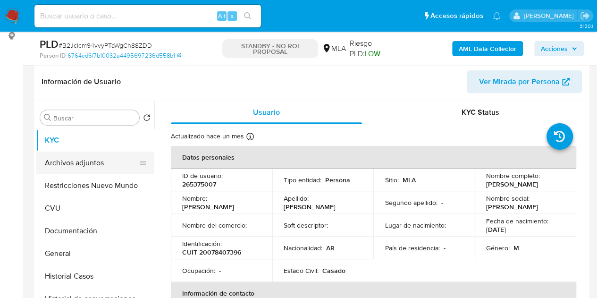
click at [91, 170] on button "Archivos adjuntos" at bounding box center [91, 162] width 110 height 23
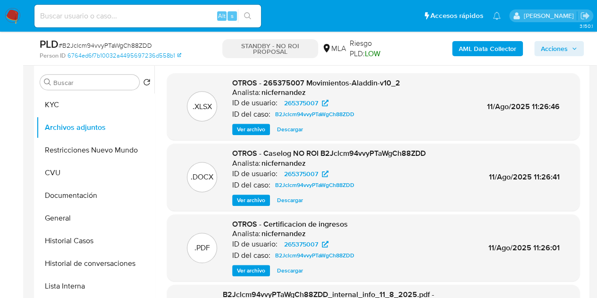
scroll to position [177, 0]
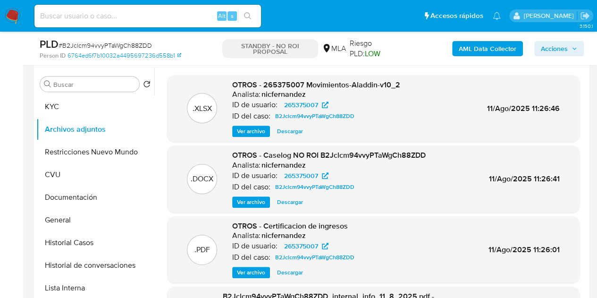
click at [247, 271] on span "Ver archivo" at bounding box center [251, 272] width 28 height 9
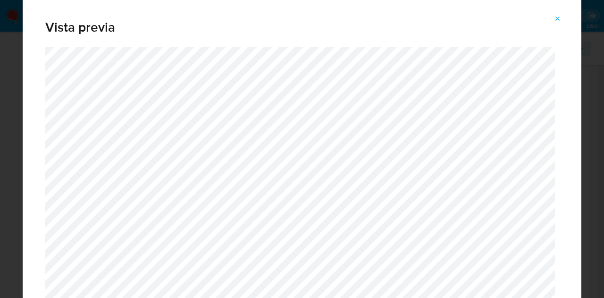
click at [558, 16] on icon "Attachment preview" at bounding box center [558, 19] width 8 height 8
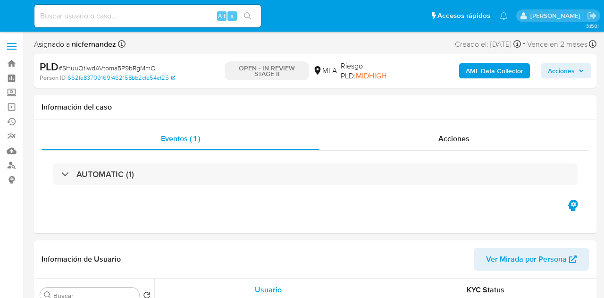
select select "10"
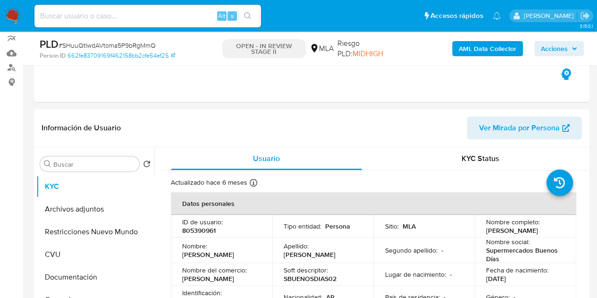
scroll to position [86, 0]
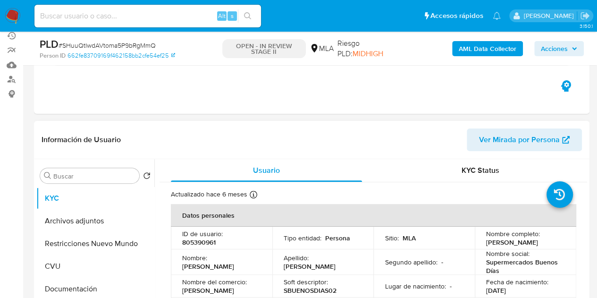
click at [518, 145] on span "Ver Mirada por Persona" at bounding box center [519, 139] width 81 height 23
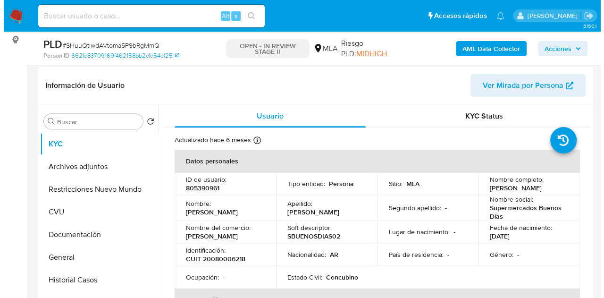
scroll to position [188, 0]
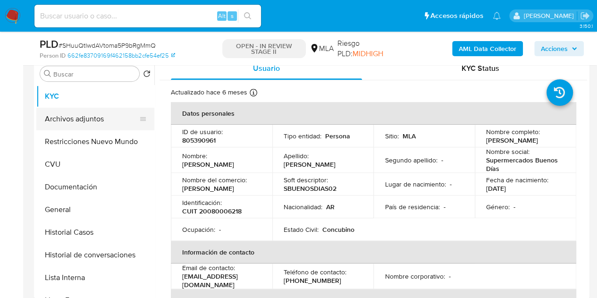
click at [79, 119] on button "Archivos adjuntos" at bounding box center [91, 119] width 110 height 23
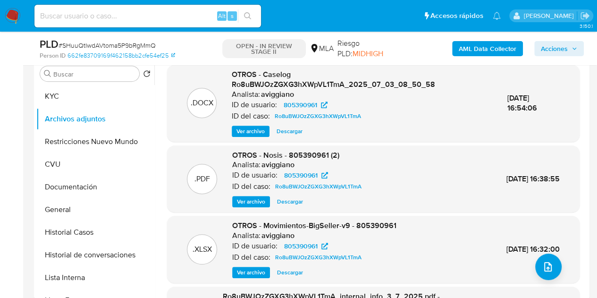
click at [250, 124] on div "OTROS - Caselog Ro8uBWJOzZGXG3hXWpVL1TmA_2025_07_03_08_50_58 Analista: aviggian…" at bounding box center [362, 102] width 260 height 67
click at [251, 132] on span "Ver archivo" at bounding box center [250, 130] width 28 height 9
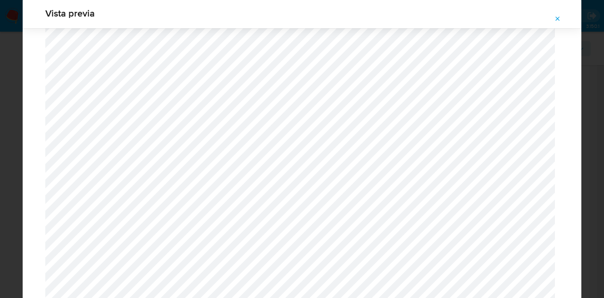
scroll to position [2304, 0]
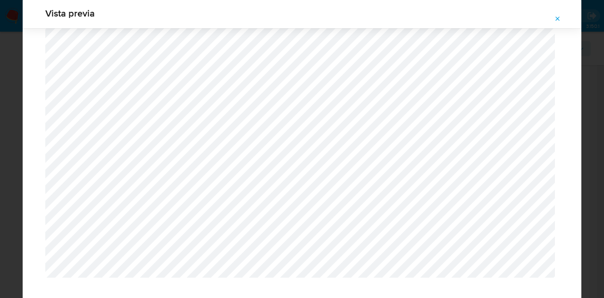
click at [559, 18] on icon "Attachment preview" at bounding box center [558, 19] width 8 height 8
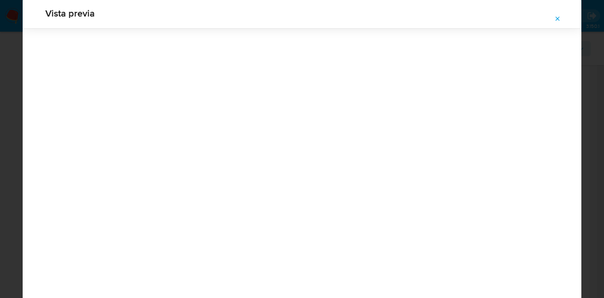
scroll to position [30, 0]
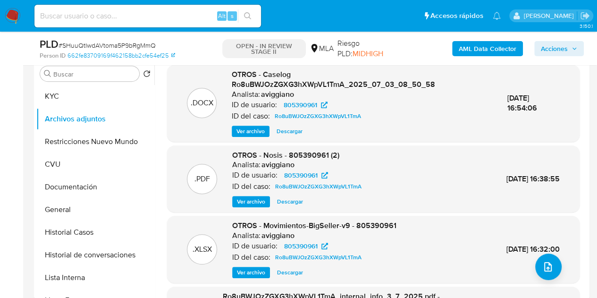
click at [287, 130] on span "Descargar" at bounding box center [290, 130] width 26 height 9
click at [89, 101] on button "KYC" at bounding box center [91, 96] width 110 height 23
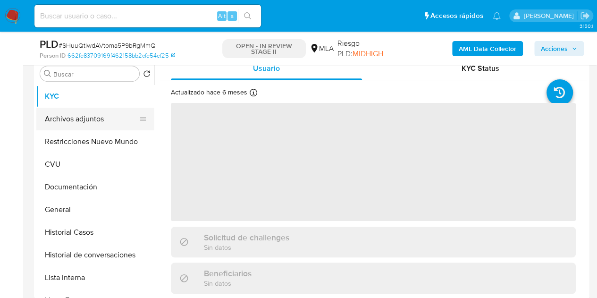
click at [92, 118] on button "Archivos adjuntos" at bounding box center [91, 119] width 110 height 23
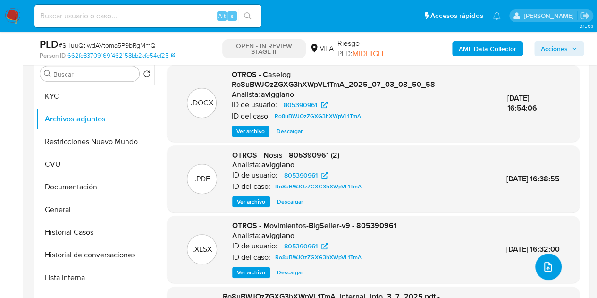
click at [542, 265] on icon "upload-file" at bounding box center [547, 266] width 11 height 11
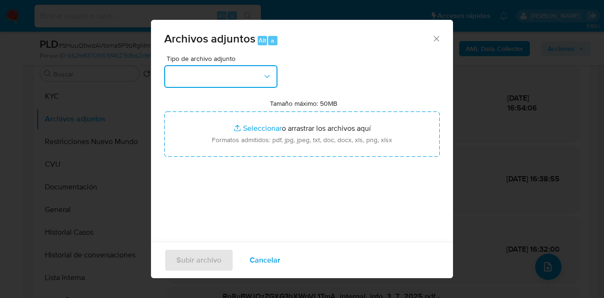
click at [274, 72] on button "button" at bounding box center [220, 76] width 113 height 23
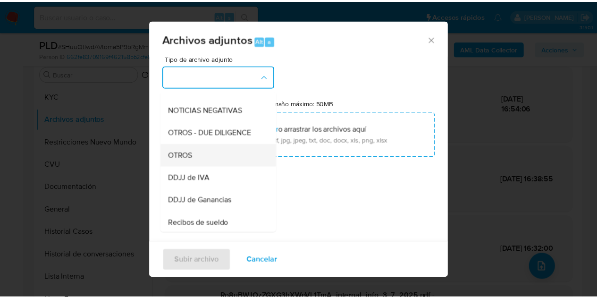
scroll to position [154, 0]
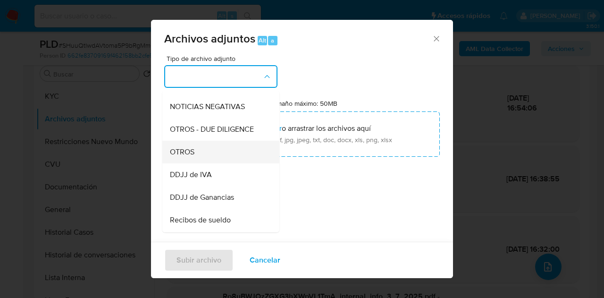
click at [226, 156] on div "OTROS" at bounding box center [218, 152] width 96 height 23
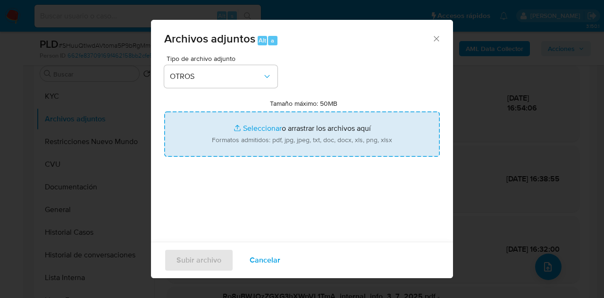
click at [261, 136] on input "Tamaño máximo: 50MB Seleccionar archivos" at bounding box center [302, 133] width 276 height 45
type input "C:\fakepath\Caselog NO ROI SHuuQtIwdAVtoma5P9bRgMmQ.docx"
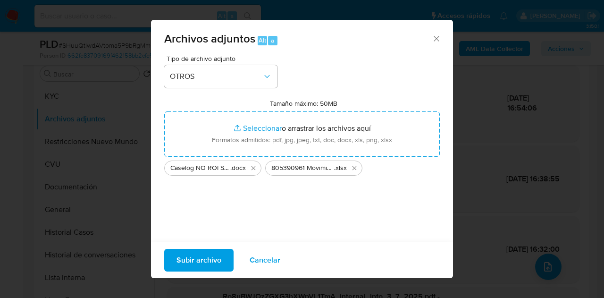
click at [203, 257] on span "Subir archivo" at bounding box center [198, 260] width 45 height 21
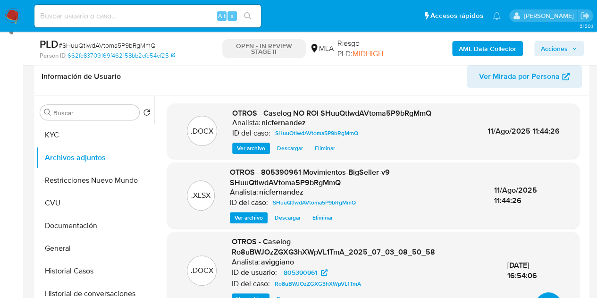
scroll to position [147, 0]
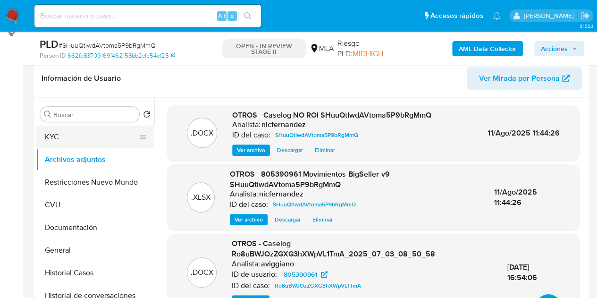
click at [72, 139] on button "KYC" at bounding box center [91, 137] width 110 height 23
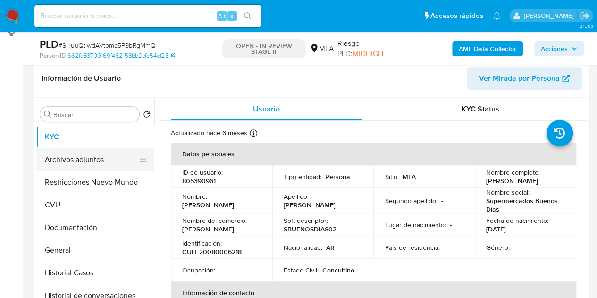
click at [69, 164] on button "Archivos adjuntos" at bounding box center [91, 159] width 110 height 23
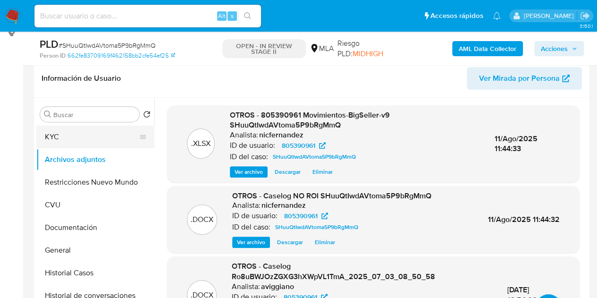
click at [67, 142] on button "KYC" at bounding box center [91, 137] width 110 height 23
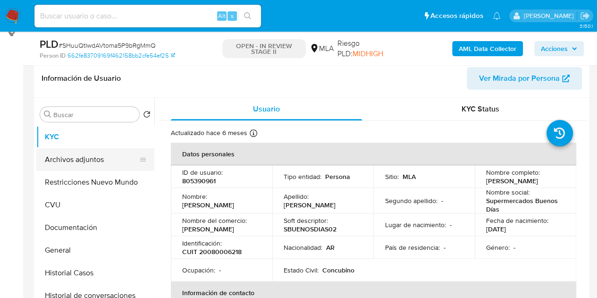
click at [62, 164] on button "Archivos adjuntos" at bounding box center [91, 159] width 110 height 23
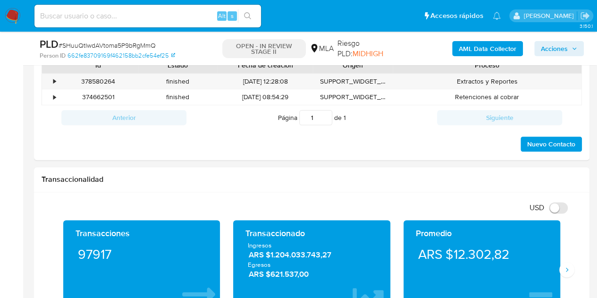
scroll to position [390, 0]
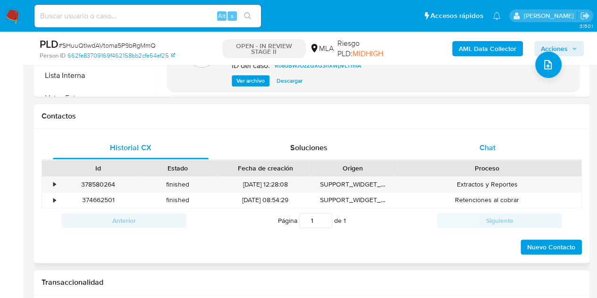
click at [506, 148] on div "Chat" at bounding box center [488, 147] width 156 height 23
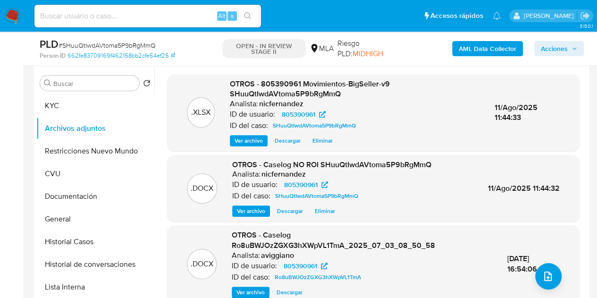
scroll to position [172, 0]
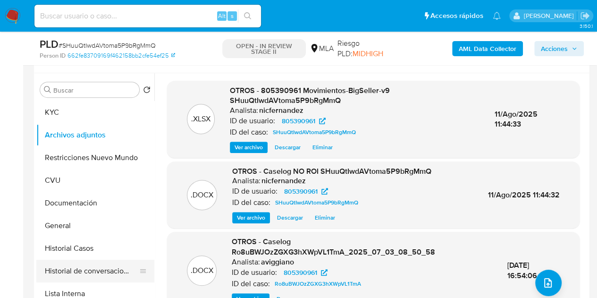
click at [45, 262] on button "Historial de conversaciones" at bounding box center [91, 271] width 110 height 23
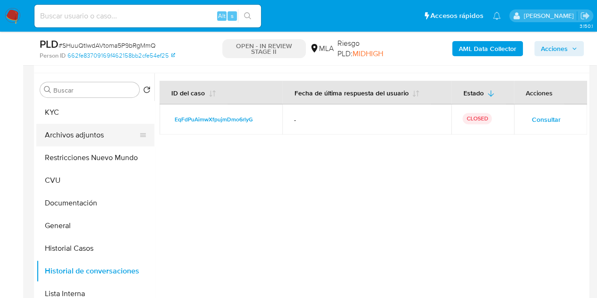
click at [66, 139] on button "Archivos adjuntos" at bounding box center [91, 135] width 110 height 23
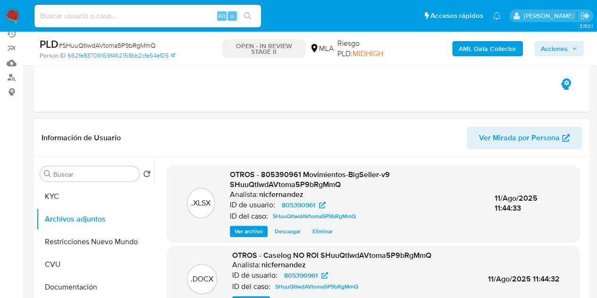
scroll to position [92, 0]
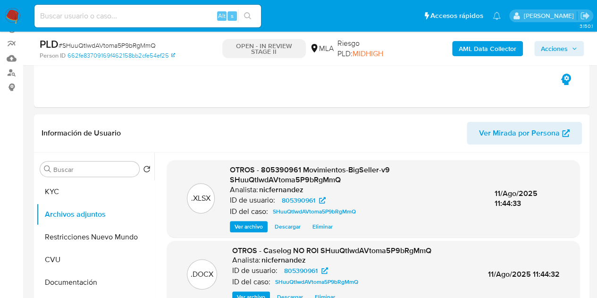
click at [553, 45] on span "Acciones" at bounding box center [554, 48] width 27 height 15
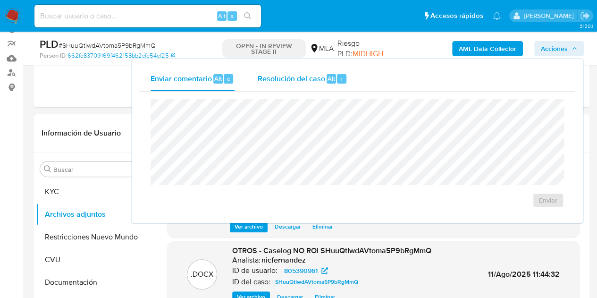
click at [284, 79] on span "Resolución del caso" at bounding box center [290, 78] width 67 height 11
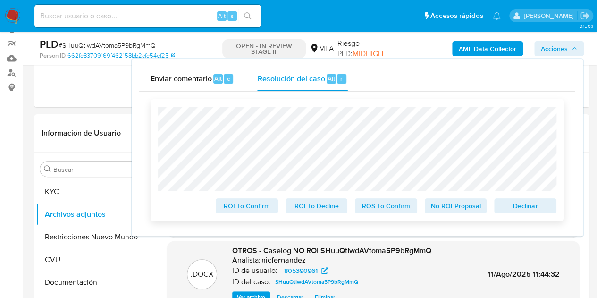
click at [453, 210] on span "No ROI Proposal" at bounding box center [455, 205] width 49 height 13
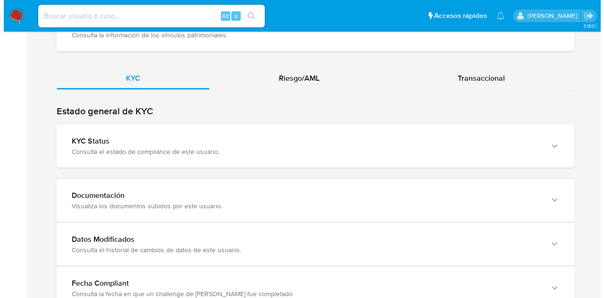
scroll to position [925, 0]
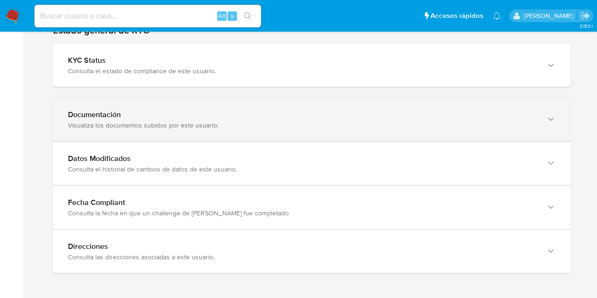
click at [511, 123] on div "Visualiza los documentos subidos por este usuario." at bounding box center [302, 125] width 469 height 8
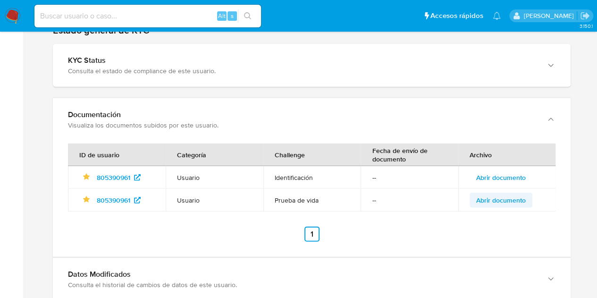
click at [480, 201] on span "Abrir documento" at bounding box center [501, 199] width 50 height 13
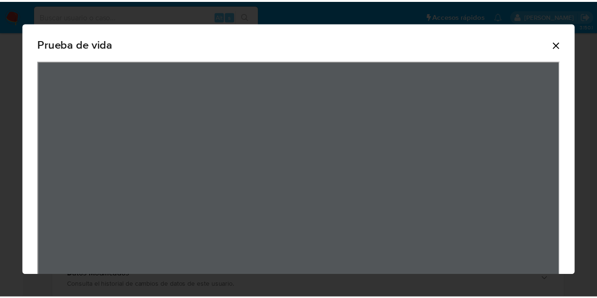
scroll to position [326, 0]
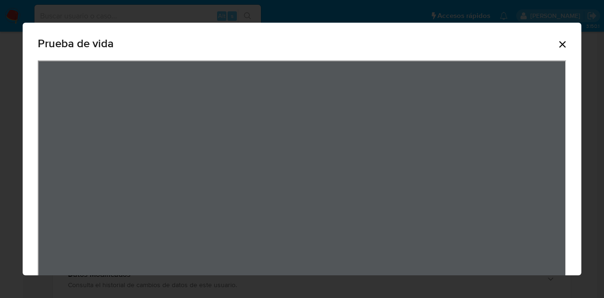
click at [557, 47] on icon "Cerrar" at bounding box center [562, 44] width 11 height 11
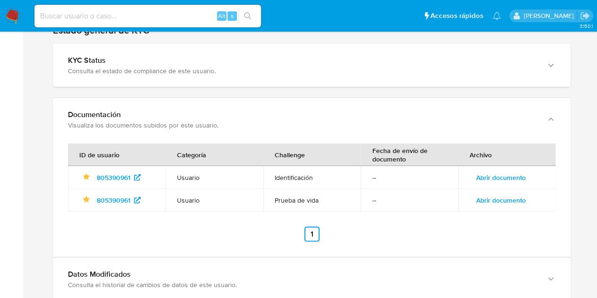
click at [509, 171] on span "Abrir documento" at bounding box center [501, 177] width 50 height 13
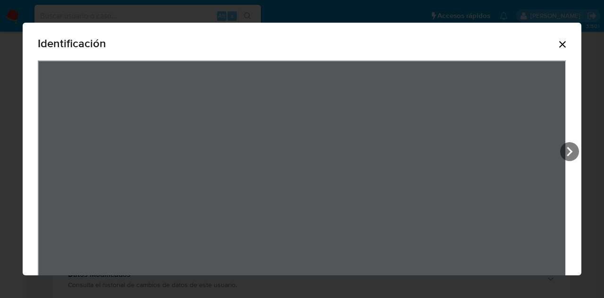
click at [561, 47] on div "Identificación" at bounding box center [302, 204] width 559 height 362
click at [559, 43] on icon "Cerrar" at bounding box center [562, 44] width 7 height 7
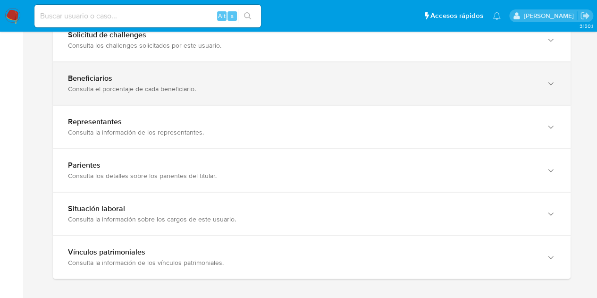
scroll to position [615, 0]
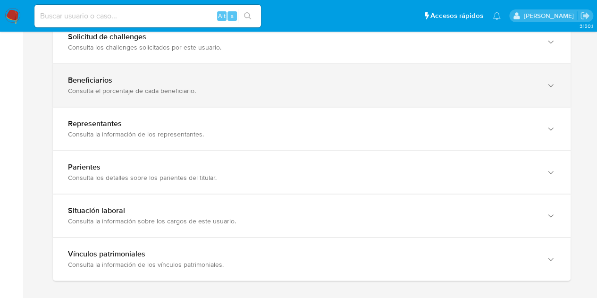
click at [498, 67] on div "Beneficiarios Consulta el porcentaje de cada beneficiario." at bounding box center [312, 85] width 518 height 43
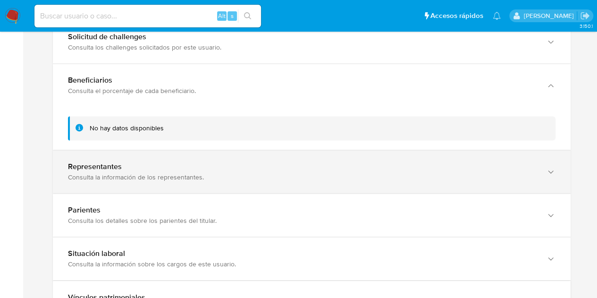
click at [557, 178] on div "Representantes Consulta la información de los representantes." at bounding box center [312, 171] width 518 height 43
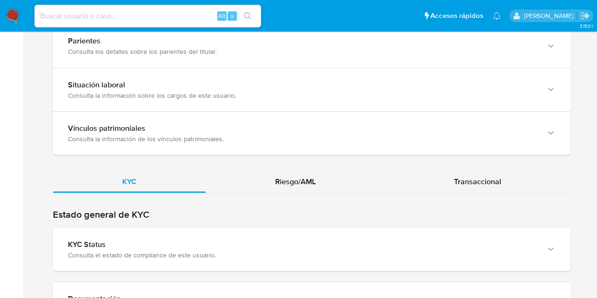
scroll to position [945, 0]
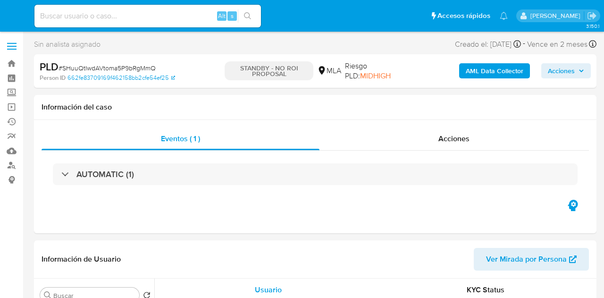
select select "10"
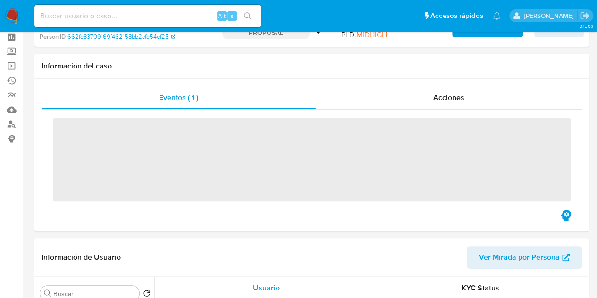
scroll to position [166, 0]
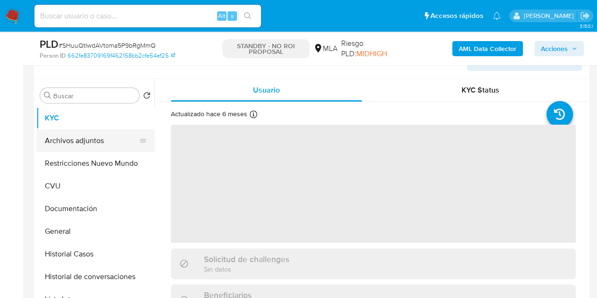
click at [54, 146] on button "Archivos adjuntos" at bounding box center [91, 140] width 110 height 23
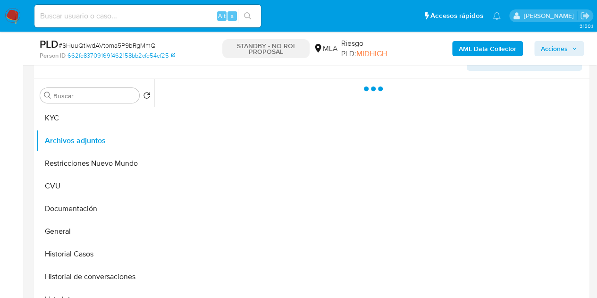
select select "10"
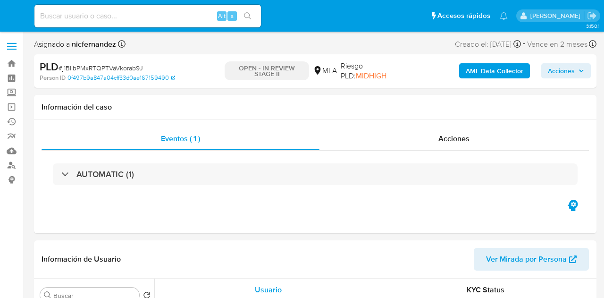
select select "10"
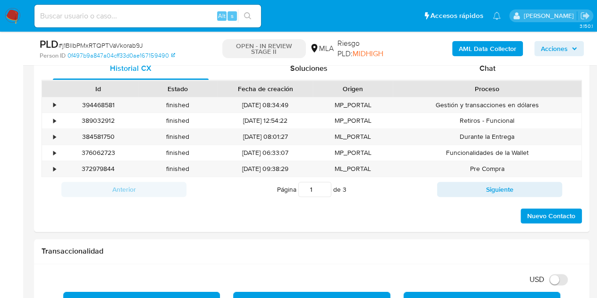
scroll to position [440, 0]
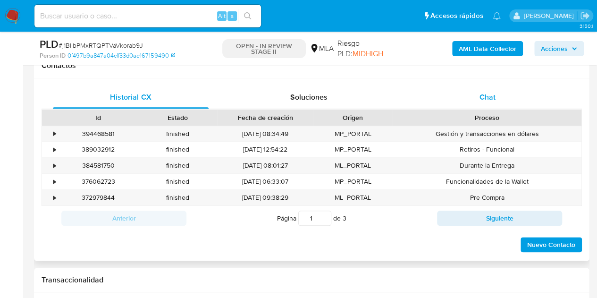
click at [508, 97] on div "Chat" at bounding box center [488, 97] width 156 height 23
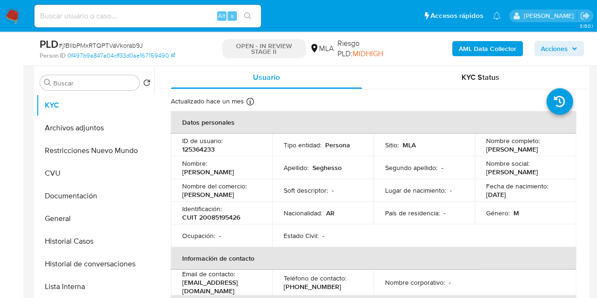
scroll to position [176, 0]
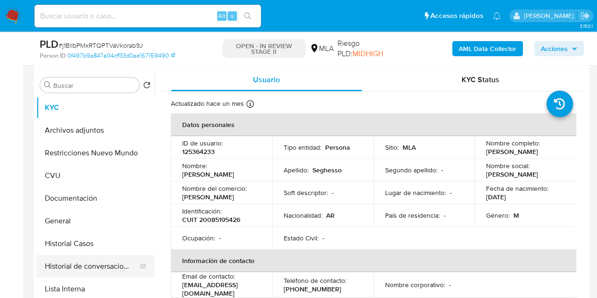
click at [85, 263] on button "Historial de conversaciones" at bounding box center [91, 266] width 110 height 23
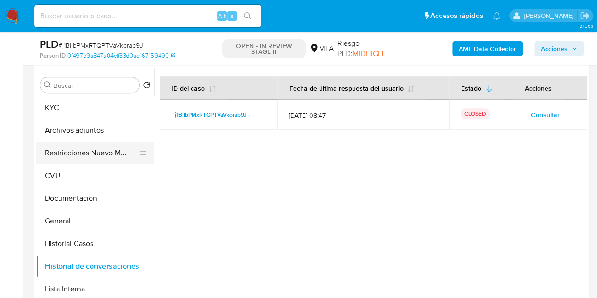
click at [59, 149] on button "Restricciones Nuevo Mundo" at bounding box center [91, 153] width 110 height 23
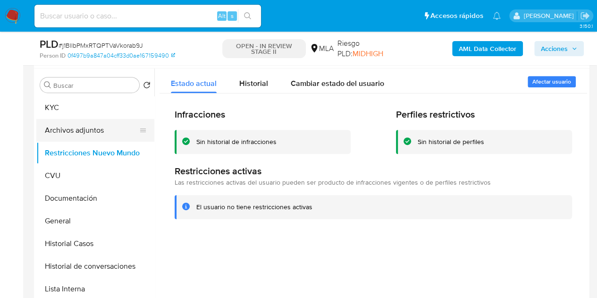
click at [62, 132] on button "Archivos adjuntos" at bounding box center [91, 130] width 110 height 23
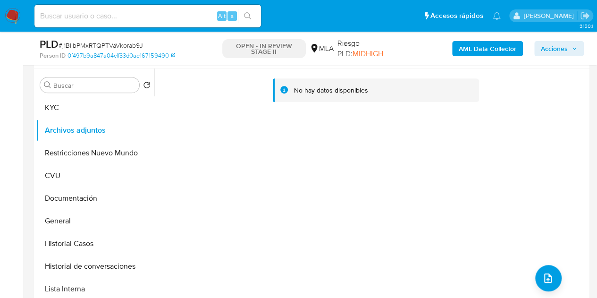
click at [472, 47] on b "AML Data Collector" at bounding box center [488, 48] width 58 height 15
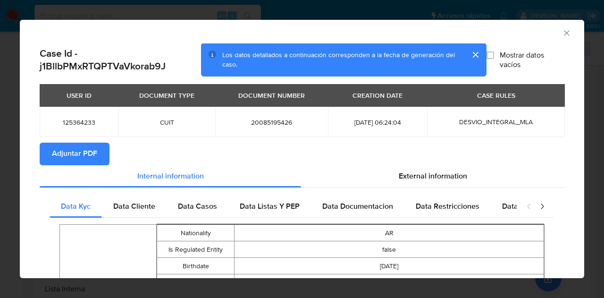
click at [93, 158] on span "Adjuntar PDF" at bounding box center [74, 153] width 45 height 21
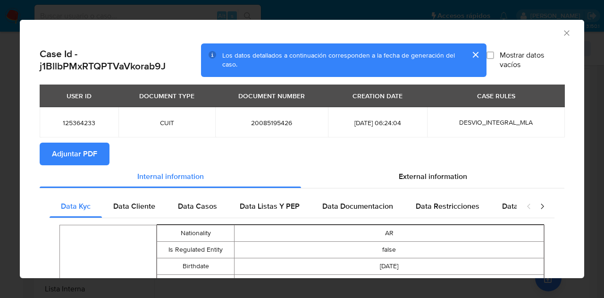
click at [562, 34] on icon "Cerrar ventana" at bounding box center [566, 32] width 9 height 9
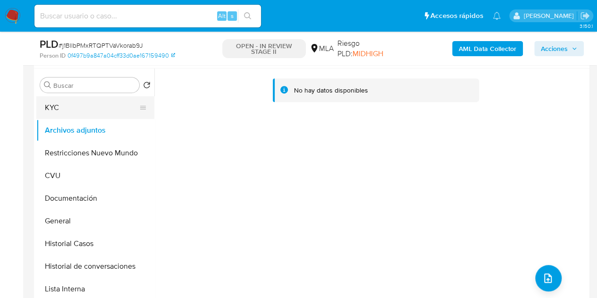
click at [63, 111] on button "KYC" at bounding box center [91, 107] width 110 height 23
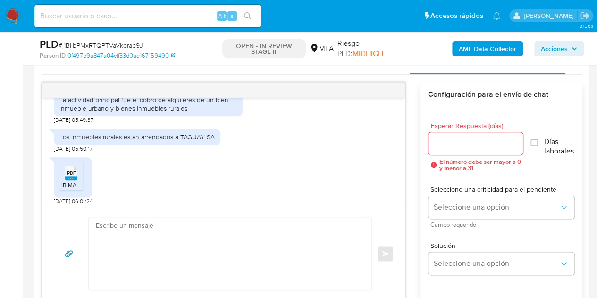
scroll to position [684, 0]
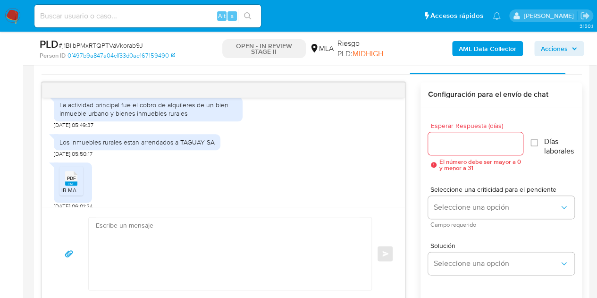
click at [97, 150] on div "Los inmuebles rurales estan arrendados a TAGUAY SA" at bounding box center [137, 142] width 167 height 16
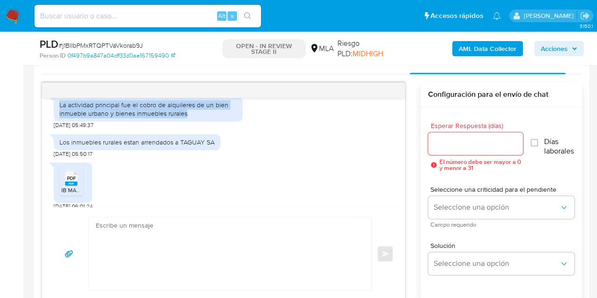
drag, startPoint x: 58, startPoint y: 124, endPoint x: 194, endPoint y: 129, distance: 137.0
click at [194, 121] on div "La actividad principal fue el cobro de alquileres de un bien inmueble urbano y …" at bounding box center [148, 109] width 189 height 25
copy div "La actividad principal fue el cobro de alquileres de un bien inmueble urbano y …"
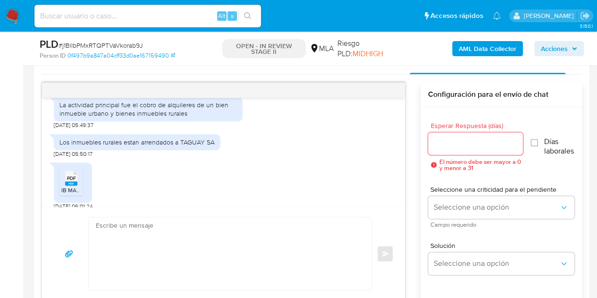
click at [120, 146] on div "Los inmuebles rurales estan arrendados a TAGUAY SA" at bounding box center [136, 142] width 155 height 8
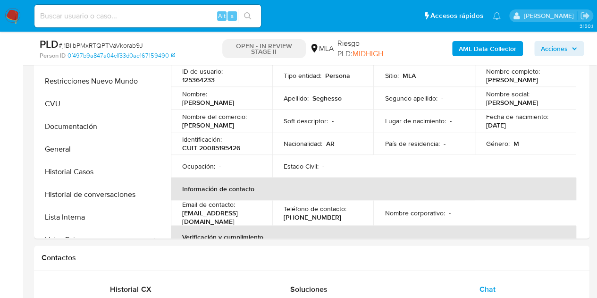
scroll to position [156, 0]
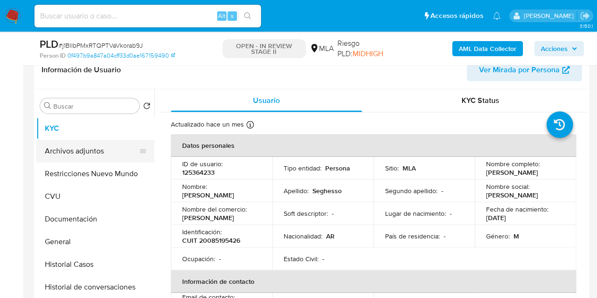
click at [78, 152] on button "Archivos adjuntos" at bounding box center [91, 151] width 110 height 23
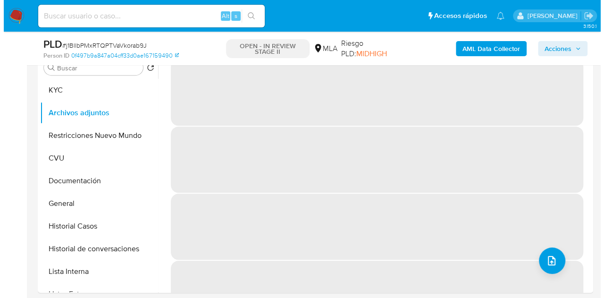
scroll to position [199, 0]
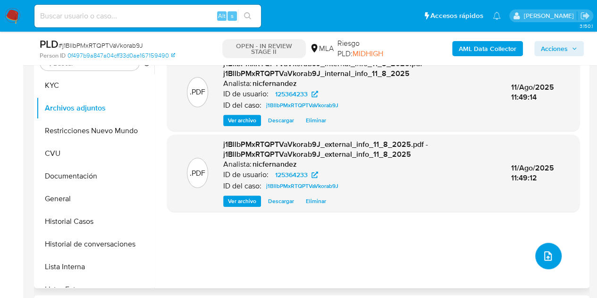
click at [545, 254] on icon "upload-file" at bounding box center [547, 255] width 11 height 11
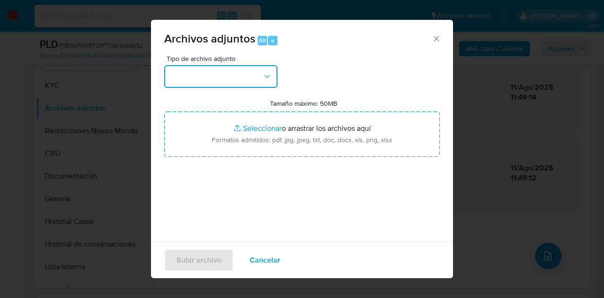
click at [243, 69] on button "button" at bounding box center [220, 76] width 113 height 23
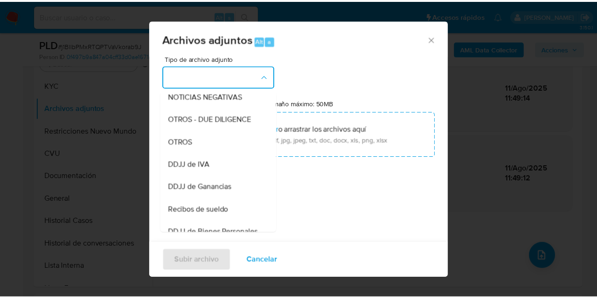
scroll to position [193, 0]
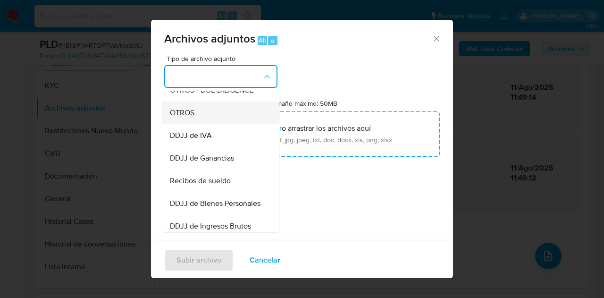
click at [211, 122] on div "OTROS" at bounding box center [218, 112] width 96 height 23
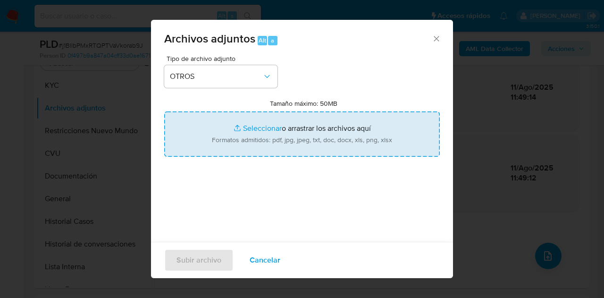
click at [246, 126] on input "Tamaño máximo: 50MB Seleccionar archivos" at bounding box center [302, 133] width 276 height 45
type input "C:\fakepath\DDJJ IIBB 01 a 06 2025.pdf"
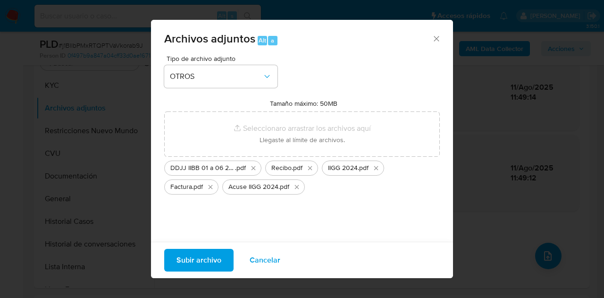
click at [201, 253] on span "Subir archivo" at bounding box center [198, 260] width 45 height 21
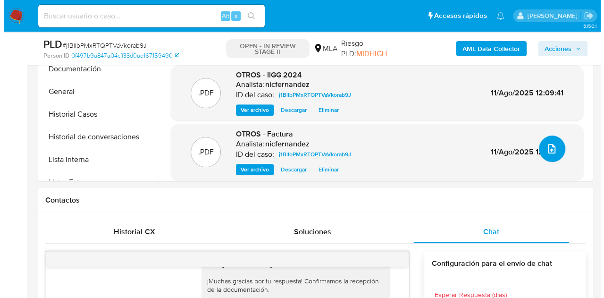
scroll to position [280, 0]
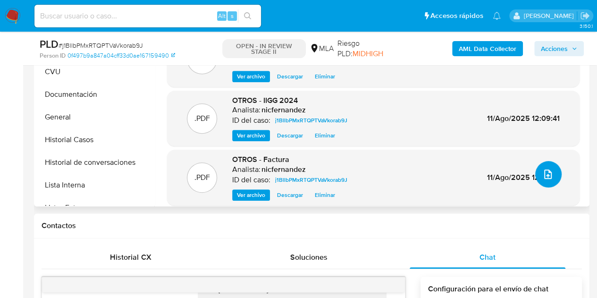
click at [553, 168] on button "upload-file" at bounding box center [548, 174] width 26 height 26
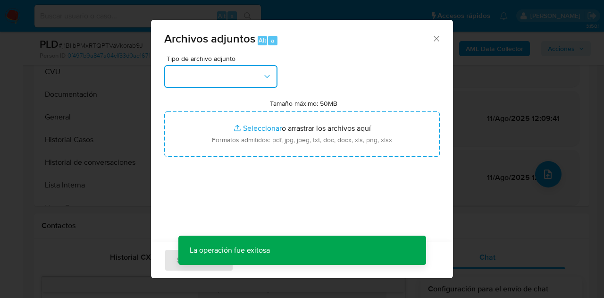
click at [242, 77] on button "button" at bounding box center [220, 76] width 113 height 23
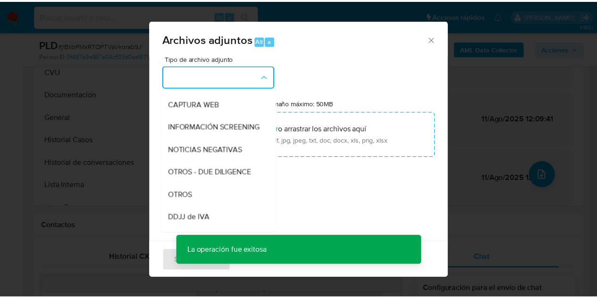
scroll to position [135, 0]
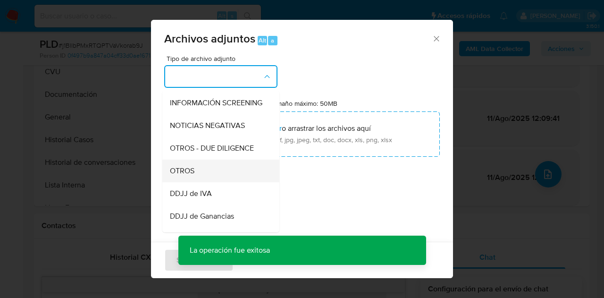
click at [209, 181] on div "OTROS" at bounding box center [218, 170] width 96 height 23
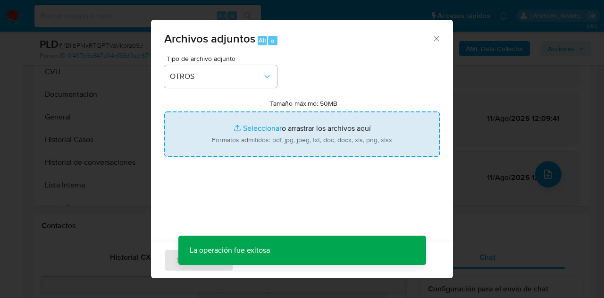
click at [241, 128] on input "Tamaño máximo: 50MB Seleccionar archivos" at bounding box center [302, 133] width 276 height 45
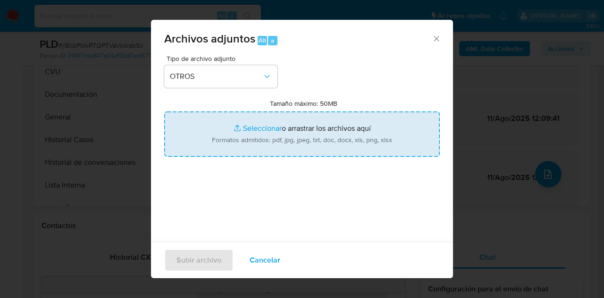
type input "C:\fakepath\Caselog NO ROI j1BllbPMxRTQPTVaVkorab9J.docx"
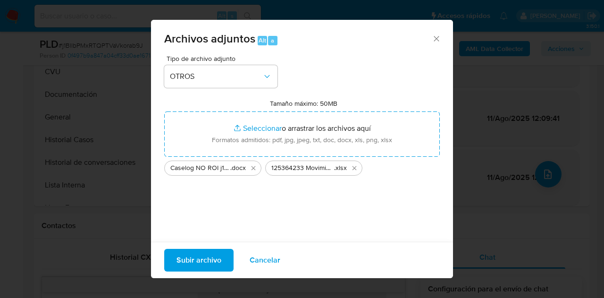
click at [199, 262] on span "Subir archivo" at bounding box center [198, 260] width 45 height 21
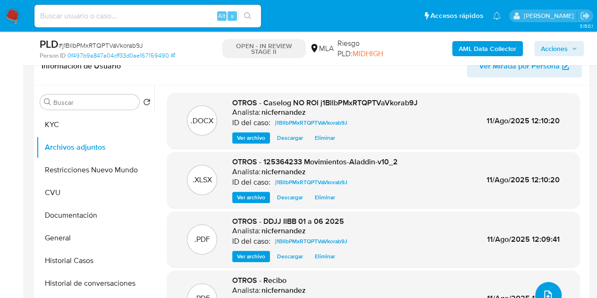
scroll to position [185, 0]
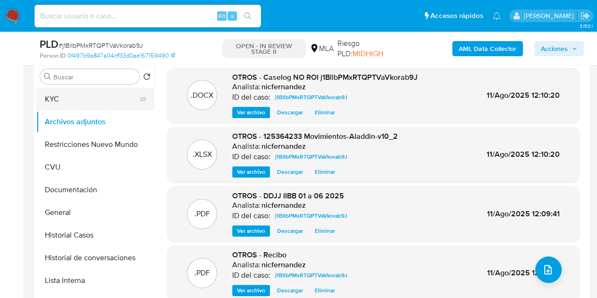
click at [74, 106] on button "KYC" at bounding box center [91, 99] width 110 height 23
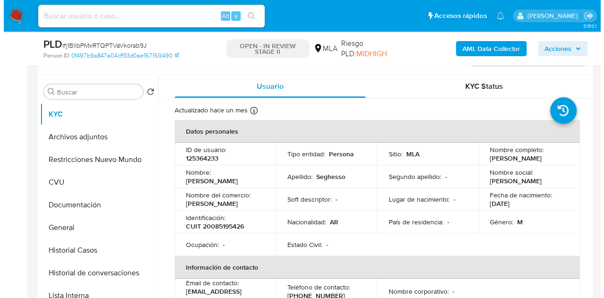
scroll to position [165, 0]
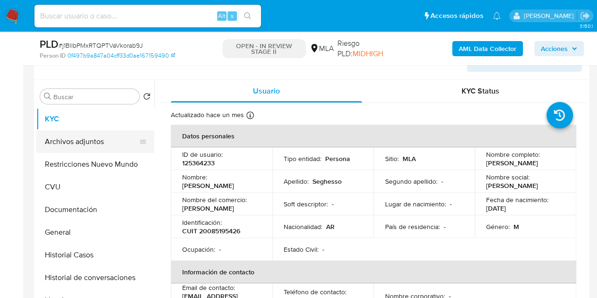
click at [85, 140] on button "Archivos adjuntos" at bounding box center [91, 141] width 110 height 23
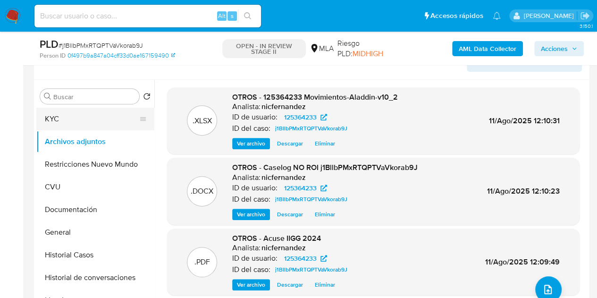
click at [63, 119] on button "KYC" at bounding box center [91, 119] width 110 height 23
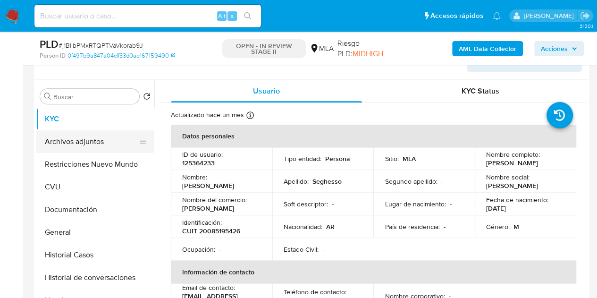
click at [81, 145] on button "Archivos adjuntos" at bounding box center [91, 141] width 110 height 23
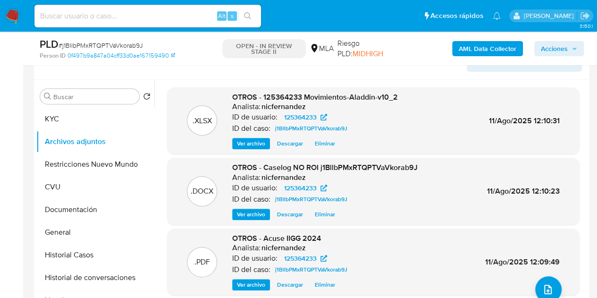
click at [251, 116] on p "ID de usuario:" at bounding box center [254, 116] width 45 height 9
click at [253, 211] on span "Ver archivo" at bounding box center [251, 213] width 28 height 9
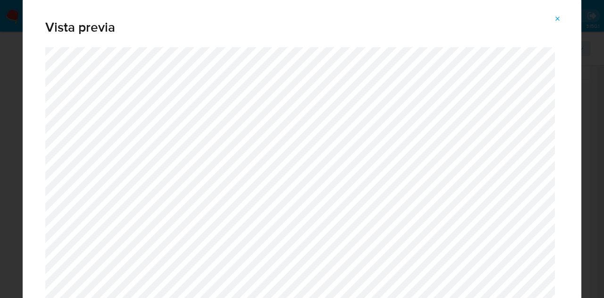
click at [557, 19] on icon "Attachment preview" at bounding box center [558, 19] width 8 height 8
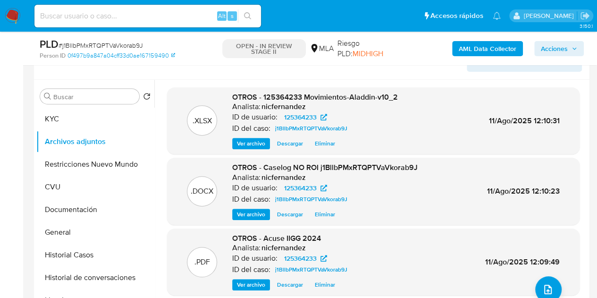
click at [258, 209] on span "Ver archivo" at bounding box center [251, 213] width 28 height 9
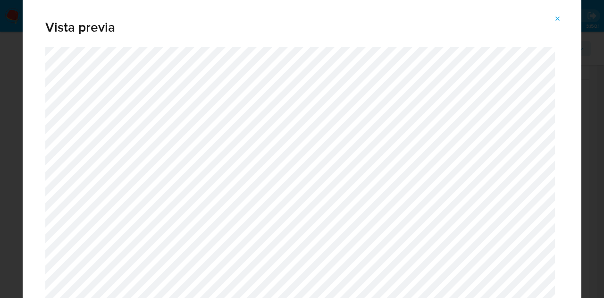
click at [559, 22] on icon "Attachment preview" at bounding box center [558, 19] width 8 height 8
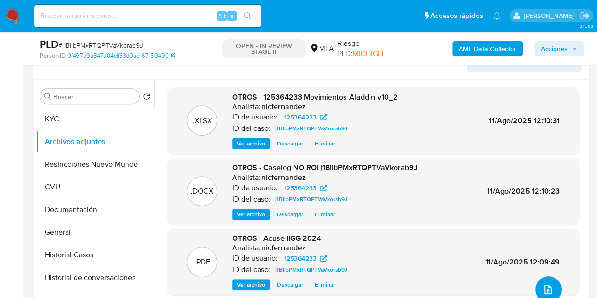
click at [542, 281] on button "upload-file" at bounding box center [548, 289] width 26 height 26
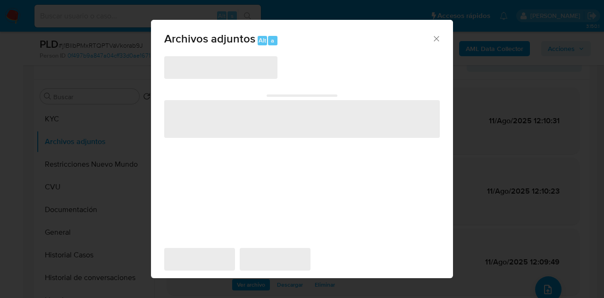
click at [258, 64] on span "‌" at bounding box center [220, 67] width 113 height 23
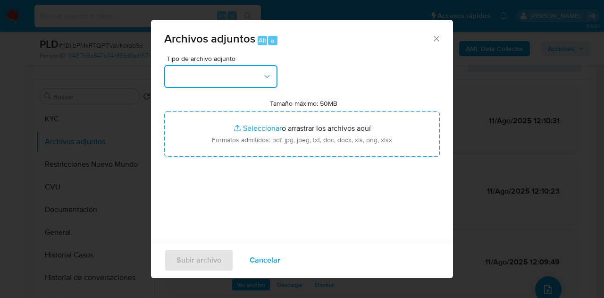
click at [269, 82] on button "button" at bounding box center [220, 76] width 113 height 23
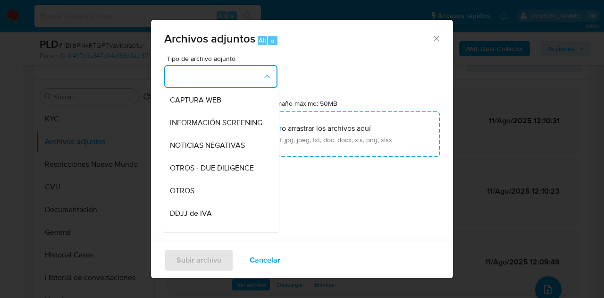
scroll to position [142, 0]
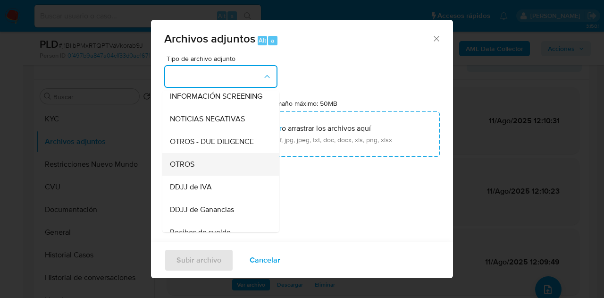
click at [217, 173] on div "OTROS" at bounding box center [218, 164] width 96 height 23
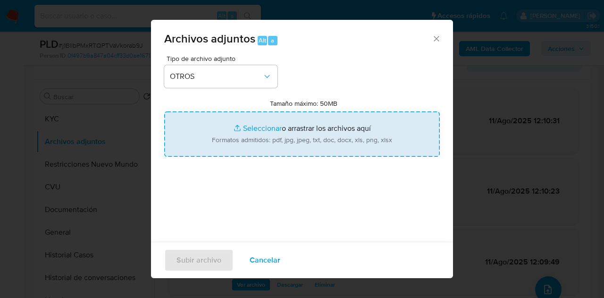
click at [263, 131] on input "Tamaño máximo: 50MB Seleccionar archivos" at bounding box center [302, 133] width 276 height 45
type input "C:\fakepath\V2 Caselog NO ROI j1BllbPMxRTQPTVaVkorab9J.docx"
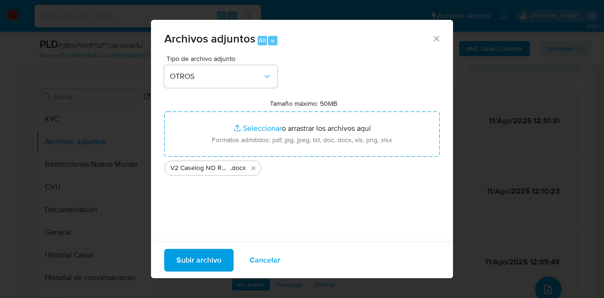
click at [201, 257] on span "Subir archivo" at bounding box center [198, 260] width 45 height 21
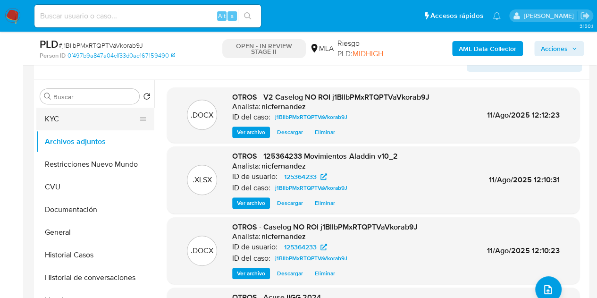
click at [90, 125] on button "KYC" at bounding box center [91, 119] width 110 height 23
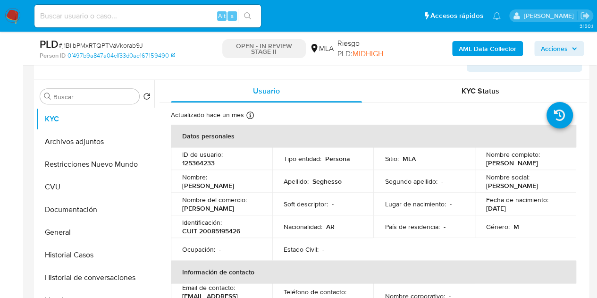
click at [197, 189] on p "Jorge Alberto Marcelo" at bounding box center [208, 185] width 52 height 8
click at [85, 142] on button "Archivos adjuntos" at bounding box center [91, 141] width 110 height 23
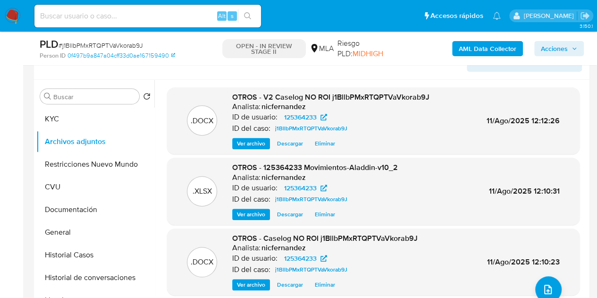
click at [251, 144] on span "Ver archivo" at bounding box center [251, 143] width 28 height 9
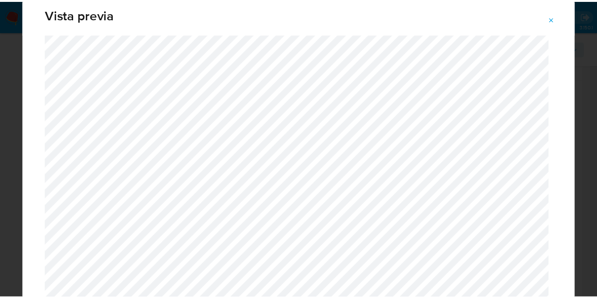
scroll to position [0, 0]
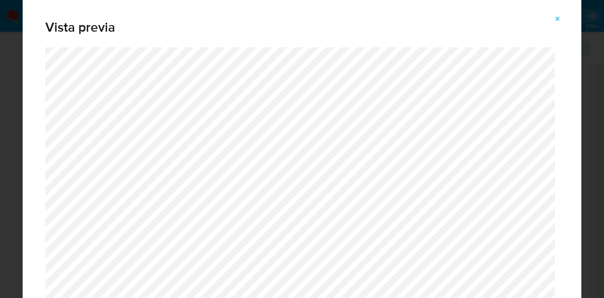
drag, startPoint x: 561, startPoint y: 18, endPoint x: 228, endPoint y: 215, distance: 386.2
click at [557, 20] on icon "Attachment preview" at bounding box center [558, 19] width 8 height 8
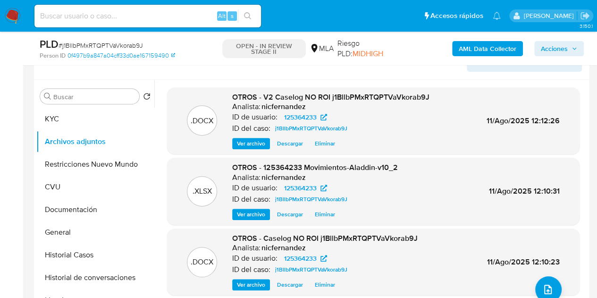
click at [412, 288] on div "Ver archivo Descargar Eliminar" at bounding box center [324, 284] width 185 height 11
click at [553, 53] on span "Acciones" at bounding box center [554, 48] width 27 height 15
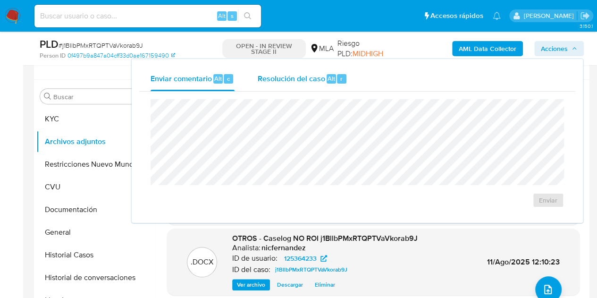
click at [340, 82] on span "r" at bounding box center [341, 78] width 2 height 9
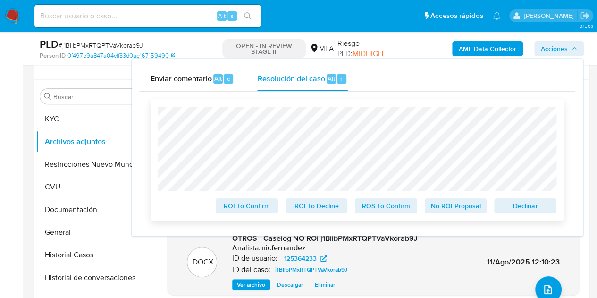
click at [447, 201] on span "No ROI Proposal" at bounding box center [455, 205] width 49 height 13
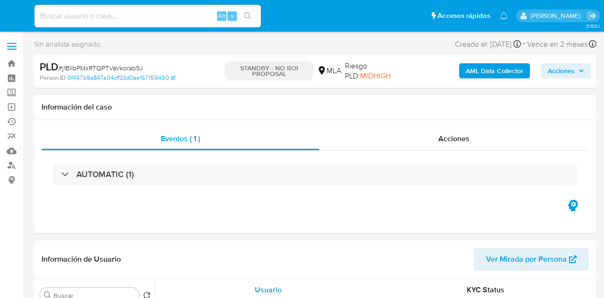
select select "10"
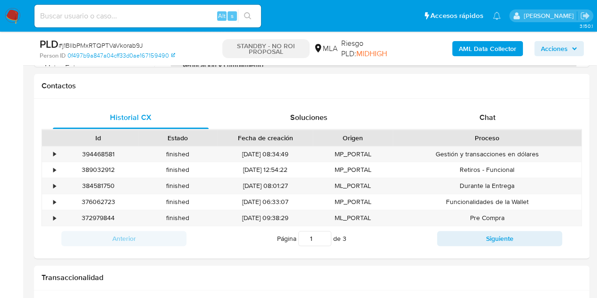
scroll to position [461, 0]
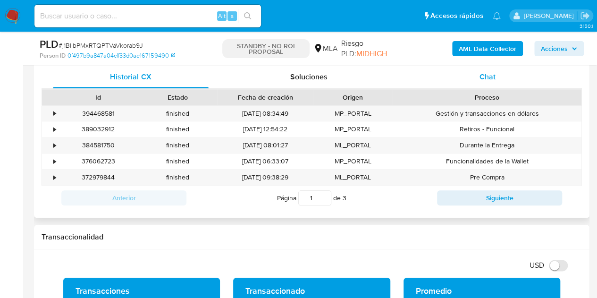
click at [498, 82] on div "Chat" at bounding box center [488, 77] width 156 height 23
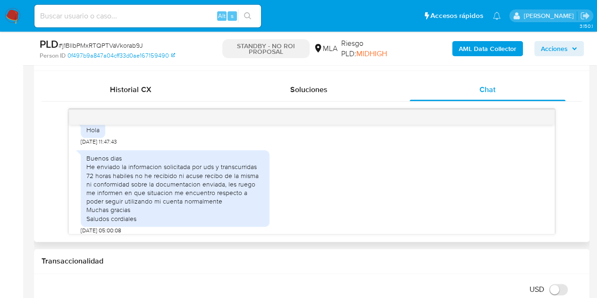
scroll to position [367, 0]
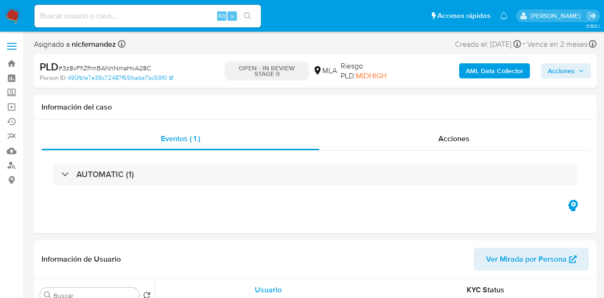
select select "10"
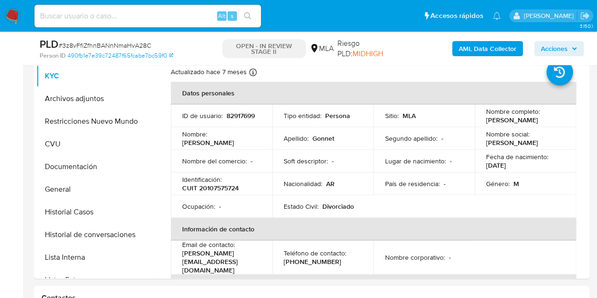
scroll to position [188, 0]
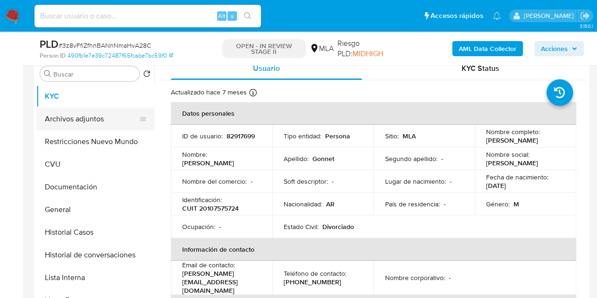
click at [61, 122] on button "Archivos adjuntos" at bounding box center [91, 119] width 110 height 23
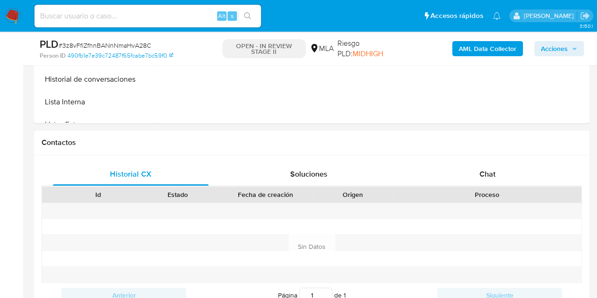
scroll to position [469, 0]
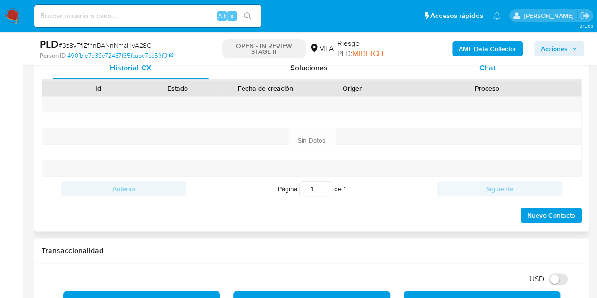
click at [492, 69] on span "Chat" at bounding box center [487, 67] width 16 height 11
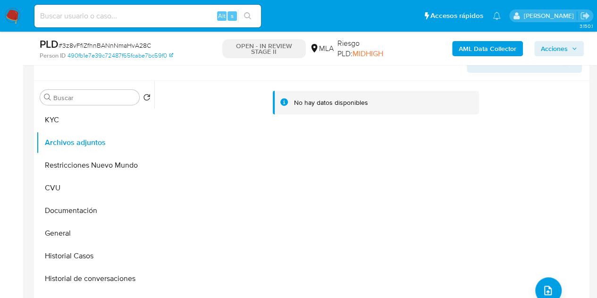
scroll to position [120, 0]
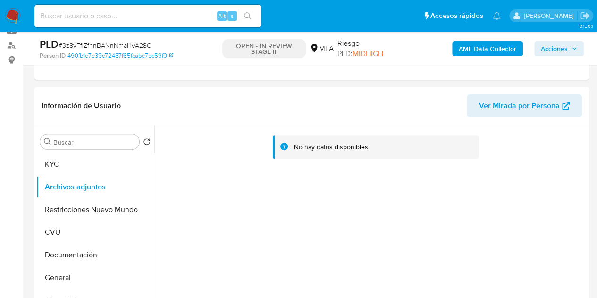
click at [484, 48] on b "AML Data Collector" at bounding box center [488, 48] width 58 height 15
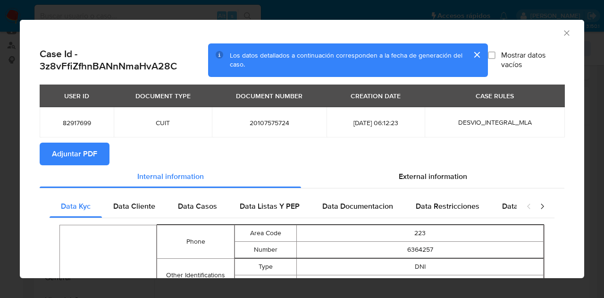
click at [82, 153] on span "Adjuntar PDF" at bounding box center [74, 153] width 45 height 21
click at [564, 31] on icon "Cerrar ventana" at bounding box center [566, 32] width 5 height 5
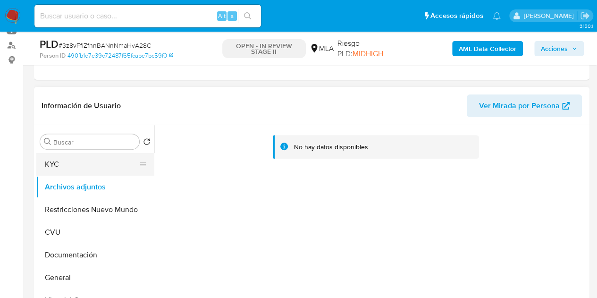
click at [93, 162] on button "KYC" at bounding box center [91, 164] width 110 height 23
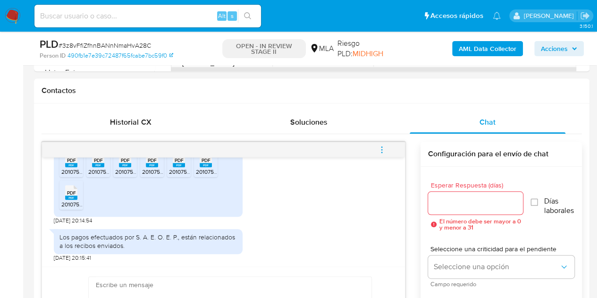
scroll to position [314, 0]
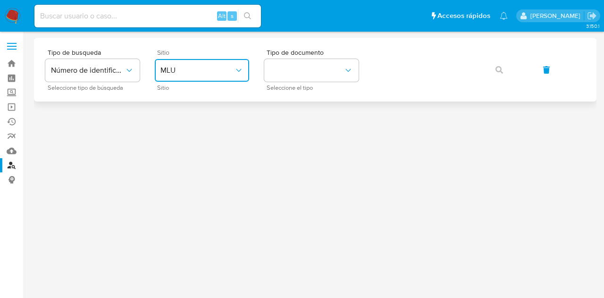
click at [228, 72] on span "MLU" at bounding box center [197, 70] width 74 height 9
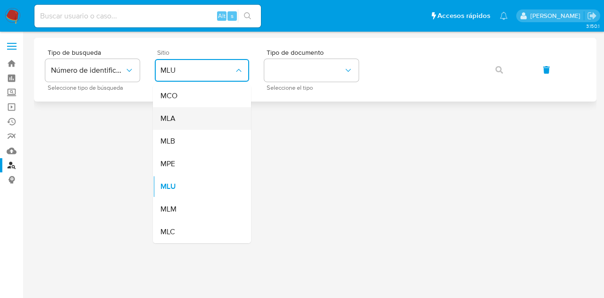
click at [220, 117] on div "MLA" at bounding box center [198, 118] width 77 height 23
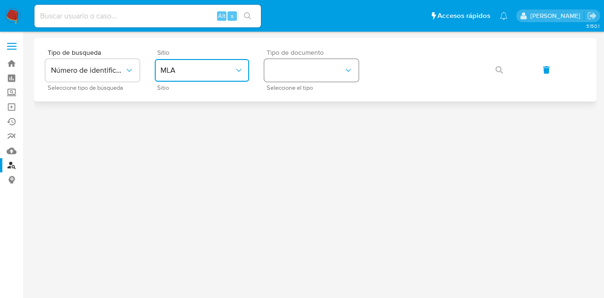
drag, startPoint x: 318, startPoint y: 73, endPoint x: 318, endPoint y: 79, distance: 5.7
click at [318, 74] on button "identificationType" at bounding box center [311, 70] width 94 height 23
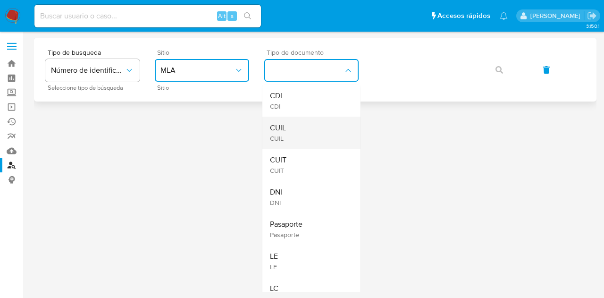
click at [306, 138] on div "CUIL CUIL" at bounding box center [308, 133] width 77 height 32
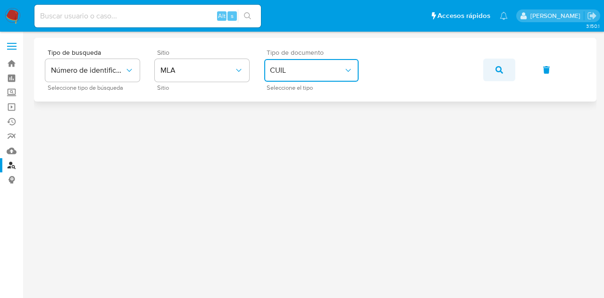
click at [506, 69] on button "button" at bounding box center [499, 70] width 32 height 23
